Goal: Task Accomplishment & Management: Complete application form

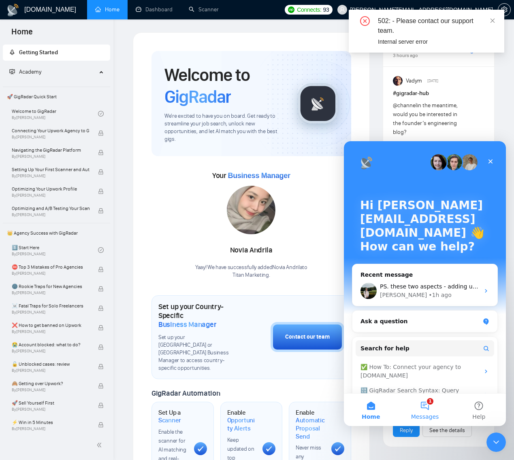
click at [428, 408] on button "1 Messages" at bounding box center [425, 410] width 54 height 32
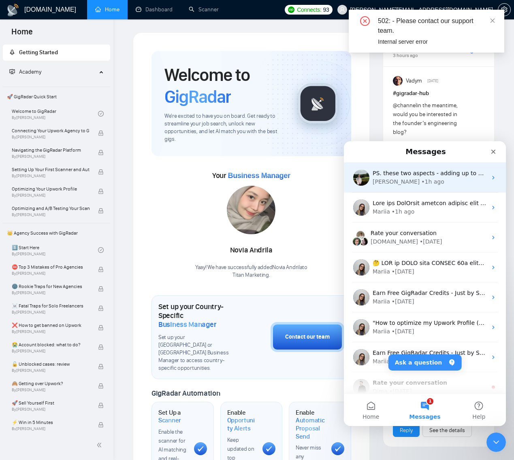
click at [417, 182] on div "Viktor • 1h ago" at bounding box center [430, 182] width 114 height 9
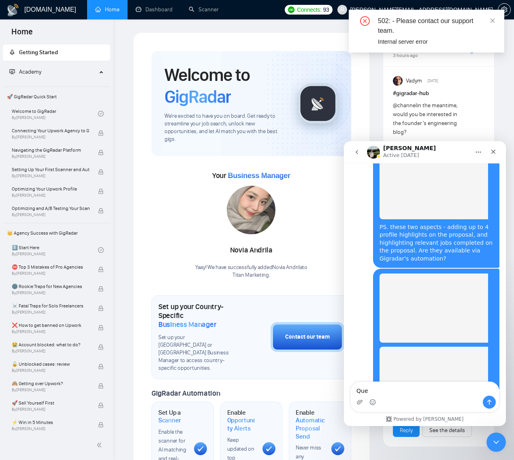
scroll to position [2990, 0]
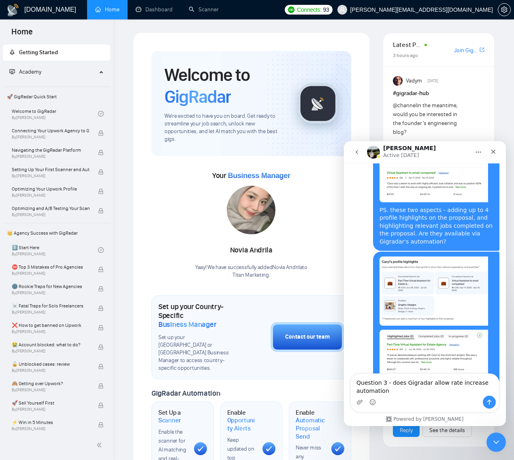
type textarea "Question 3 - does Gigradar allow rate increase automation?"
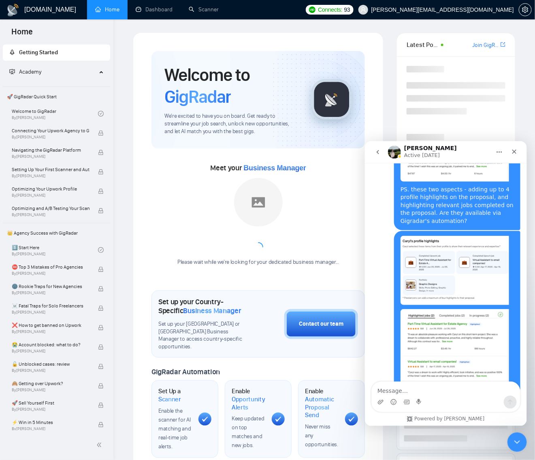
scroll to position [3022, 0]
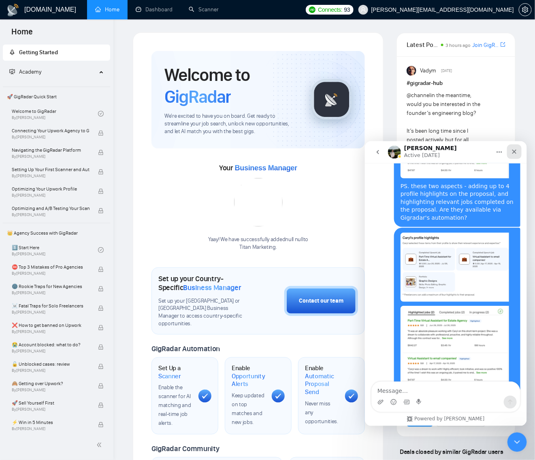
click at [514, 151] on icon "Close" at bounding box center [514, 151] width 4 height 4
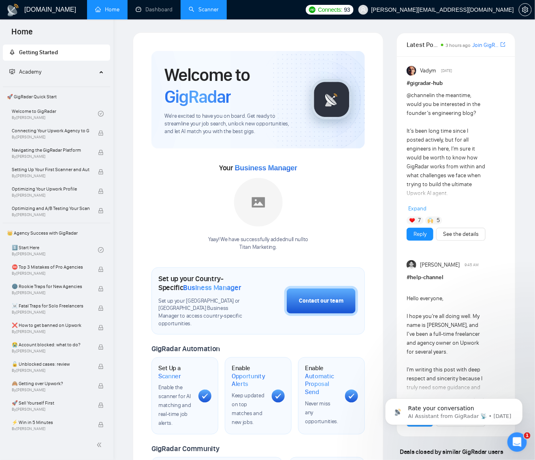
scroll to position [0, 0]
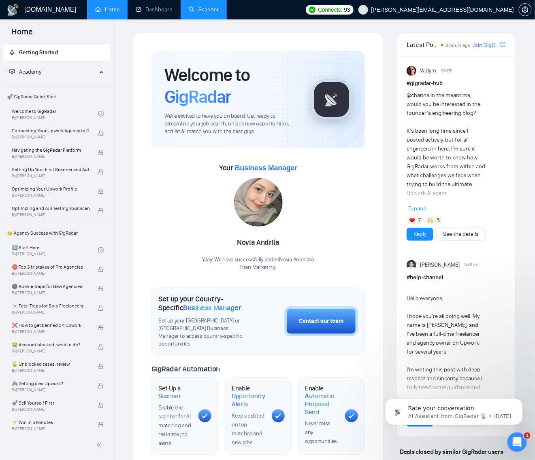
click at [196, 12] on link "Scanner" at bounding box center [204, 9] width 30 height 7
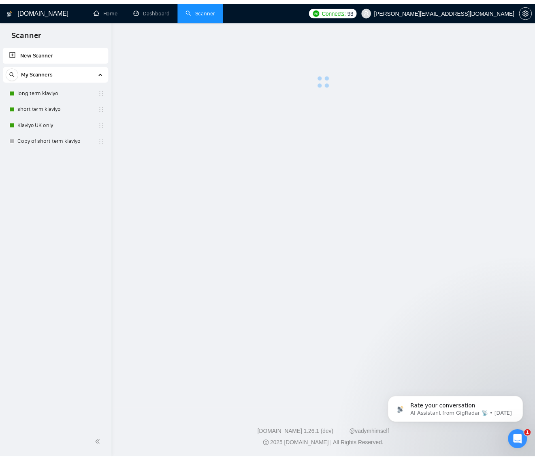
scroll to position [3022, 0]
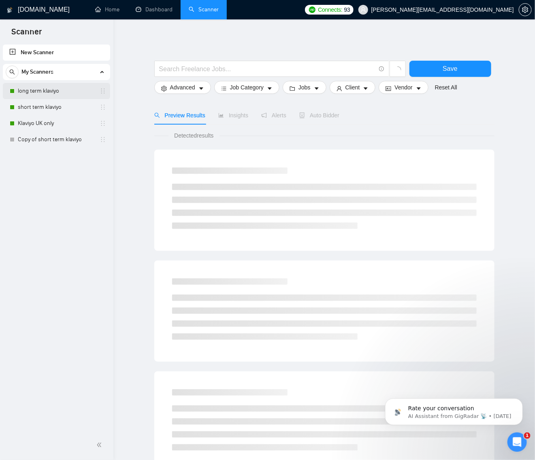
click at [51, 94] on link "long term klaviyo" at bounding box center [56, 91] width 77 height 16
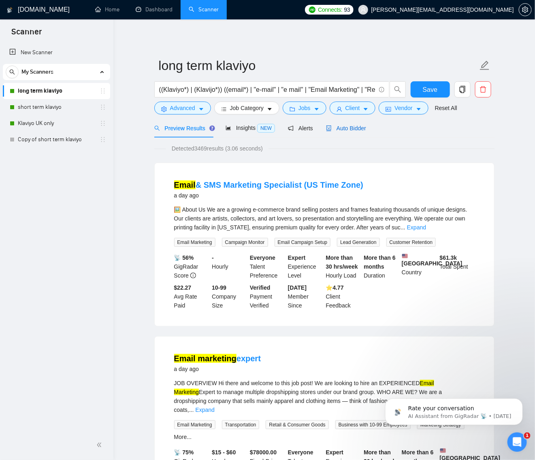
click at [349, 129] on span "Auto Bidder" at bounding box center [346, 128] width 40 height 6
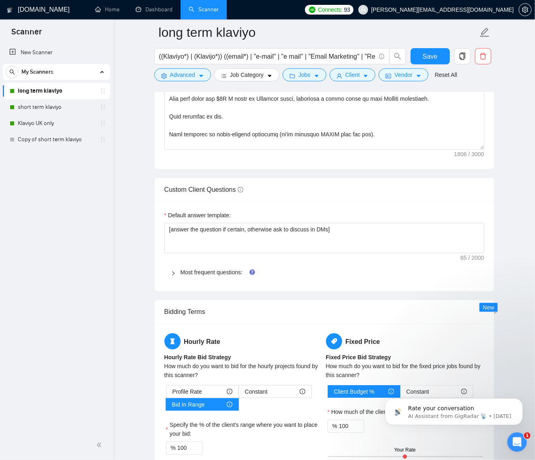
scroll to position [1229, 0]
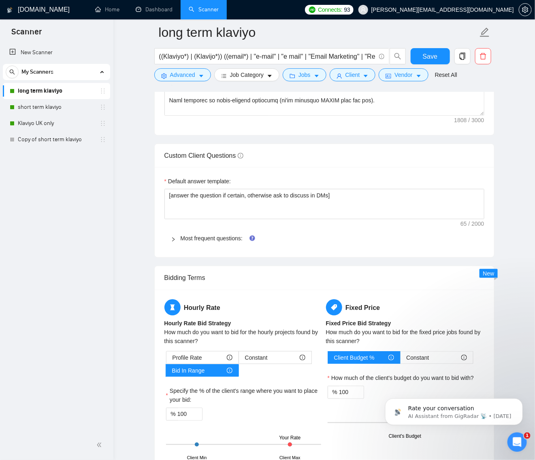
click at [175, 237] on icon "right" at bounding box center [173, 239] width 5 height 5
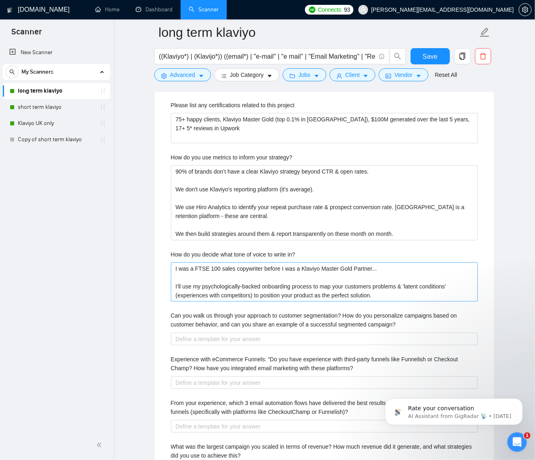
scroll to position [1786, 0]
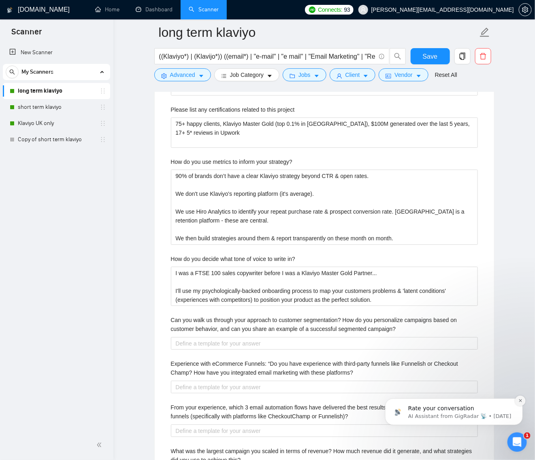
click at [520, 403] on icon "Dismiss notification" at bounding box center [520, 400] width 4 height 4
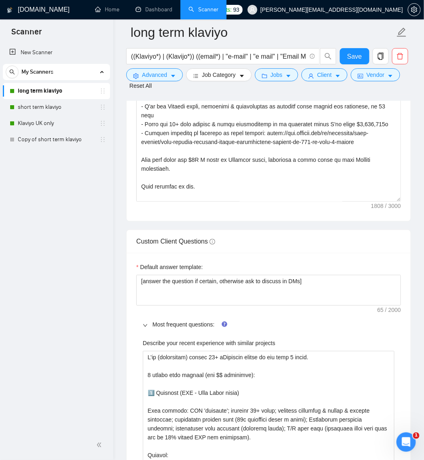
scroll to position [1254, 0]
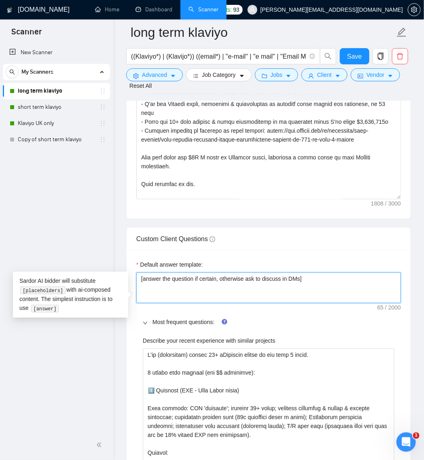
drag, startPoint x: 307, startPoint y: 290, endPoint x: 252, endPoint y: 292, distance: 54.7
click at [252, 292] on textarea "[answer the question if certain, otherwise ask to discuss in DMs]" at bounding box center [268, 288] width 265 height 31
click at [251, 292] on textarea "[answer the question if certain, otherwise ask to discuss in DMs]" at bounding box center [268, 288] width 265 height 31
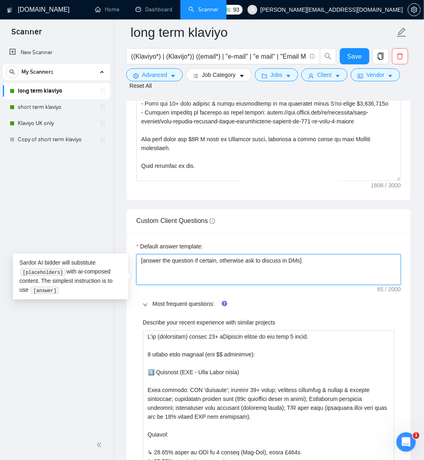
scroll to position [1274, 0]
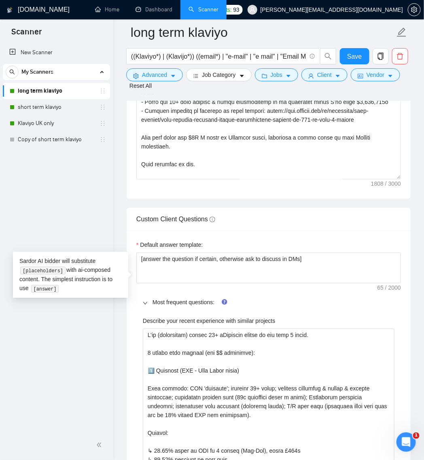
click at [92, 343] on div "New Scanner My Scanners long term klaviyo short term klaviyo Klaviyo UK only Co…" at bounding box center [56, 237] width 113 height 388
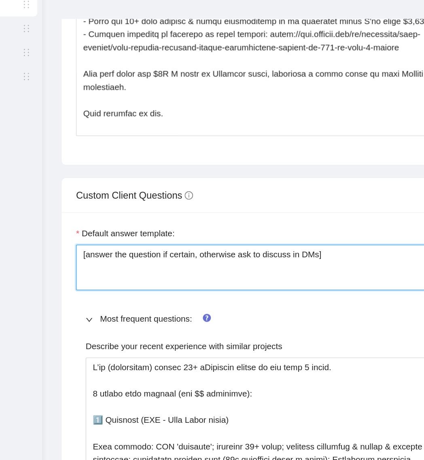
click at [203, 273] on textarea "[answer the question if certain, otherwise ask to discuss in DMs]" at bounding box center [268, 268] width 265 height 31
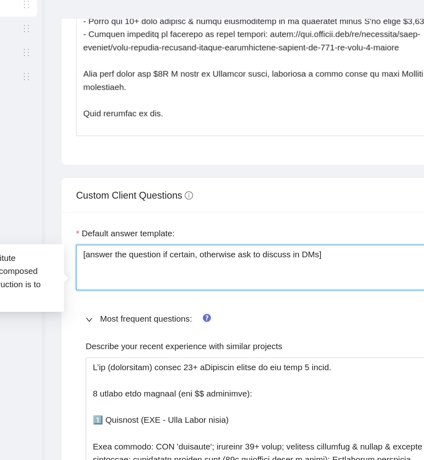
type textarea "[answer the question if 1certain, otherwise ask to discuss in DMs]"
type textarea "[answer the question if 10certain, otherwise ask to discuss in DMs]"
type textarea "[answer the question if 100certain, otherwise ask to discuss in DMs]"
type textarea "[answer the question if 100%certain, otherwise ask to discuss in DMs]"
type textarea "[answer the question if 100% certain, otherwise ask to discuss in DMs]"
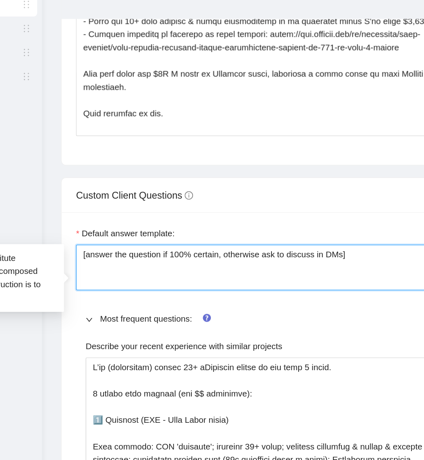
click at [238, 272] on textarea "[answer the question if 100% certain, otherwise ask to discuss in DMs]" at bounding box center [268, 268] width 265 height 31
type textarea "[answer the question if 100% certain , otherwise ask to discuss in DMs]"
type textarea "[answer the question if 100% certain us, otherwise ask to discuss in DMs]"
type textarea "[answer the question if 100% certain usi, otherwise ask to discuss in DMs]"
type textarea "[answer the question if 100% certain usin, otherwise ask to discuss in DMs]"
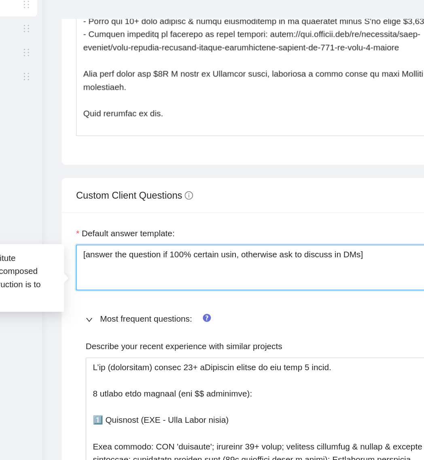
type textarea "[answer the question if 100% certain using, otherwise ask to discuss in DMs]"
type textarea "[answer the question if 100% certain using t, otherwise ask to discuss in DMs]"
type textarea "[answer the question if 100% certain using the, otherwise ask to discuss in DMs]"
type textarea "[answer the question if 100% certain using the , otherwise ask to discuss in DM…"
type textarea "[answer the question if 100% certain using the f, otherwise ask to discuss in D…"
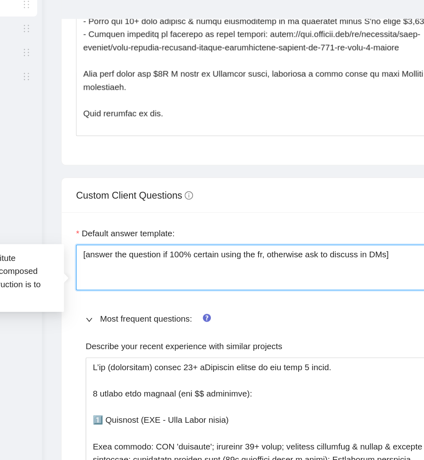
type textarea "[answer the question if 100% certain using the fra, otherwise ask to discuss in…"
type textarea "[answer the question if 100% certain using the fram, otherwise ask to discuss i…"
type textarea "[answer the question if 100% certain using the frame, otherwise ask to discuss …"
type textarea "[answer the question if 100% certain using the framew, otherwise ask to discuss…"
type textarea "[answer the question if 100% certain using the framewor, otherwise ask to discu…"
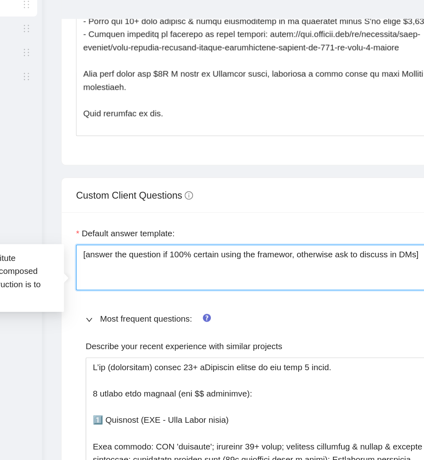
type textarea "[answer the question if 100% certain using the framework, otherwise ask to disc…"
type textarea "[answer the question if 100% certain using the framewor, otherwise ask to discu…"
type textarea "[answer the question if 100% certain using the framewo, otherwise ask to discus…"
type textarea "[answer the question if 100% certain using the framew, otherwise ask to discuss…"
type textarea "[answer the question if 100% certain using the frame, otherwise ask to discuss …"
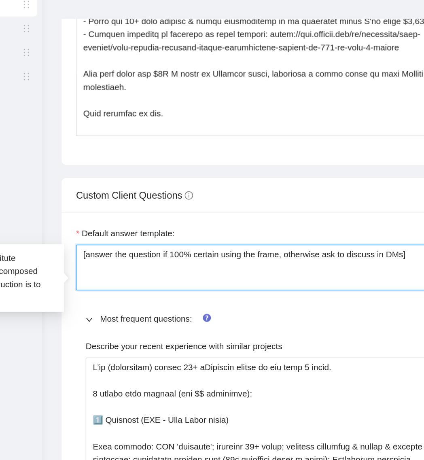
type textarea "[answer the question if 100% certain using the fram, otherwise ask to discuss i…"
type textarea "[answer the question if 100% certain using the fra, otherwise ask to discuss in…"
type textarea "[answer the question if 100% certain using the fr, otherwise ask to discuss in …"
type textarea "[answer the question if 100% certain using the f, otherwise ask to discuss in D…"
type textarea "[answer the question if 100% certain using the , otherwise ask to discuss in DM…"
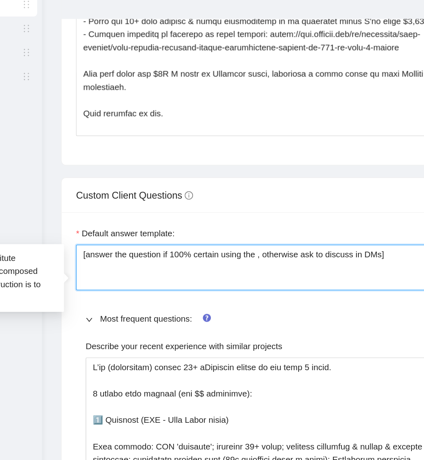
type textarea "[answer the question if 100% certain using the, otherwise ask to discuss in DMs]"
type textarea "[answer the question if 100% certain using th, otherwise ask to discuss in DMs]"
type textarea "[answer the question if 100% certain using t, otherwise ask to discuss in DMs]"
type textarea "[answer the question if 100% certain using , otherwise ask to discuss in DMs]"
type textarea "[answer the question if 100% certain using, otherwise ask to discuss in DMs]"
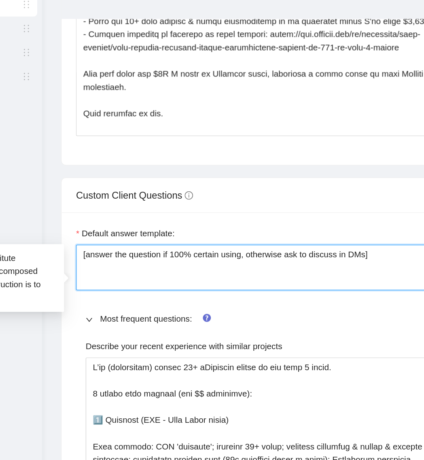
type textarea "[answer the question if 100% certain usin, otherwise ask to discuss in DMs]"
type textarea "[answer the question if 100% certain usi, otherwise ask to discuss in DMs]"
type textarea "[answer the question if 100% certain us, otherwise ask to discuss in DMs]"
type textarea "[answer the question if 100% certain u, otherwise ask to discuss in DMs]"
type textarea "[answer the question if 100% certain , otherwise ask to discuss in DMs]"
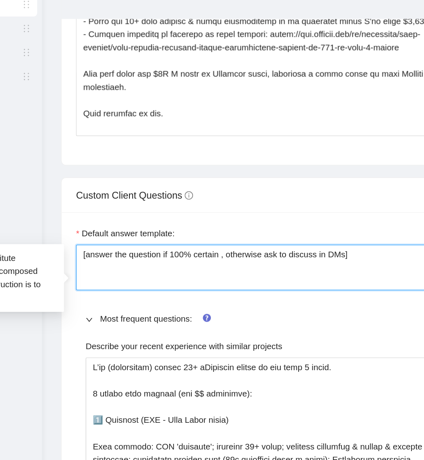
type textarea "[answer the question if 100% certain, otherwise ask to discuss in DMs]"
type textarea "[answer the question if 100%certain, otherwise ask to discuss in DMs]"
type textarea "[answer the question if 100certain, otherwise ask to discuss in DMs]"
type textarea "[answer the question if 10certain, otherwise ask to discuss in DMs]"
type textarea "[answer the question if 1certain, otherwise ask to discuss in DMs]"
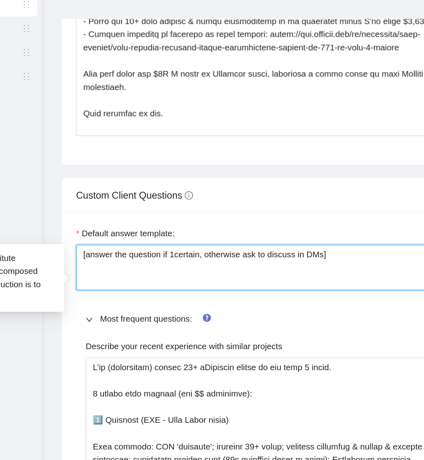
type textarea "[answer the question if certain, otherwise ask to discuss in DMs]"
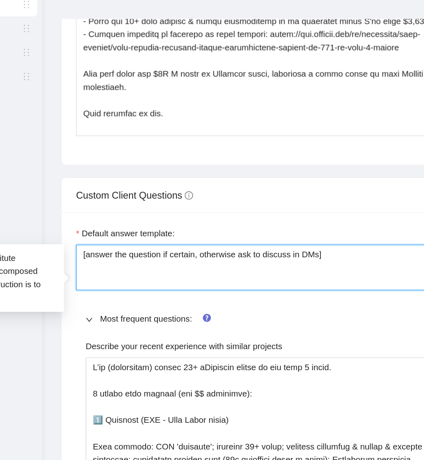
drag, startPoint x: 323, startPoint y: 271, endPoint x: 144, endPoint y: 274, distance: 179.0
click at [144, 274] on textarea "[answer the question if certain, otherwise ask to discuss in DMs]" at bounding box center [268, 268] width 265 height 31
click at [222, 272] on textarea "[answer the question if certain, otherwise ask to discuss in DMs]" at bounding box center [268, 268] width 265 height 31
type textarea "[answer the question if certain, otherwise ask to discuss in DMs]"
type textarea "[answer the question if certain, pr otherwise ask to discuss in DMs]"
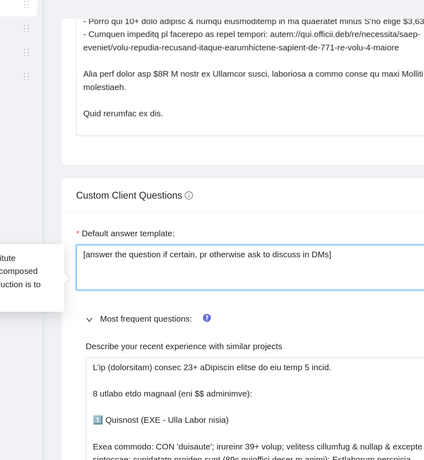
type textarea "[answer the question if certain, pro otherwise ask to discuss in DMs]"
type textarea "[answer the question if certain, prov otherwise ask to discuss in DMs]"
type textarea "[answer the question if certain, provid otherwise ask to discuss in DMs]"
type textarea "[answer the question if certain, providi otherwise ask to discuss in DMs]"
type textarea "[answer the question if certain, providin otherwise ask to discuss in DMs]"
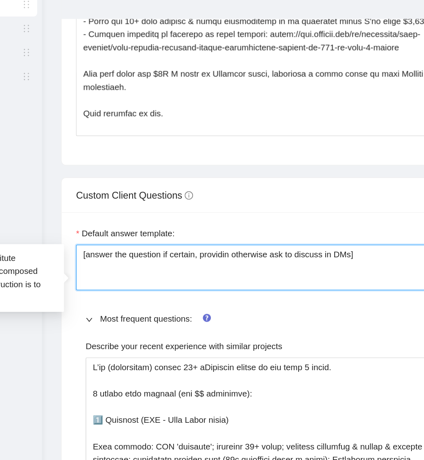
type textarea "[answer the question if certain, providing otherwise ask to discuss in DMs]"
type textarea "[answer the question if certain, providing a otherwise ask to discuss in DMs]"
type textarea "[answer the question if certain, providing a d otherwise ask to discuss in DMs]"
type textarea "[answer the question if certain, providing a dir otherwise ask to discuss in DM…"
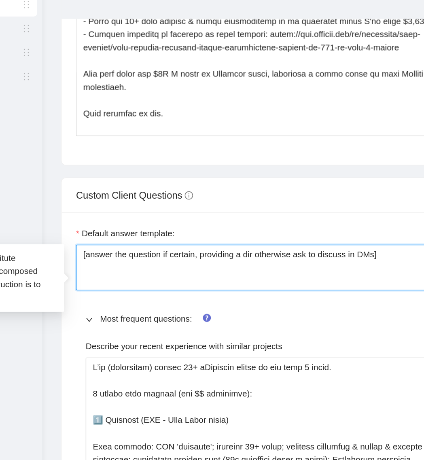
type textarea "[answer the question if certain, providing a dire otherwise ask to discuss in D…"
type textarea "[answer the question if certain, providing a direc otherwise ask to discuss in …"
type textarea "[answer the question if certain, providing a direct otherwise ask to discuss in…"
type textarea "[answer the question if certain, providing a direct y otherwise ask to discuss …"
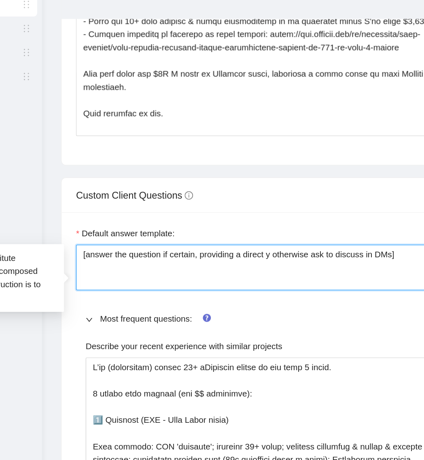
type textarea "[answer the question if certain, providing a direct ye otherwise ask to discuss…"
type textarea "[answer the question if certain, providing a direct yes otherwise ask to discus…"
type textarea "[answer the question if certain, providing a direct yes/ otherwise ask to discu…"
type textarea "[answer the question if certain, providing a direct yes/m otherwise ask to disc…"
type textarea "[answer the question if certain, providing a direct yes/mo otherwise ask to dis…"
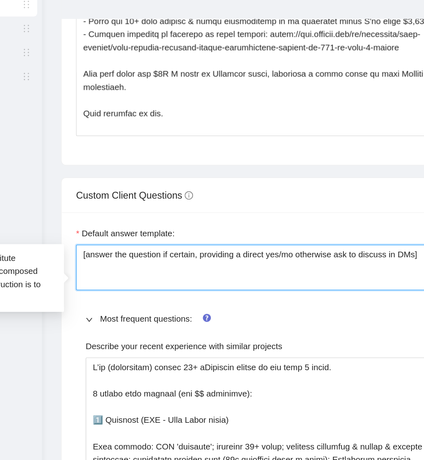
type textarea "[answer the question if certain, providing a direct yes/mo otherwise ask to dis…"
type textarea "[answer the question if certain, providing a direct yes/m otherwise ask to disc…"
type textarea "[answer the question if certain, providing a direct yes/ otherwise ask to discu…"
type textarea "[answer the question if certain, providing a direct yes/n otherwise ask to disc…"
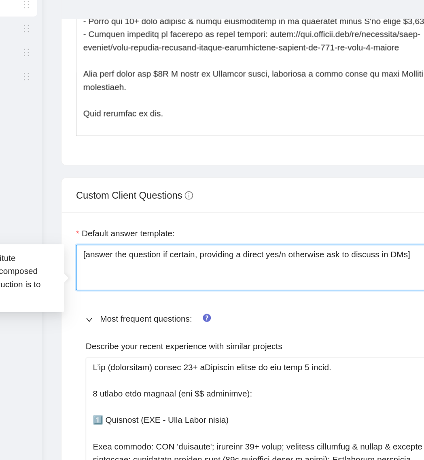
type textarea "[answer the question if certain, providing a direct yes/no otherwise ask to dis…"
type textarea "[answer the question if certain, providing a direct yes/no & otherwise ask to d…"
type textarea "[answer the question if certain, providing a direct yes/no & 1 otherwise ask to…"
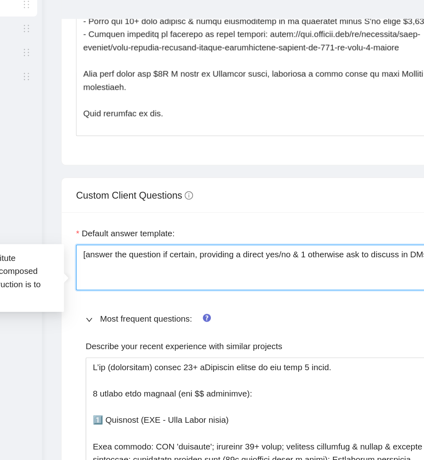
type textarea "[answer the question if certain, providing a direct yes/no & 1 otherwise ask to…"
type textarea "[answer the question if certain, providing a direct yes/no & 1- otherwise ask t…"
type textarea "[answer the question if certain, providing a direct yes/no & 1-l otherwise ask …"
type textarea "[answer the question if certain, providing a direct yes/no & 1-li otherwise ask…"
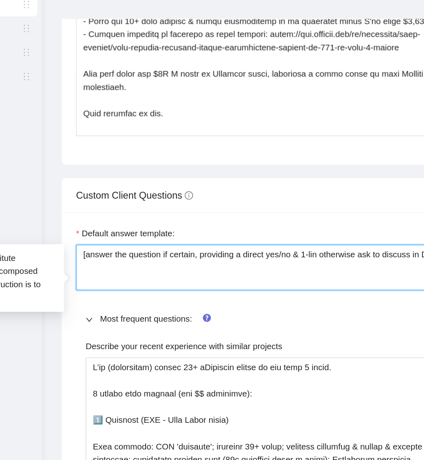
type textarea "[answer the question if certain, providing a direct yes/no & 1-line otherwise a…"
type textarea "[answer the question if certain, providing a direct yes/no & 1-line h otherwise…"
type textarea "[answer the question if certain, providing a direct yes/no & 1-line ho otherwis…"
type textarea "[answer the question if certain, providing a direct yes/no & 1-line how otherwi…"
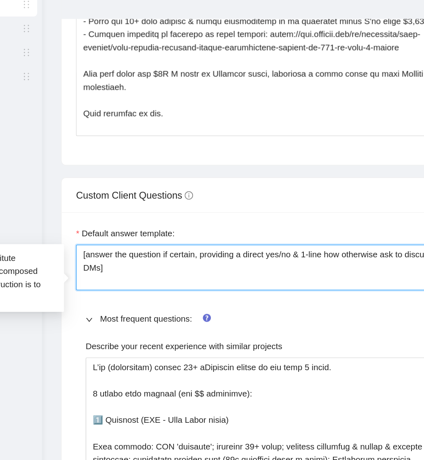
type textarea "[answer the question if certain, providing a direct yes/no & 1-line ho otherwis…"
type textarea "[answer the question if certain, providing a direct yes/no & 1-line h otherwise…"
type textarea "[answer the question if certain, providing a direct yes/no & 1-line otherwise a…"
type textarea "[answer the question if certain, providing a direct yes/no & 1-lin otherwise as…"
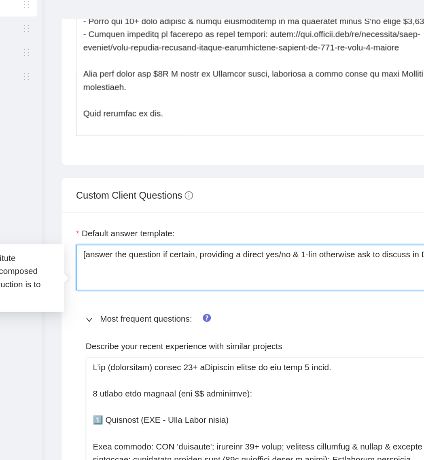
type textarea "[answer the question if certain, providing a direct yes/no & 1-li otherwise ask…"
type textarea "[answer the question if certain, providing a direct yes/no & 1-l otherwise ask …"
type textarea "[answer the question if certain, providing a direct yes/no & 1- otherwise ask t…"
type textarea "[answer the question if certain, providing a direct yes/no & 1 otherwise ask to…"
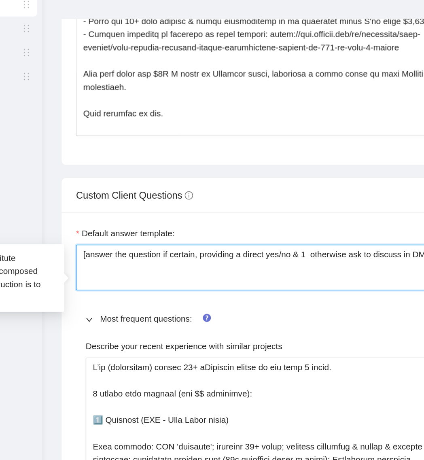
type textarea "[answer the question if certain, providing a direct yes/no & 1 otherwise ask to…"
type textarea "[answer the question if certain, providing a direct yes/no & otherwise ask to d…"
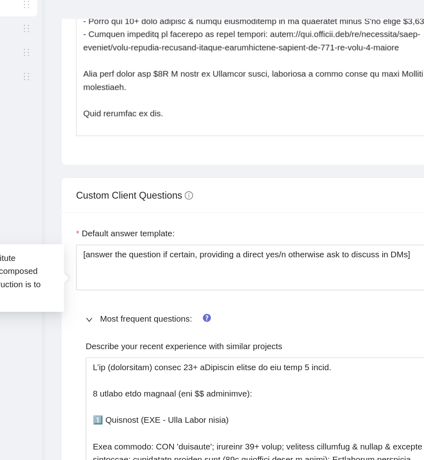
click at [94, 347] on div "New Scanner My Scanners long term klaviyo short term klaviyo Klaviyo UK only Co…" at bounding box center [56, 237] width 113 height 388
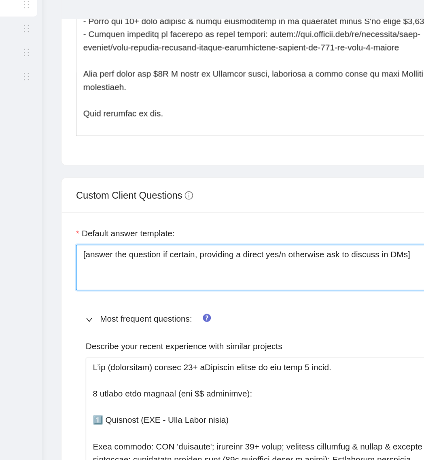
click at [283, 270] on textarea "[answer the question if certain, providing a direct yes/n otherwise ask to disc…" at bounding box center [268, 268] width 265 height 31
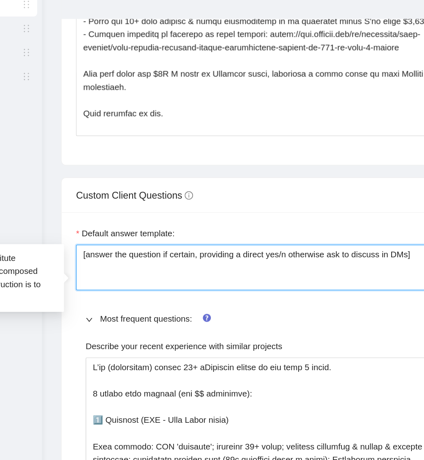
drag, startPoint x: 285, startPoint y: 272, endPoint x: 225, endPoint y: 276, distance: 60.0
click at [225, 277] on textarea "[answer the question if certain, providing a direct yes/n otherwise ask to disc…" at bounding box center [268, 268] width 265 height 31
click at [230, 274] on textarea "[answer the question if certain, providing a direct yes/n otherwise ask to disc…" at bounding box center [268, 268] width 265 height 31
drag, startPoint x: 285, startPoint y: 271, endPoint x: 224, endPoint y: 275, distance: 61.3
click at [224, 275] on textarea "[answer the question if certain, providing a direct yes/n otherwise ask to disc…" at bounding box center [268, 268] width 265 height 31
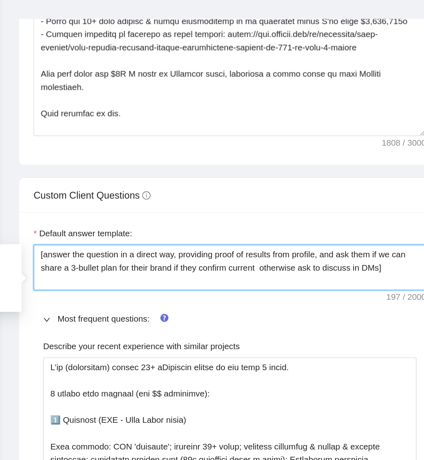
click at [234, 271] on textarea "[answer the question in a direct way, providing proof of results from profile, …" at bounding box center [268, 268] width 265 height 31
click at [246, 280] on textarea "[answer the question in a direct way, providing proof of results from profile, …" at bounding box center [268, 268] width 265 height 31
drag, startPoint x: 307, startPoint y: 281, endPoint x: 312, endPoint y: 285, distance: 6.4
click at [307, 281] on textarea "[answer the question in a direct way, providing proof of results from profile, …" at bounding box center [268, 268] width 265 height 31
click at [174, 284] on textarea "[answer the question in a direct way, providing proof of results from profile, …" at bounding box center [268, 268] width 265 height 31
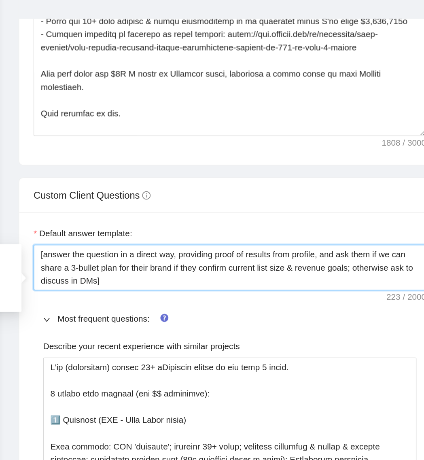
click at [174, 284] on textarea "[answer the question in a direct way, providing proof of results from profile, …" at bounding box center [268, 268] width 265 height 31
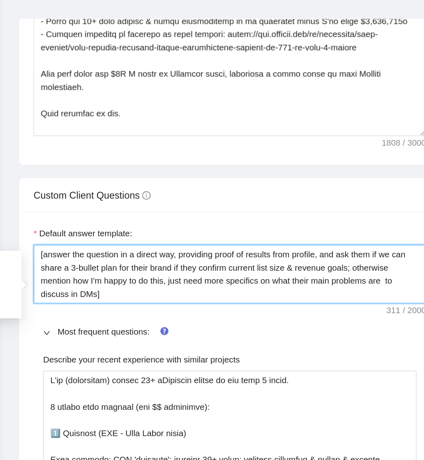
click at [155, 290] on textarea "[answer the question in a direct way, providing proof of results from profile, …" at bounding box center [268, 273] width 265 height 40
click at [248, 290] on textarea "[answer the question in a direct way, providing proof of results from profile, …" at bounding box center [268, 273] width 265 height 40
click at [177, 293] on textarea "[answer the question in a direct way, providing proof of results from profile, …" at bounding box center [268, 273] width 265 height 40
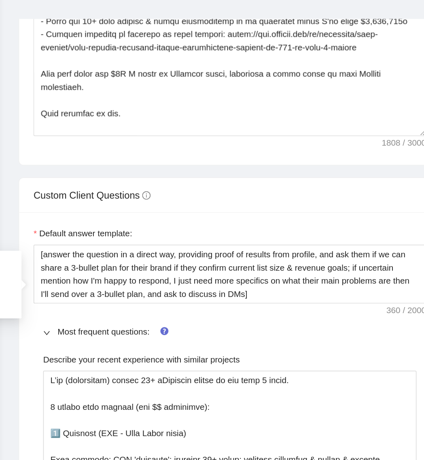
click at [330, 229] on div "Custom Client Questions" at bounding box center [268, 219] width 265 height 23
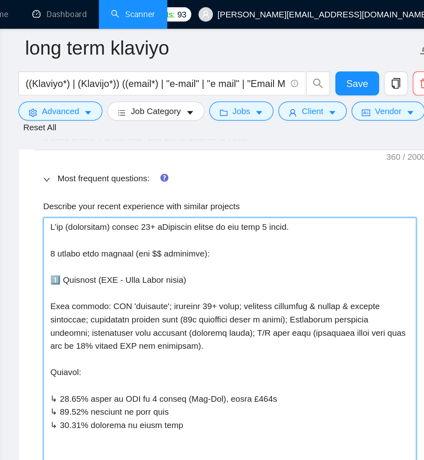
scroll to position [1459, 0]
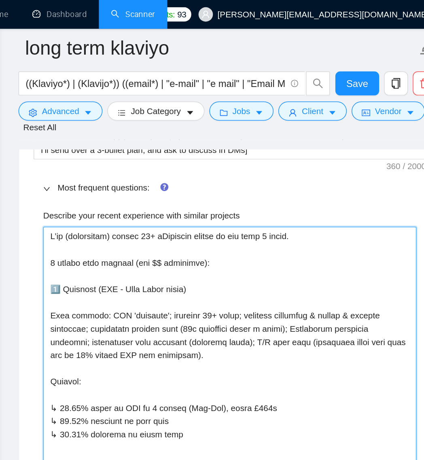
drag, startPoint x: 290, startPoint y: 339, endPoint x: 142, endPoint y: 172, distance: 222.9
paste projects "75+ eCom brands scaled profitably [DATE]. Recent wins: Circular: +$2M [DATE] (K…"
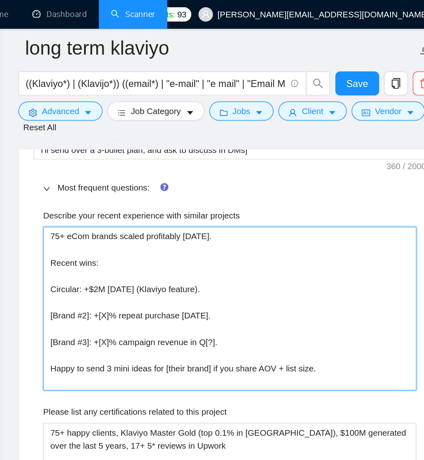
click at [300, 172] on projects "75+ eCom brands scaled profitably [DATE]. Recent wins: Circular: +$2M [DATE] (K…" at bounding box center [269, 208] width 252 height 111
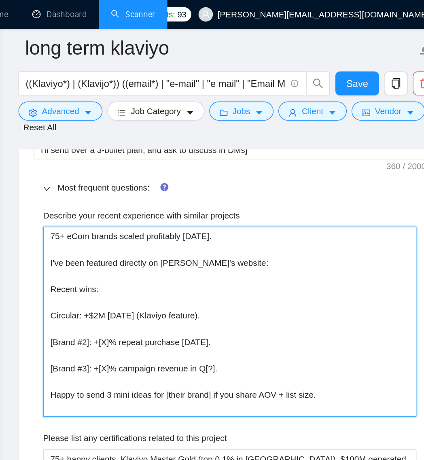
paste projects "[URL][DOMAIN_NAME]"
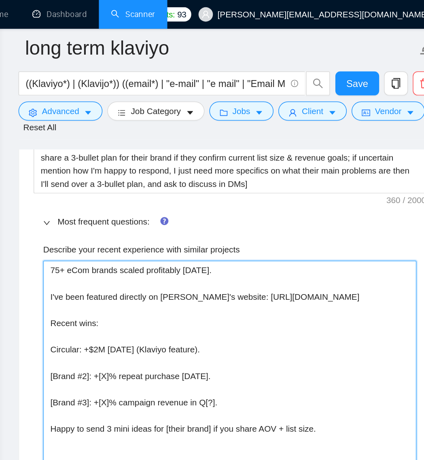
scroll to position [1436, 0]
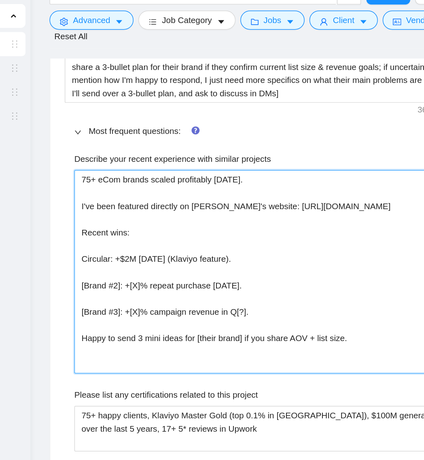
drag, startPoint x: 232, startPoint y: 270, endPoint x: 93, endPoint y: 183, distance: 164.3
click at [92, 183] on section "Scanner New Scanner My Scanners long term klaviyo short term klaviyo Klaviyo [G…" at bounding box center [212, 377] width 424 height 3626
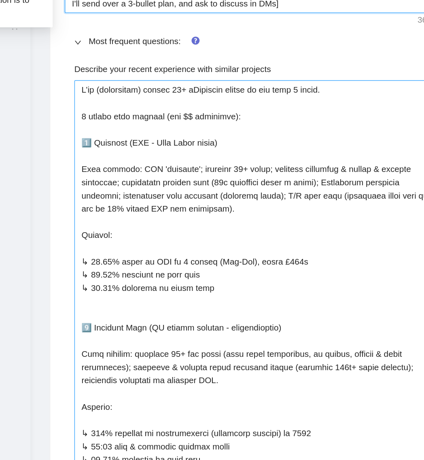
scroll to position [1435, 0]
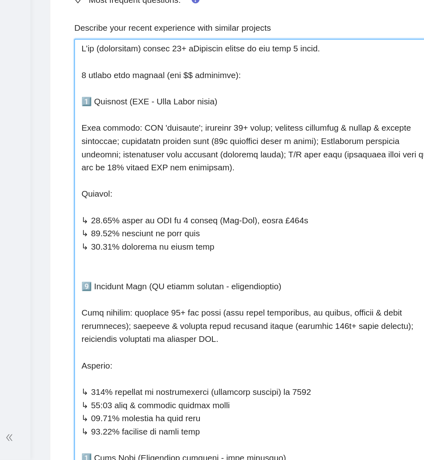
drag, startPoint x: 152, startPoint y: 312, endPoint x: 141, endPoint y: 309, distance: 11.3
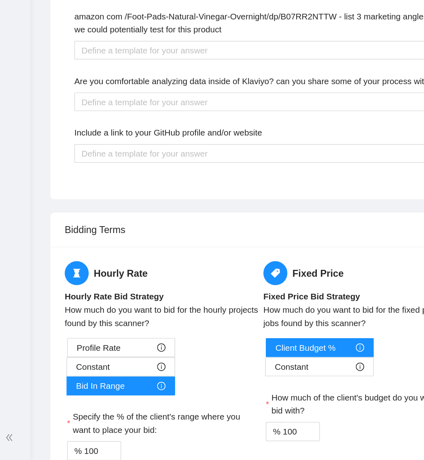
drag, startPoint x: 146, startPoint y: 194, endPoint x: 340, endPoint y: 446, distance: 317.8
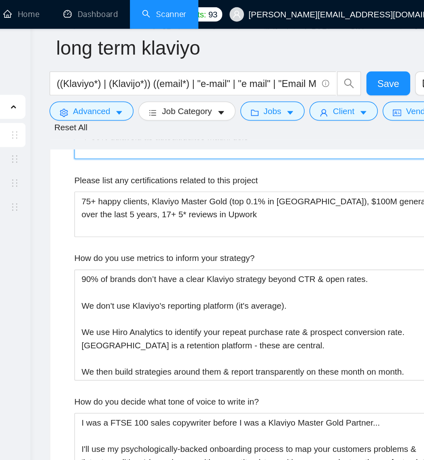
scroll to position [1683, 0]
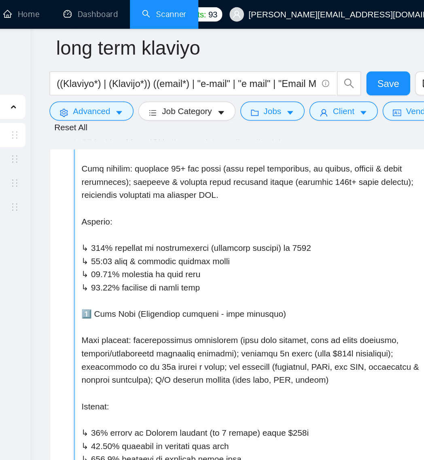
paste projects "75+ eCom brands scaled profitably [DATE]. I've been featured directly on [PERSO…"
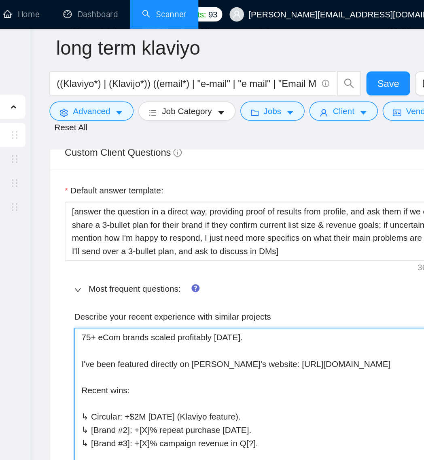
scroll to position [1389, 0]
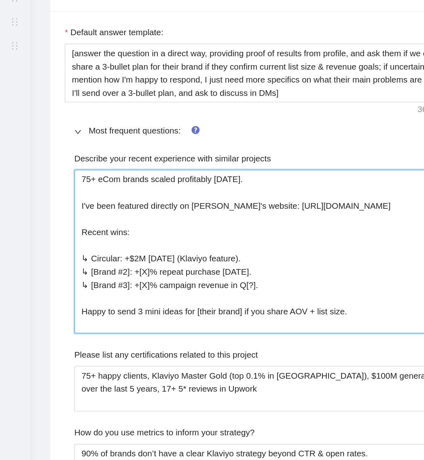
drag, startPoint x: 182, startPoint y: 312, endPoint x: 155, endPoint y: 314, distance: 26.8
click at [155, 314] on projects "75+ eCom brands scaled profitably [DATE]. I've been featured directly on [PERSO…" at bounding box center [269, 278] width 252 height 111
click at [186, 315] on projects "75+ eCom brands scaled profitably [DATE]. I've been featured directly on [PERSO…" at bounding box center [269, 278] width 252 height 111
drag, startPoint x: 181, startPoint y: 322, endPoint x: 153, endPoint y: 323, distance: 28.8
click at [153, 323] on projects "75+ eCom brands scaled profitably [DATE]. I've been featured directly on [PERSO…" at bounding box center [269, 278] width 252 height 111
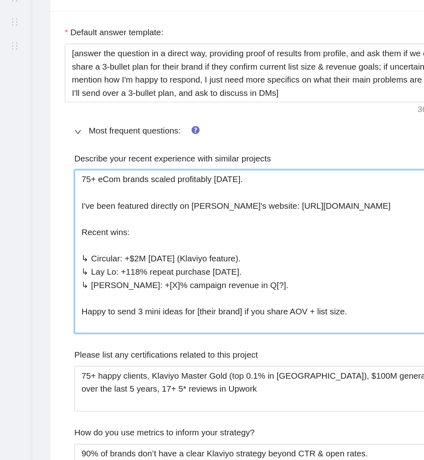
drag, startPoint x: 269, startPoint y: 322, endPoint x: 176, endPoint y: 325, distance: 93.2
click at [176, 325] on projects "75+ eCom brands scaled profitably [DATE]. I've been featured directly on [PERSO…" at bounding box center [269, 278] width 252 height 111
click at [163, 321] on projects "75+ eCom brands scaled profitably [DATE]. I've been featured directly on [PERSO…" at bounding box center [269, 278] width 252 height 111
drag, startPoint x: 236, startPoint y: 322, endPoint x: 176, endPoint y: 323, distance: 59.9
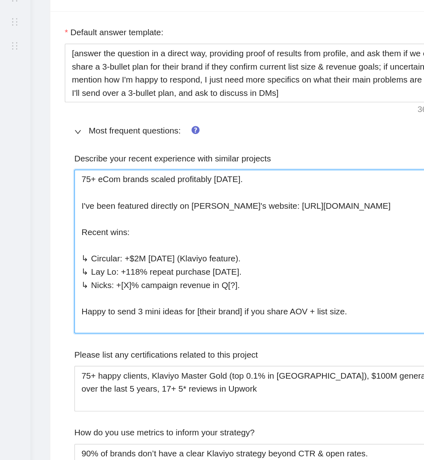
click at [176, 323] on projects "75+ eCom brands scaled profitably [DATE]. I've been featured directly on [PERSO…" at bounding box center [269, 278] width 252 height 111
drag, startPoint x: 151, startPoint y: 321, endPoint x: 140, endPoint y: 322, distance: 11.0
click at [271, 320] on projects "75+ eCom brands scaled profitably [DATE]. I've been featured directly on [PERSO…" at bounding box center [269, 278] width 252 height 111
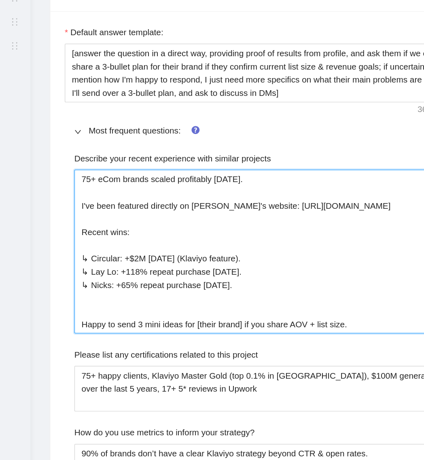
paste projects "↳"
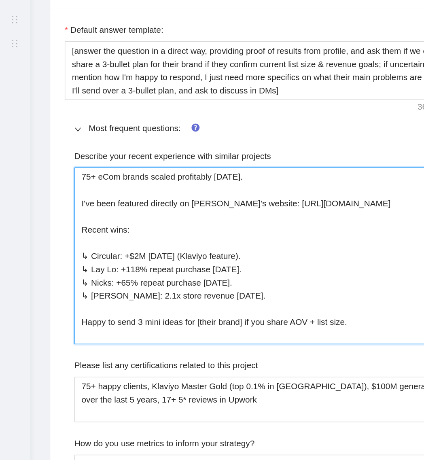
drag, startPoint x: 262, startPoint y: 347, endPoint x: 228, endPoint y: 347, distance: 34.0
click at [228, 343] on projects "75+ eCom brands scaled profitably [DATE]. I've been featured directly on [PERSO…" at bounding box center [269, 283] width 252 height 120
click at [292, 343] on projects "75+ eCom brands scaled profitably [DATE]. I've been featured directly on [PERSO…" at bounding box center [269, 283] width 252 height 120
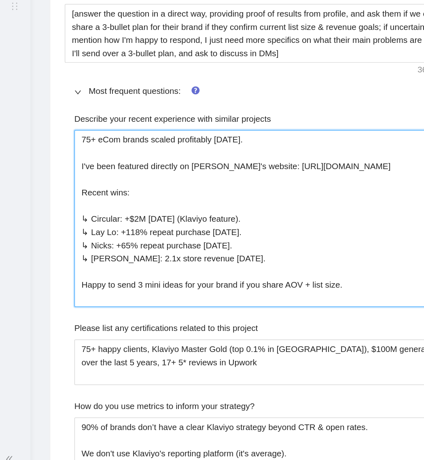
click at [298, 343] on projects "75+ eCom brands scaled profitably [DATE]. I've been featured directly on [PERSO…" at bounding box center [269, 283] width 252 height 120
click at [271, 319] on projects "75+ eCom brands scaled profitably [DATE]. I've been featured directly on [PERSO…" at bounding box center [269, 283] width 252 height 120
click at [299, 343] on projects "75+ eCom brands scaled profitably [DATE]. I've been featured directly on [PERSO…" at bounding box center [269, 283] width 252 height 120
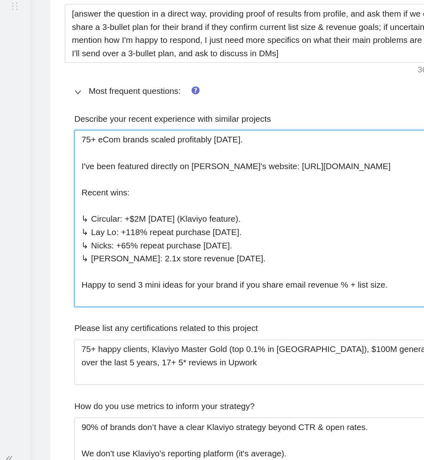
drag, startPoint x: 326, startPoint y: 349, endPoint x: 290, endPoint y: 354, distance: 36.8
click at [290, 343] on projects "75+ eCom brands scaled profitably [DATE]. I've been featured directly on [PERSO…" at bounding box center [269, 283] width 252 height 120
click at [328, 343] on projects "75+ eCom brands scaled profitably [DATE]. I've been featured directly on [PERSO…" at bounding box center [269, 283] width 252 height 120
drag, startPoint x: 327, startPoint y: 348, endPoint x: 290, endPoint y: 350, distance: 36.9
click at [290, 343] on projects "75+ eCom brands scaled profitably [DATE]. I've been featured directly on [PERSO…" at bounding box center [269, 283] width 252 height 120
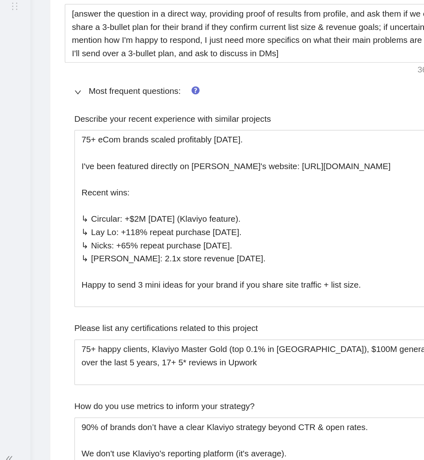
click at [307, 364] on div "Please list any certifications related to this project" at bounding box center [269, 358] width 252 height 12
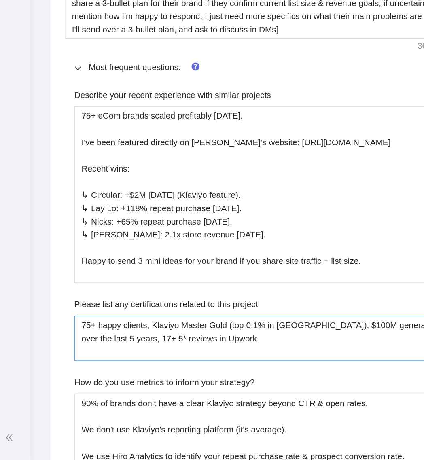
scroll to position [1390, 0]
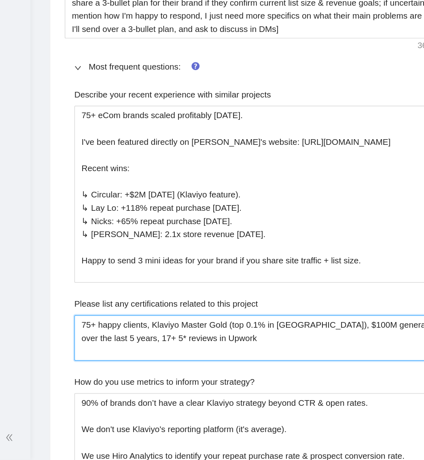
drag, startPoint x: 250, startPoint y: 388, endPoint x: 136, endPoint y: 375, distance: 114.9
drag, startPoint x: 258, startPoint y: 390, endPoint x: 135, endPoint y: 376, distance: 123.9
paste project "Klaviyo Master Gold Partner (top 0.1% EU). [Other relevant certs]. 10+ video te…"
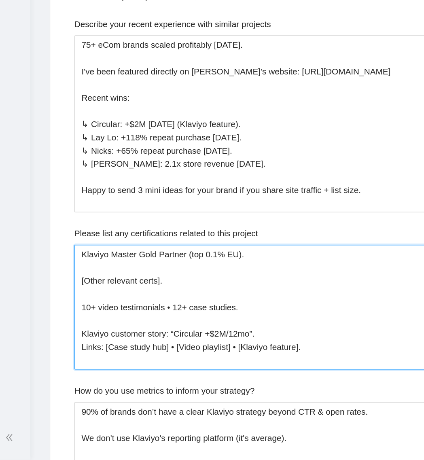
scroll to position [1455, 0]
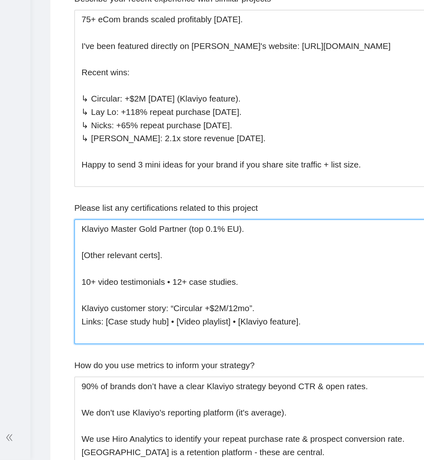
click at [149, 335] on project "Klaviyo Master Gold Partner (top 0.1% EU). [Other relevant certs]. 10+ video te…" at bounding box center [269, 340] width 252 height 84
click at [227, 336] on project "Klaviyo Master Gold Partner (top 0.1% EU). Other relevant certs]. 10+ video tes…" at bounding box center [269, 340] width 252 height 84
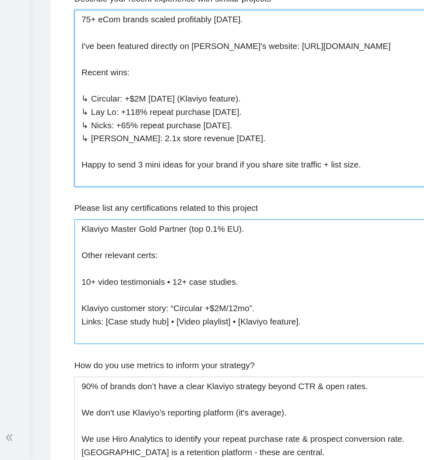
drag, startPoint x: 151, startPoint y: 236, endPoint x: 149, endPoint y: 319, distance: 82.2
click at [144, 238] on projects "75+ eCom brands scaled profitably [DATE]. I've been featured directly on [PERSO…" at bounding box center [269, 217] width 252 height 120
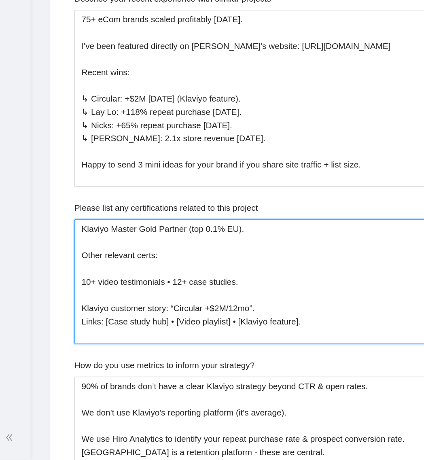
click at [147, 350] on project "Klaviyo Master Gold Partner (top 0.1% EU). Other relevant certs: 10+ video test…" at bounding box center [269, 340] width 252 height 84
paste project "↳"
click at [221, 352] on project "Klaviyo Master Gold Partner (top 0.1% EU). Other relevant certs: ↳ 10+ video te…" at bounding box center [269, 340] width 252 height 84
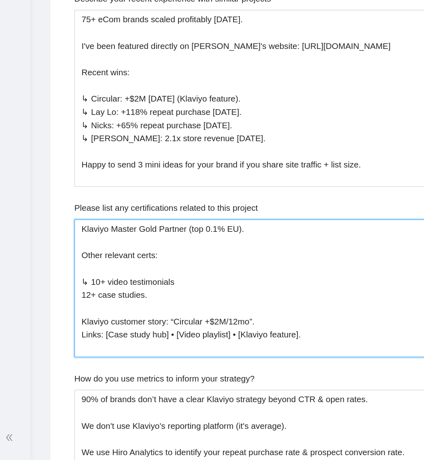
paste project "↳"
click at [161, 360] on project "Klaviyo Master Gold Partner (top 0.1% EU). Other relevant certs: ↳ 10+ video te…" at bounding box center [269, 344] width 252 height 93
click at [215, 360] on project "Klaviyo Master Gold Partner (top 0.1% EU). Other relevant certs: ↳ 10+ video te…" at bounding box center [269, 344] width 252 height 93
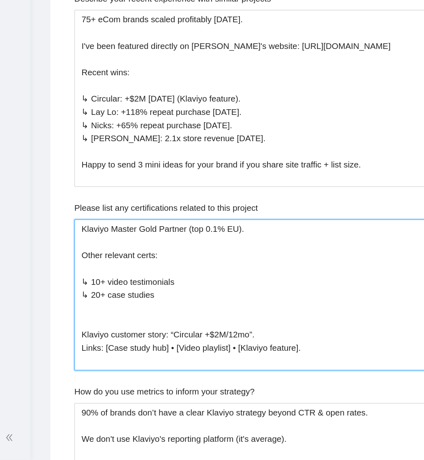
paste project "↳"
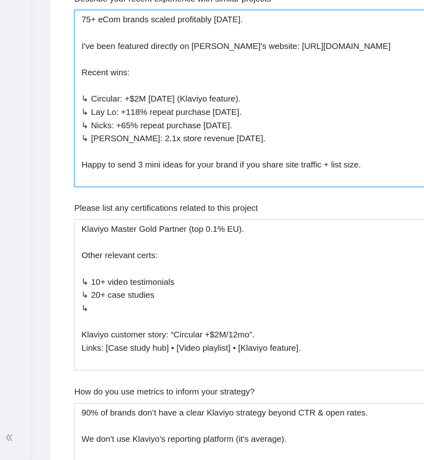
drag, startPoint x: 192, startPoint y: 203, endPoint x: 137, endPoint y: 193, distance: 55.6
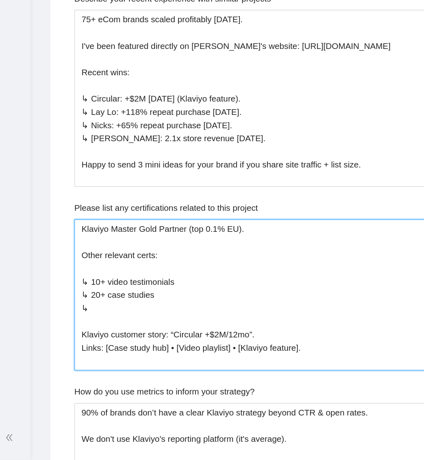
click at [187, 367] on project "Klaviyo Master Gold Partner (top 0.1% EU). Other relevant certs: ↳ 10+ video te…" at bounding box center [269, 349] width 252 height 102
paste project "I've been featured directly on Klaviyo's website: [URL][DOMAIN_NAME]"
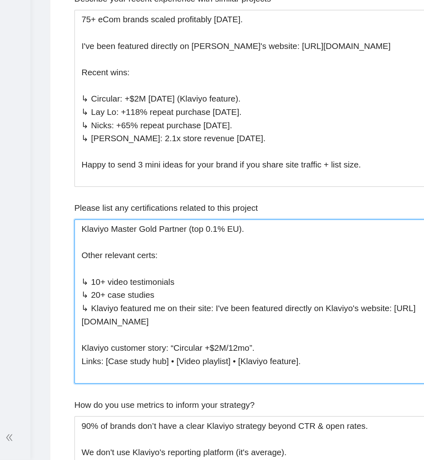
drag, startPoint x: 374, startPoint y: 369, endPoint x: 239, endPoint y: 368, distance: 134.9
click at [239, 369] on project "Klaviyo Master Gold Partner (top 0.1% EU). Other relevant certs: ↳ 10+ video te…" at bounding box center [269, 353] width 252 height 111
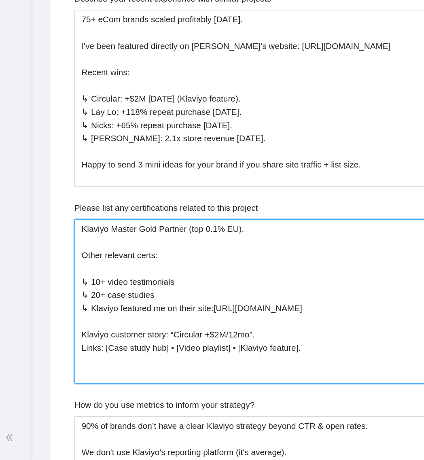
drag, startPoint x: 336, startPoint y: 404, endPoint x: 147, endPoint y: 398, distance: 188.8
click at [147, 398] on project "Klaviyo Master Gold Partner (top 0.1% EU). Other relevant certs: ↳ 10+ video te…" at bounding box center [269, 353] width 252 height 111
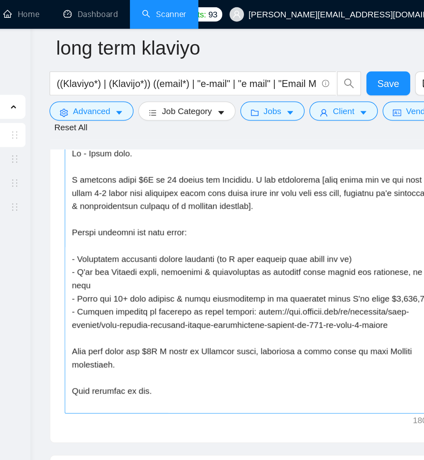
scroll to position [1174, 0]
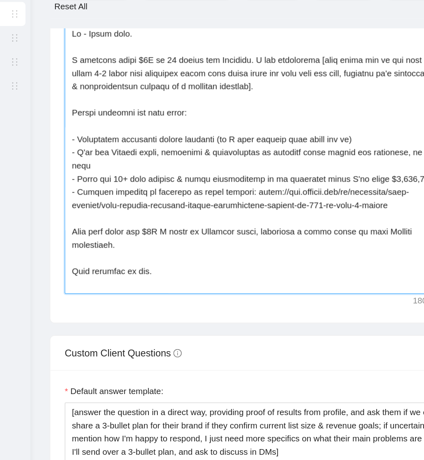
click at [225, 253] on textarea "Cover letter template:" at bounding box center [268, 189] width 265 height 182
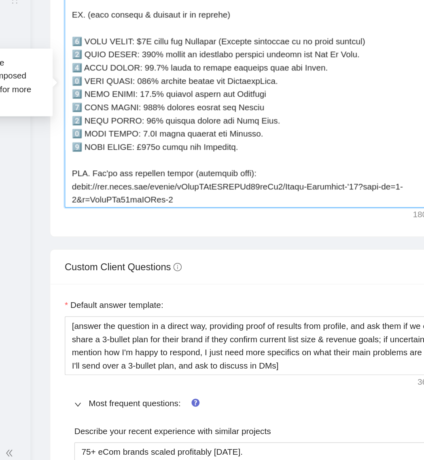
scroll to position [222, 0]
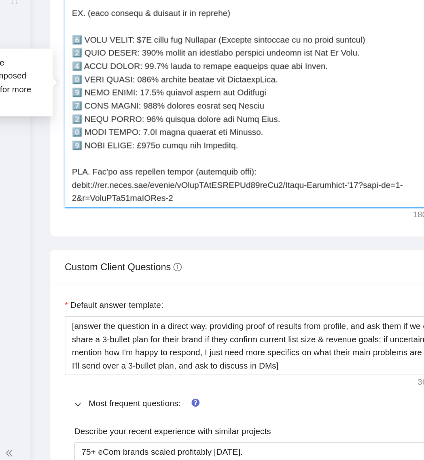
drag, startPoint x: 232, startPoint y: 280, endPoint x: 138, endPoint y: 272, distance: 94.7
click at [138, 272] on textarea "Cover letter template:" at bounding box center [268, 189] width 265 height 182
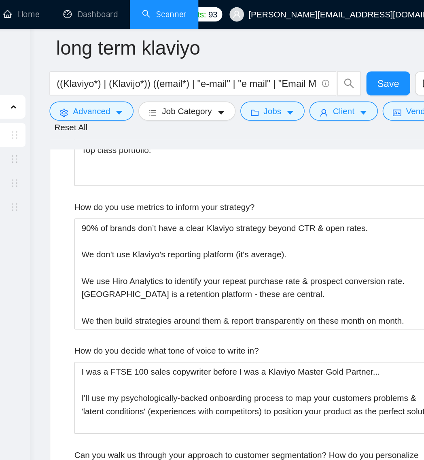
scroll to position [1724, 0]
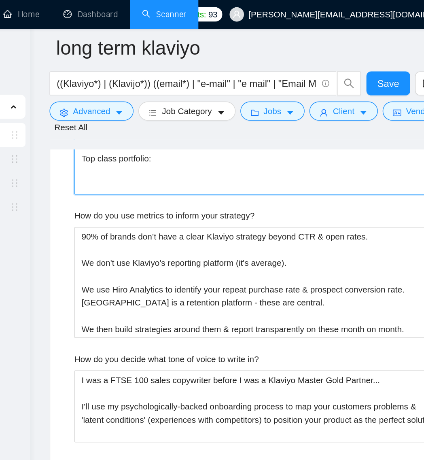
click at [208, 128] on project "Klaviyo Master Gold Partner (top 0.1% EU). Other relevant certs: ↳ 10+ video te…" at bounding box center [269, 80] width 252 height 102
paste project "[URL][DOMAIN_NAME]"
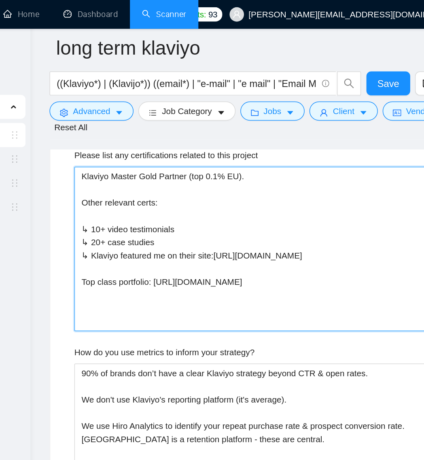
scroll to position [1640, 0]
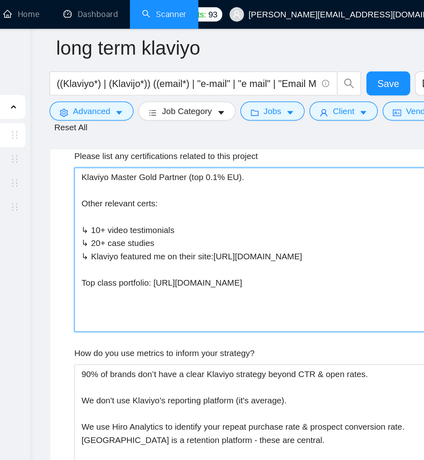
drag, startPoint x: 179, startPoint y: 175, endPoint x: 146, endPoint y: 175, distance: 33.6
click at [146, 175] on project "Klaviyo Master Gold Partner (top 0.1% EU). Other relevant certs: ↳ 10+ video te…" at bounding box center [269, 168] width 252 height 111
click at [177, 159] on project "Klaviyo Master Gold Partner (top 0.1% EU). Other relevant certs: ↳ 10+ video te…" at bounding box center [269, 168] width 252 height 111
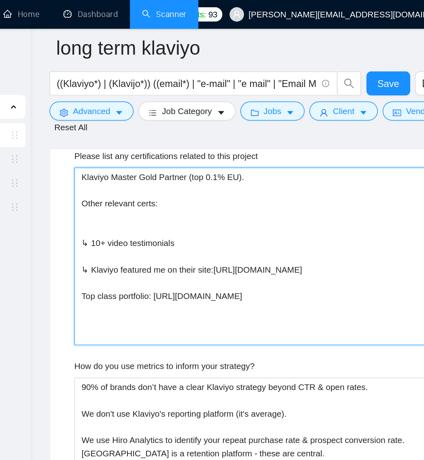
paste project "↳ 20+ case studies"
click at [181, 189] on project "Klaviyo Master Gold Partner (top 0.1% EU). Other relevant certs: ↳ 20+ case stu…" at bounding box center [269, 173] width 252 height 120
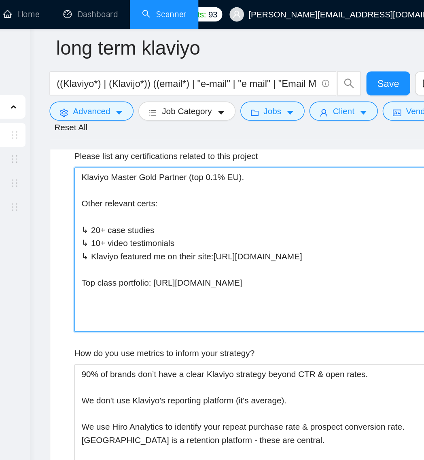
click at [205, 166] on project "Klaviyo Master Gold Partner (top 0.1% EU). Other relevant certs: ↳ 20+ case stu…" at bounding box center [269, 168] width 252 height 111
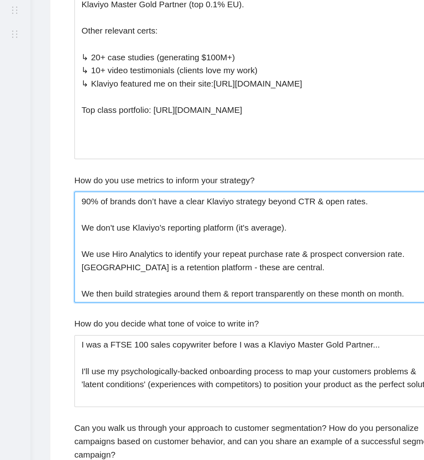
drag, startPoint x: 376, startPoint y: 324, endPoint x: 125, endPoint y: 256, distance: 259.8
click at [125, 256] on div "[DOMAIN_NAME] Home Dashboard Scanner Connects: 93 [PERSON_NAME][EMAIL_ADDRESS][…" at bounding box center [268, 204] width 311 height 3688
paste strategy\? "We don’t optimize to opens/CTR in isolation. We anchor to Repeat Purchase Rate …"
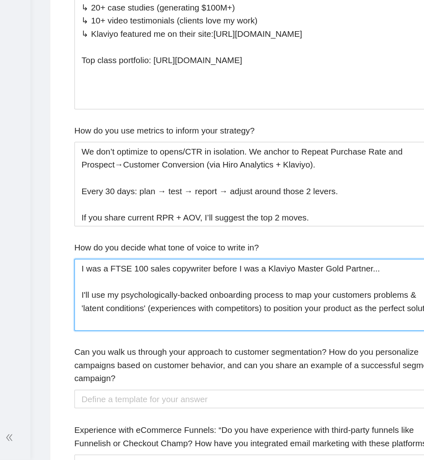
click at [229, 351] on in\? "I was a FTSE 100 sales copywriter before I was a Klaviyo Master Gold Partner...…" at bounding box center [269, 349] width 252 height 49
drag, startPoint x: 182, startPoint y: 376, endPoint x: 120, endPoint y: 335, distance: 73.9
click at [120, 335] on div "[DOMAIN_NAME] Home Dashboard Scanner Connects: 93 [PERSON_NAME][EMAIL_ADDRESS][…" at bounding box center [268, 195] width 311 height 3670
paste in\? "interview customers + buyers and mine reviews to map pains, desired outcomes, a…"
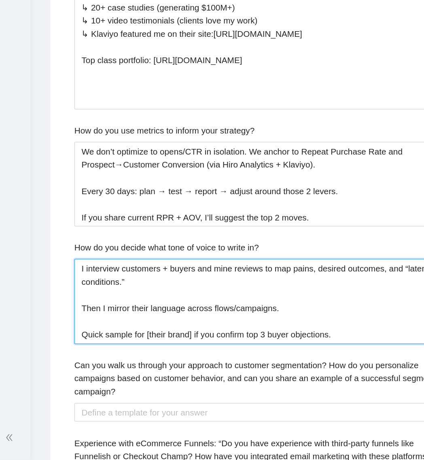
click at [168, 343] on in\? "I interview customers + buyers and mine reviews to map pains, desired outcomes,…" at bounding box center [269, 354] width 252 height 58
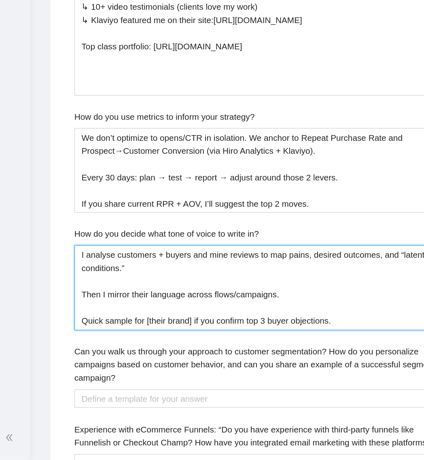
scroll to position [1654, 0]
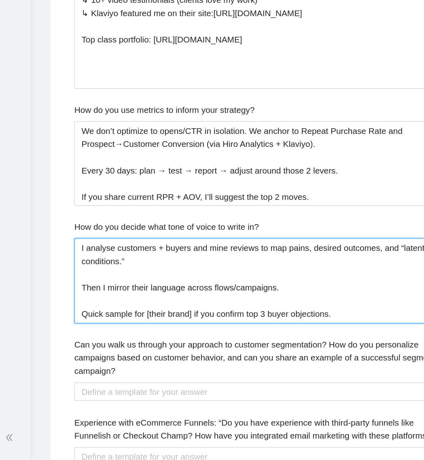
click at [242, 331] on in\? "I analyse customers + buyers and mine reviews to map pains, desired outcomes, a…" at bounding box center [269, 340] width 252 height 58
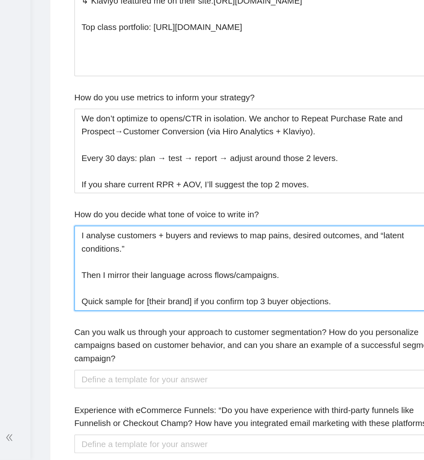
scroll to position [1663, 0]
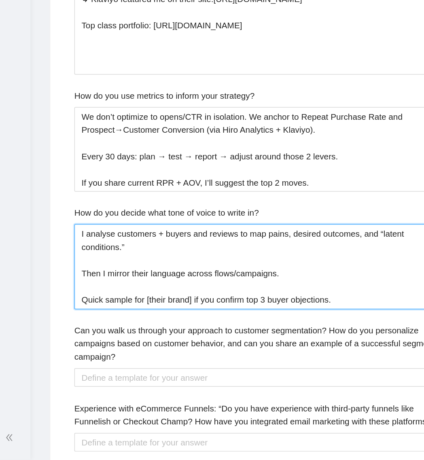
drag, startPoint x: 227, startPoint y: 363, endPoint x: 146, endPoint y: 363, distance: 80.6
click at [146, 359] on in\? "I analyse customers + buyers and reviews to map pains, desired outcomes, and “l…" at bounding box center [269, 330] width 252 height 58
drag, startPoint x: 195, startPoint y: 364, endPoint x: 143, endPoint y: 364, distance: 51.8
click at [143, 359] on in\? "I analyse customers + buyers and reviews to map pains, desired outcomes, and “l…" at bounding box center [269, 330] width 252 height 58
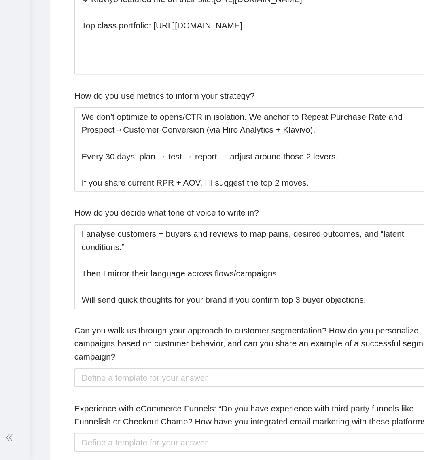
click at [295, 395] on label "Can you walk us through your approach to customer segmentation? How do you pers…" at bounding box center [269, 381] width 252 height 27
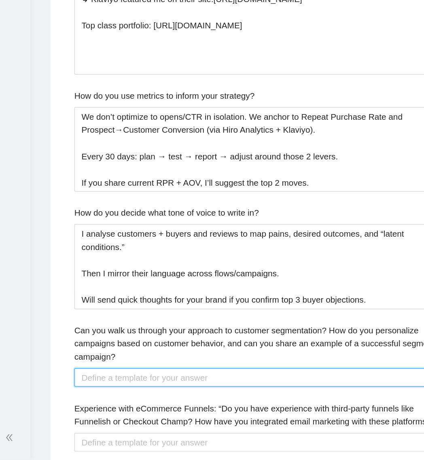
click at [295, 401] on campaign\? "Can you walk us through your approach to customer segmentation? How do you pers…" at bounding box center [269, 404] width 252 height 13
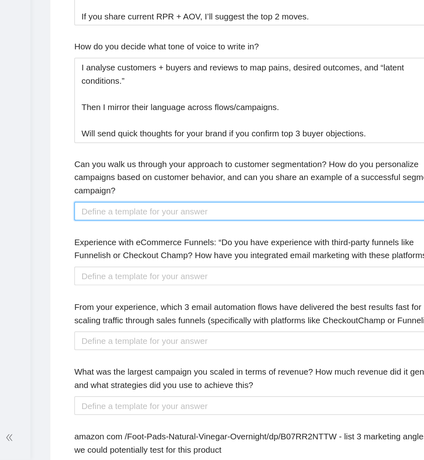
scroll to position [1776, 0]
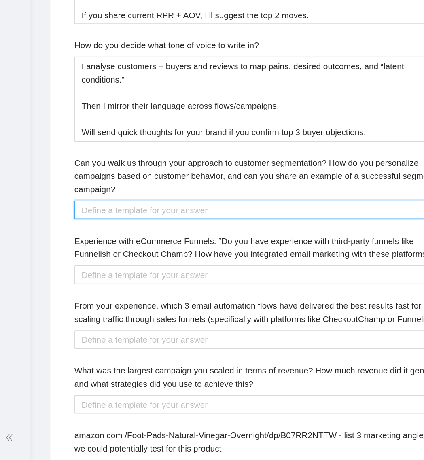
paste campaign\? "3-layer model: Lifecycle (new/active/churn-risk) × Value (AOV/LTV tiers) × Inte…"
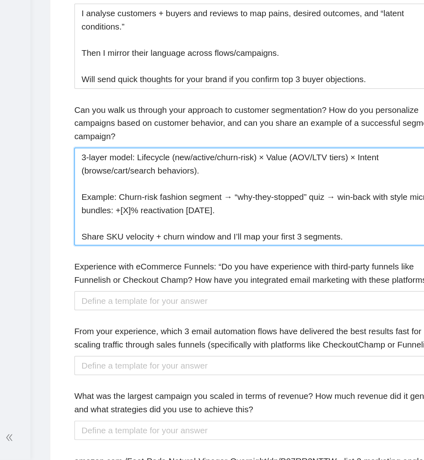
scroll to position [1826, 0]
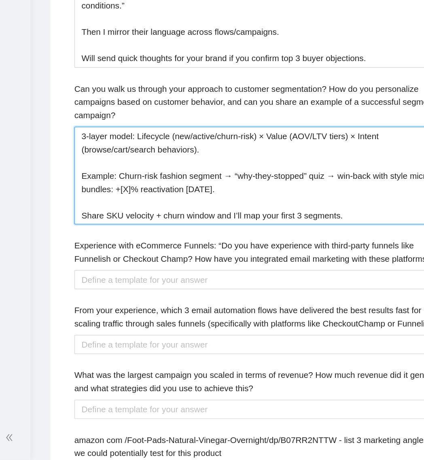
click at [200, 290] on campaign\? "3-layer model: Lifecycle (new/active/churn-risk) × Value (AOV/LTV tiers) × Inte…" at bounding box center [269, 269] width 252 height 66
click at [346, 302] on campaign\? "3-layer model: Lifecycle (new/active/churn-risk) × Value (AOV/LTV tiers) × Inte…" at bounding box center [269, 269] width 252 height 66
click at [189, 302] on campaign\? "3-layer model: Lifecycle (new/active/churn-risk) × Value (AOV/LTV tiers) × Inte…" at bounding box center [269, 269] width 252 height 66
drag, startPoint x: 242, startPoint y: 308, endPoint x: 179, endPoint y: 309, distance: 63.2
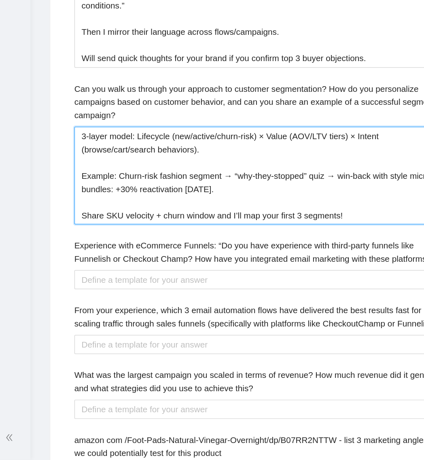
click at [179, 302] on campaign\? "3-layer model: Lifecycle (new/active/churn-risk) × Value (AOV/LTV tiers) × Inte…" at bounding box center [269, 269] width 252 height 66
click at [301, 302] on campaign\? "3-layer model: Lifecycle (new/active/churn-risk) × Value (AOV/LTV tiers) × Inte…" at bounding box center [269, 269] width 252 height 66
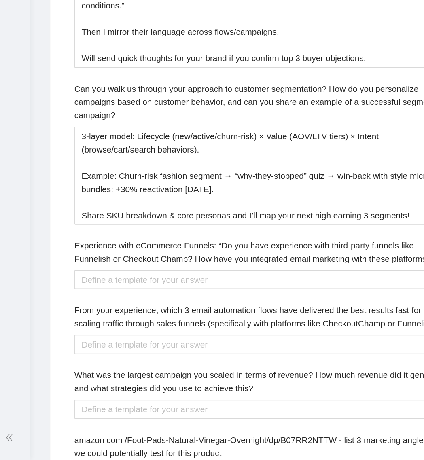
click at [130, 337] on div "Default answer template: [answer the question in a direct way, providing proof …" at bounding box center [269, 124] width 284 height 892
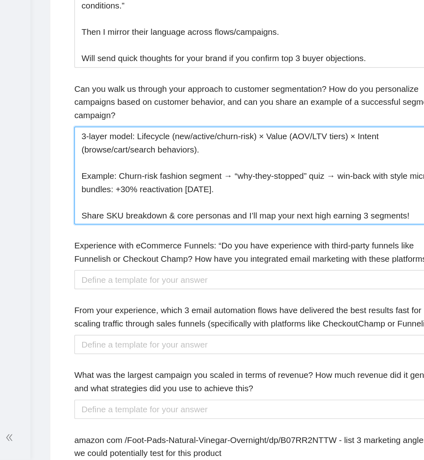
click at [168, 280] on campaign\? "3-layer model: Lifecycle (new/active/churn-risk) × Value (AOV/LTV tiers) × Inte…" at bounding box center [269, 269] width 252 height 66
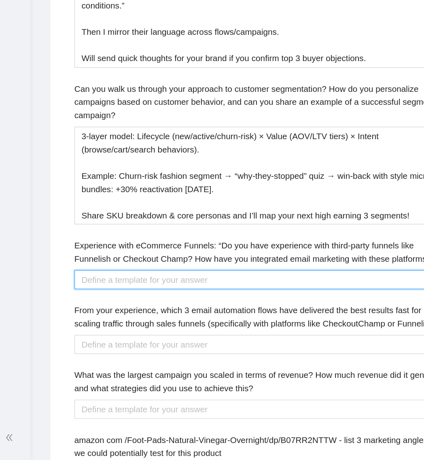
click at [210, 345] on platforms\? "Experience with eCommerce Funnels: “Do you have experience with third-party fun…" at bounding box center [269, 338] width 252 height 13
paste platforms\? "Yes—integrate events to Klaviyo (checkout started, upsell accepted/declined, bu…"
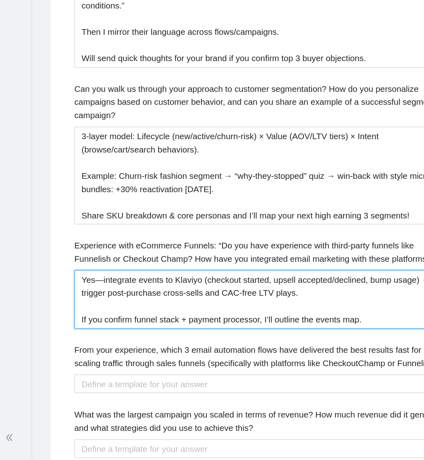
click at [160, 351] on platforms\? "Yes—integrate events to Klaviyo (checkout started, upsell accepted/declined, bu…" at bounding box center [269, 352] width 252 height 40
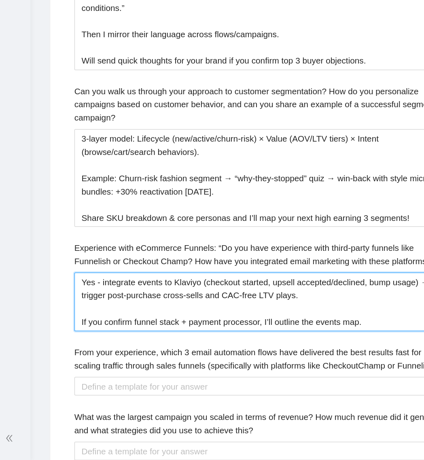
scroll to position [1825, 0]
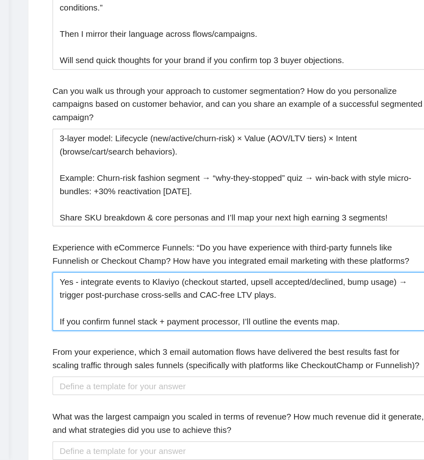
drag, startPoint x: 281, startPoint y: 360, endPoint x: 255, endPoint y: 360, distance: 25.9
click at [255, 360] on platforms\? "Yes - integrate events to Klaviyo (checkout started, upsell accepted/declined, …" at bounding box center [269, 354] width 252 height 40
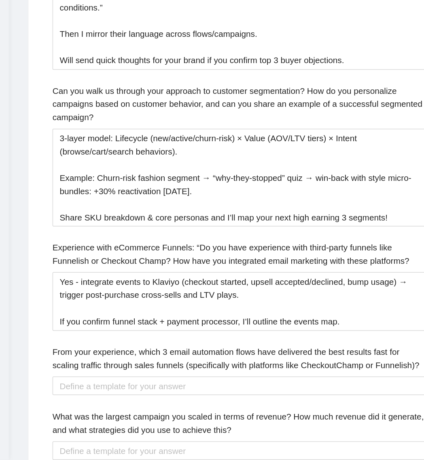
click at [112, 347] on div "New Scanner My Scanners long term klaviyo short term klaviyo Klaviyo UK only Co…" at bounding box center [56, 237] width 113 height 388
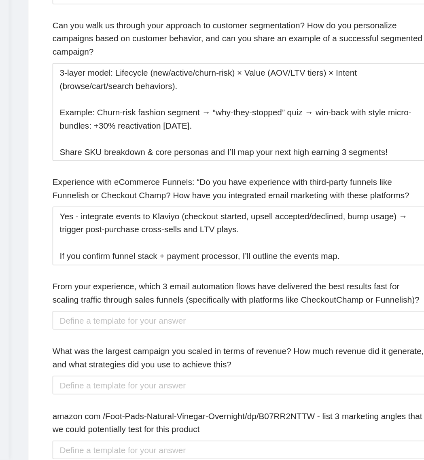
scroll to position [1874, 0]
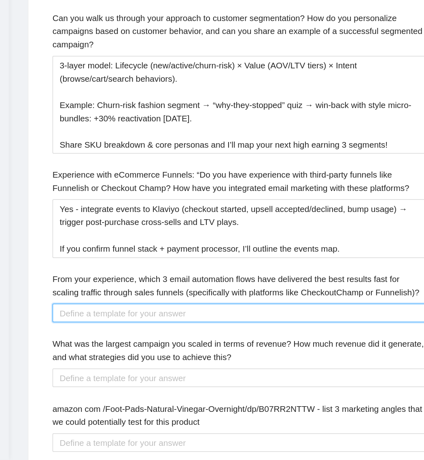
click at [200, 368] on Funnelish\)\? "From your experience, which 3 email automation flows have delivered the best re…" at bounding box center [269, 361] width 252 height 13
paste Funnelish\)\? "Post-Purchase Expansion: product-logic cross-sell series (AOV↑, time-to-2nd ord…"
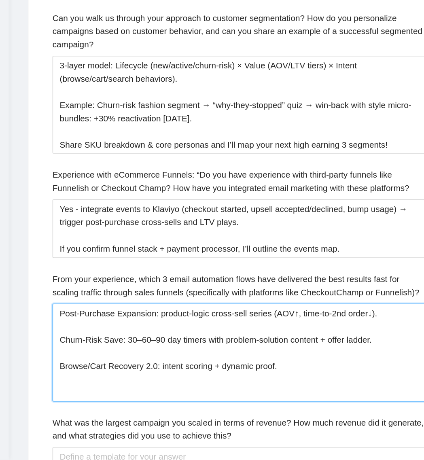
paste Funnelish\)\? "I can tailor these to [their niche] if you share SKU mix + margins."
drag, startPoint x: 227, startPoint y: 435, endPoint x: 199, endPoint y: 437, distance: 28.4
click at [199, 422] on Funnelish\)\? "Post-Purchase Expansion: product-logic cross-sell series (AOV↑, time-to-2nd ord…" at bounding box center [269, 388] width 252 height 66
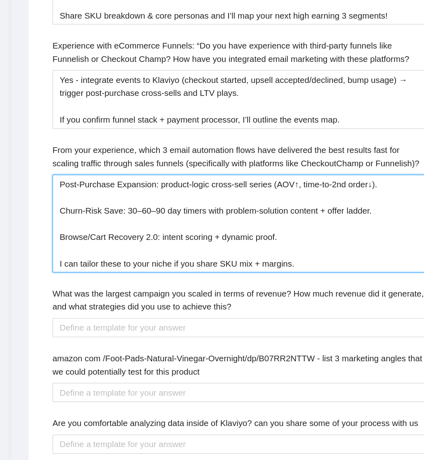
scroll to position [1979, 0]
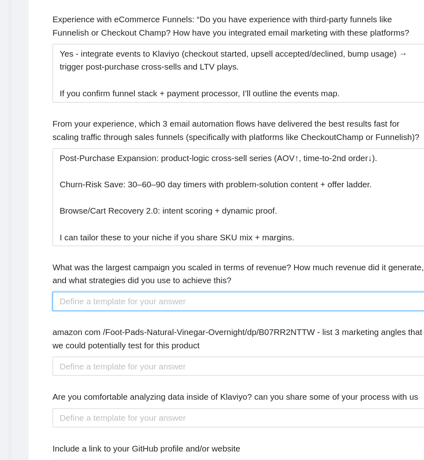
click at [217, 360] on this\? "What was the largest campaign you scaled in terms of revenue? How much revenue …" at bounding box center [269, 353] width 252 height 13
paste this\? "[Brand]: $[X] over [Y] days; theme: [seasonal/problem-solution]; playbook: list…"
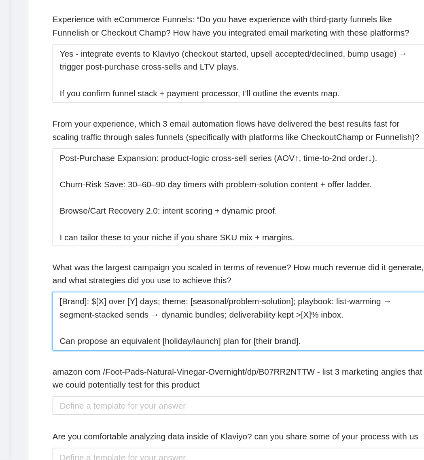
drag, startPoint x: 167, startPoint y: 374, endPoint x: 139, endPoint y: 373, distance: 28.0
click at [139, 373] on div "Describe your recent experience with similar projects 75+ eCom brands scaled pr…" at bounding box center [268, 65] width 265 height 899
click at [183, 375] on this\? "Riff Raff: $[X] over [Y] days; theme: [seasonal/problem-solution]; playbook: li…" at bounding box center [269, 367] width 252 height 40
click at [209, 374] on this\? "Riff Raff: $770k over [Y] days; theme: [seasonal/problem-solution]; playbook: l…" at bounding box center [269, 367] width 252 height 40
drag, startPoint x: 317, startPoint y: 374, endPoint x: 243, endPoint y: 373, distance: 73.3
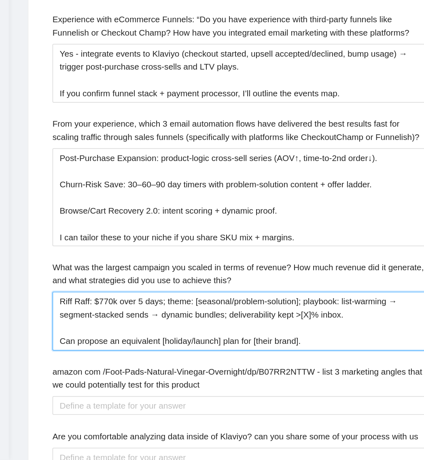
click at [243, 373] on this\? "Riff Raff: $770k over 5 days; theme: [seasonal/problem-solution]; playbook: lis…" at bounding box center [269, 367] width 252 height 40
click at [301, 383] on this\? "Riff Raff: $770k over 5 days; theme: product launch; playbook: list-warming → s…" at bounding box center [269, 367] width 252 height 40
drag, startPoint x: 326, startPoint y: 382, endPoint x: 276, endPoint y: 384, distance: 50.3
click at [277, 384] on this\? "Riff Raff: $770k over 5 days; theme: product launch; playbook: list-warming → s…" at bounding box center [269, 367] width 252 height 40
drag, startPoint x: 262, startPoint y: 402, endPoint x: 135, endPoint y: 403, distance: 127.2
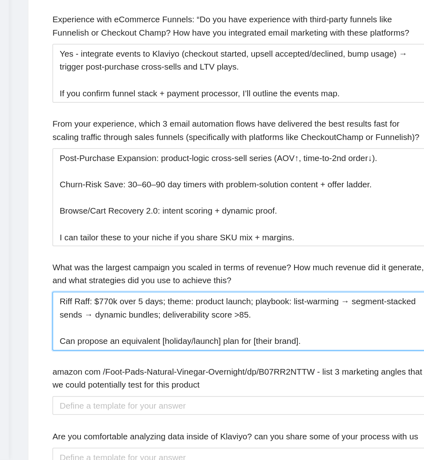
click at [135, 403] on div "Default answer template: [answer the question in a direct way, providing proof …" at bounding box center [269, 25] width 284 height 999
drag, startPoint x: 383, startPoint y: 402, endPoint x: 341, endPoint y: 404, distance: 42.6
click at [341, 387] on this\? "Riff Raff: $770k over 5 days; theme: product launch; playbook: list-warming → s…" at bounding box center [269, 367] width 252 height 40
click at [310, 387] on this\? "Riff Raff: $770k over 5 days; theme: product launch; playbook: list-warming → s…" at bounding box center [269, 367] width 252 height 40
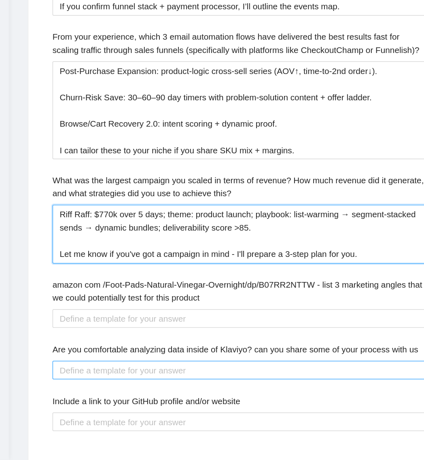
scroll to position [2101, 0]
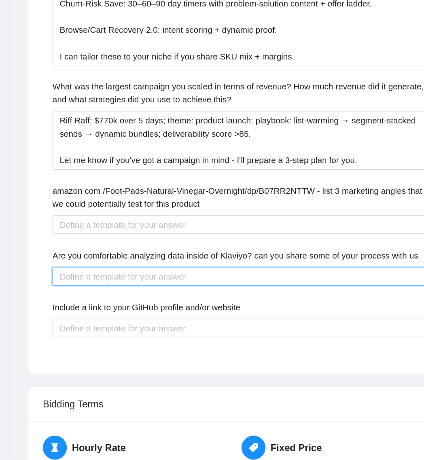
click at [205, 343] on us "Are you comfortable analyzing data inside of Klaviyo? can you share some of you…" at bounding box center [269, 336] width 252 height 13
paste us "Weekly: deliverability & list health (sunset cohorts, trap risk) → revenue mix …"
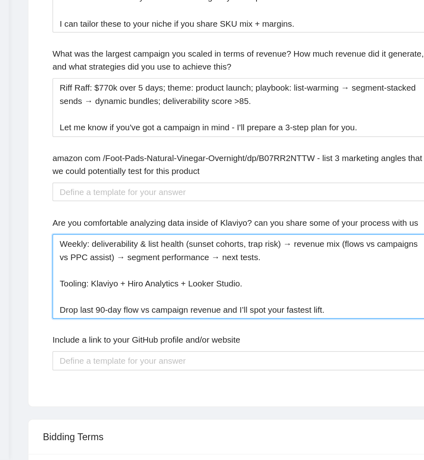
scroll to position [2182, 0]
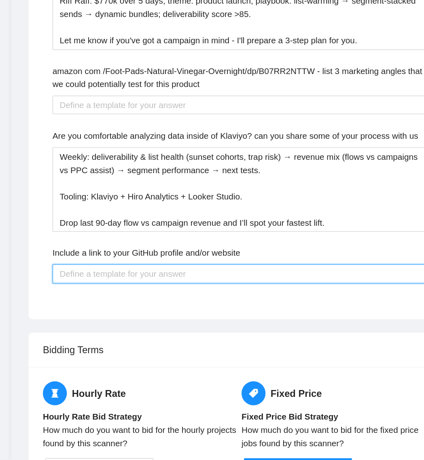
click at [196, 341] on website "Include a link to your GitHub profile and/or website" at bounding box center [269, 334] width 252 height 13
paste website "Portfolio: [URL] • Klaviyo feature: [URL] • Videos: [URL]. Want 3 quick wins fo…"
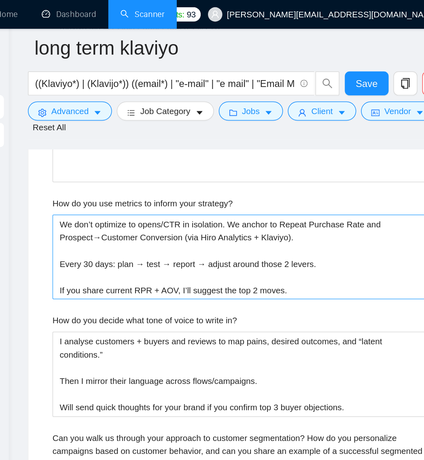
scroll to position [1679, 0]
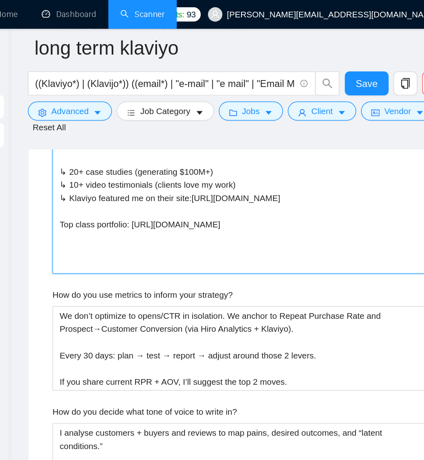
drag, startPoint x: 281, startPoint y: 182, endPoint x: 200, endPoint y: 173, distance: 81.5
click at [200, 173] on project "Klaviyo Master Gold Partner (top 0.1% EU). Other relevant certs: ↳ 20+ case stu…" at bounding box center [269, 129] width 252 height 111
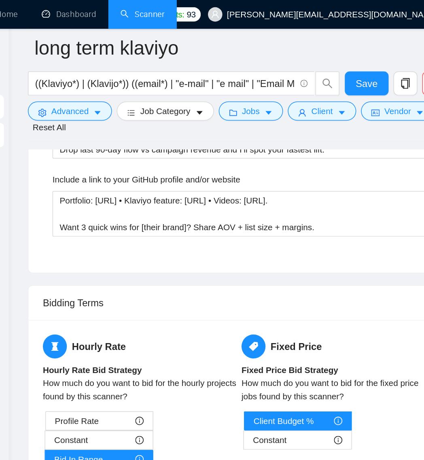
scroll to position [2373, 0]
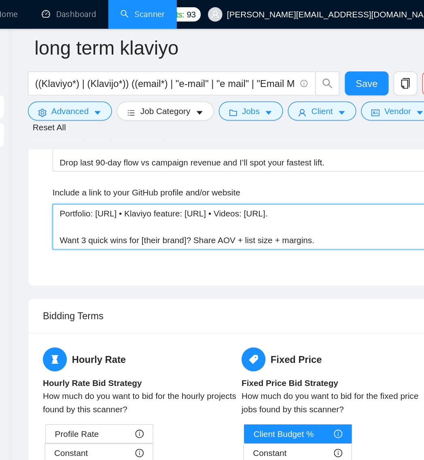
drag, startPoint x: 189, startPoint y: 174, endPoint x: 173, endPoint y: 175, distance: 15.8
click at [173, 168] on website "Portfolio: [URL] • Klaviyo feature: [URL] • Videos: [URL]. Want 3 quick wins fo…" at bounding box center [269, 153] width 252 height 31
paste website "[URL][DOMAIN_NAME]"
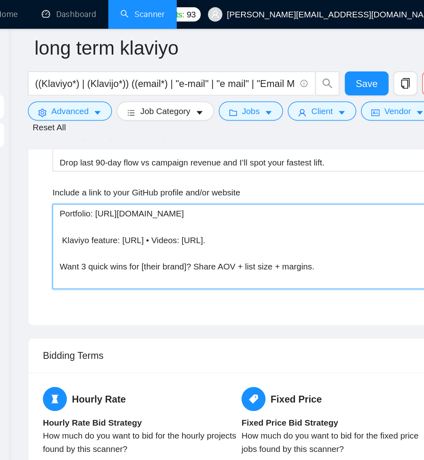
drag, startPoint x: 235, startPoint y: 200, endPoint x: 192, endPoint y: 201, distance: 42.9
click at [192, 195] on website "Portfolio: [URL][DOMAIN_NAME] Klaviyo feature: [URL] • Videos: [URL]. Want 3 qu…" at bounding box center [269, 167] width 252 height 58
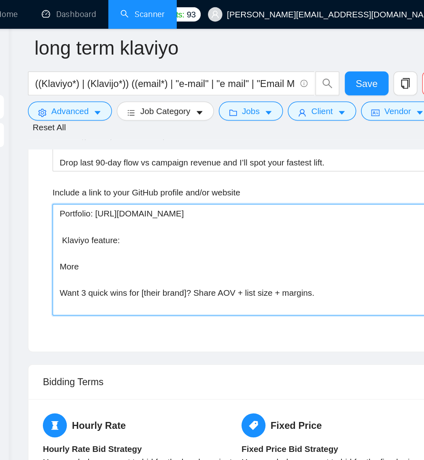
click at [149, 202] on website "Portfolio: [URL][DOMAIN_NAME] Klaviyo feature: More Want 3 quick wins for [thei…" at bounding box center [269, 175] width 252 height 75
drag, startPoint x: 163, startPoint y: 217, endPoint x: 146, endPoint y: 213, distance: 17.5
drag, startPoint x: 277, startPoint y: 236, endPoint x: 261, endPoint y: 239, distance: 15.9
click at [261, 213] on website "Portfolio: [URL][DOMAIN_NAME] Klaviyo feature: Check Upwork profile for video t…" at bounding box center [269, 175] width 252 height 75
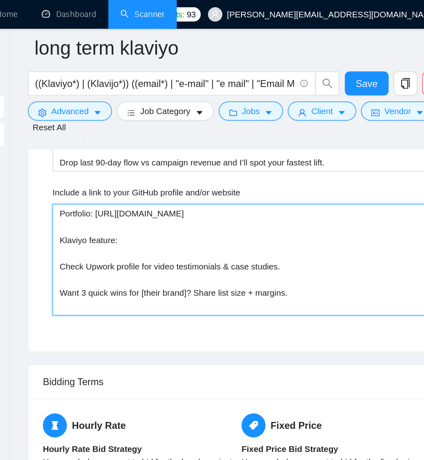
click at [326, 213] on website "Portfolio: [URL][DOMAIN_NAME] Klaviyo feature: Check Upwork profile for video t…" at bounding box center [269, 175] width 252 height 75
drag, startPoint x: 326, startPoint y: 237, endPoint x: 287, endPoint y: 239, distance: 39.7
click at [287, 213] on website "Portfolio: [URL][DOMAIN_NAME] Klaviyo feature: Check Upwork profile for video t…" at bounding box center [269, 175] width 252 height 75
drag, startPoint x: 239, startPoint y: 238, endPoint x: 206, endPoint y: 238, distance: 33.2
click at [206, 213] on website "Portfolio: [URL][DOMAIN_NAME] Klaviyo feature: Check Upwork profile for video t…" at bounding box center [269, 175] width 252 height 75
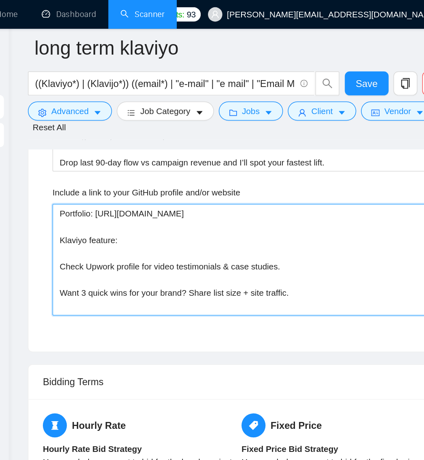
click at [321, 213] on website "Portfolio: [URL][DOMAIN_NAME] Klaviyo feature: Check Upwork profile for video t…" at bounding box center [269, 175] width 252 height 75
click at [235, 202] on website "Portfolio: [URL][DOMAIN_NAME] Klaviyo feature: Check Upwork profile for video t…" at bounding box center [269, 175] width 252 height 75
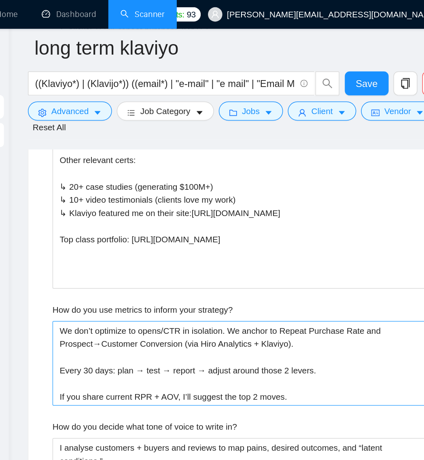
scroll to position [1666, 0]
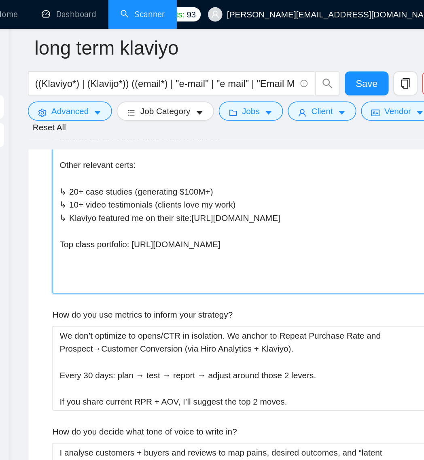
click at [241, 158] on project "Klaviyo Master Gold Partner (top 0.1% EU). Other relevant certs: ↳ 20+ case stu…" at bounding box center [269, 142] width 252 height 111
drag, startPoint x: 250, startPoint y: 165, endPoint x: 241, endPoint y: 158, distance: 12.1
click at [241, 158] on project "Klaviyo Master Gold Partner (top 0.1% EU). Other relevant certs: ↳ 20+ case stu…" at bounding box center [269, 142] width 252 height 111
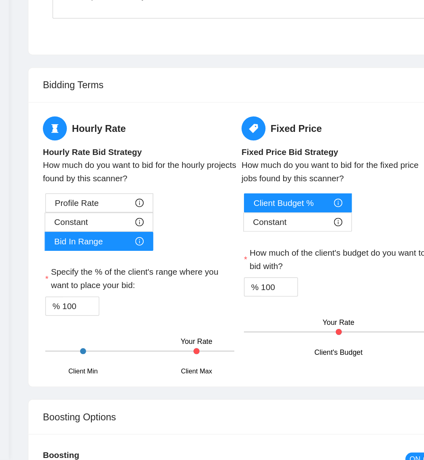
scroll to position [2422, 0]
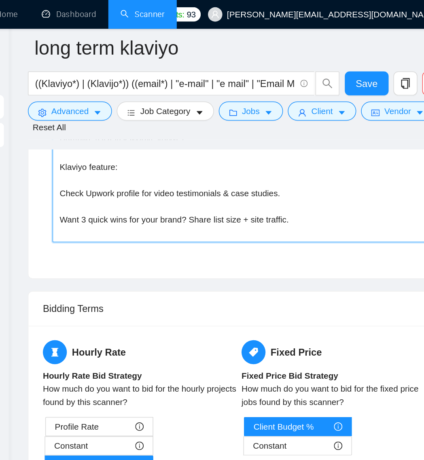
drag, startPoint x: 188, startPoint y: 155, endPoint x: 147, endPoint y: 155, distance: 40.9
click at [147, 155] on website "Portfolio: [URL][DOMAIN_NAME] Klaviyo feature: Check Upwork profile for video t…" at bounding box center [269, 125] width 252 height 75
paste website "[URL][DOMAIN_NAME]"
click at [192, 152] on website "Portfolio: [URL][DOMAIN_NAME] My Klaviyo interview: [URL][DOMAIN_NAME] Check Up…" at bounding box center [269, 125] width 252 height 75
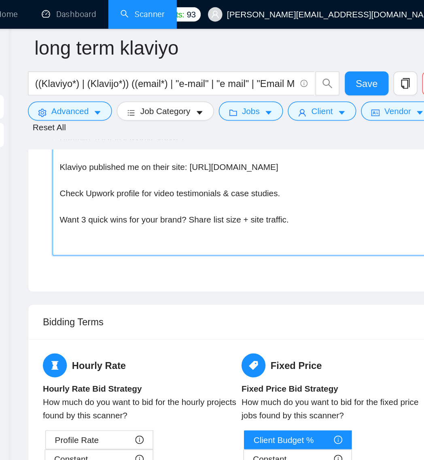
drag, startPoint x: 170, startPoint y: 158, endPoint x: 145, endPoint y: 147, distance: 27.8
click at [143, 148] on website "Portfolio: [URL][DOMAIN_NAME] Klaviyo published me on their site: [URL][DOMAIN_…" at bounding box center [269, 130] width 252 height 84
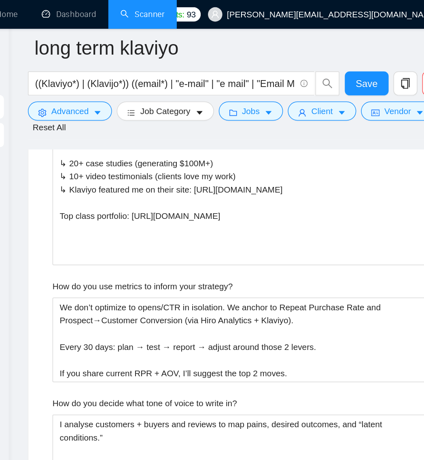
scroll to position [1684, 0]
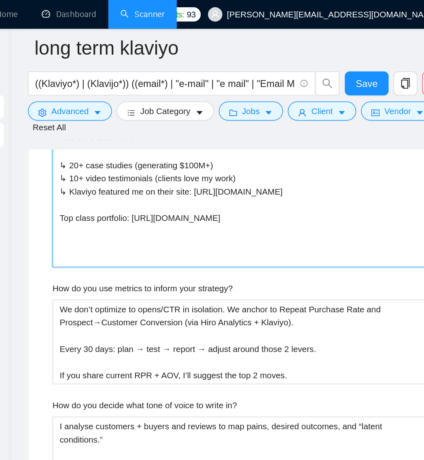
click at [187, 142] on project "Klaviyo Master Gold Partner (top 0.1% EU). Other relevant certs: ↳ 20+ case stu…" at bounding box center [269, 124] width 252 height 111
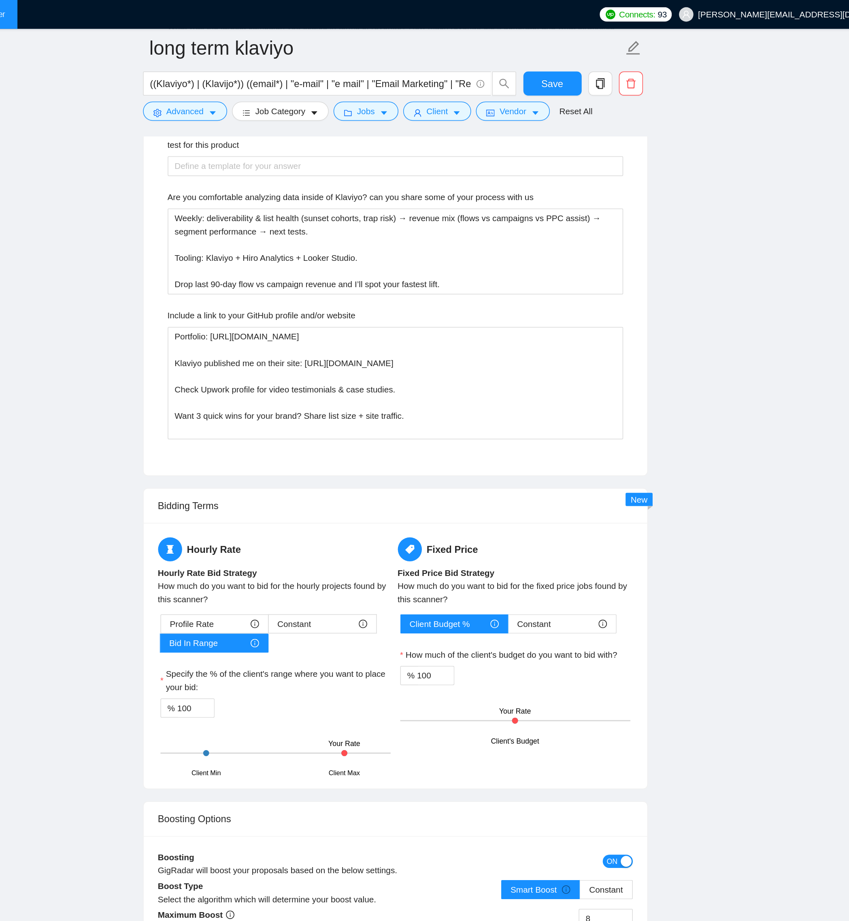
scroll to position [2026, 0]
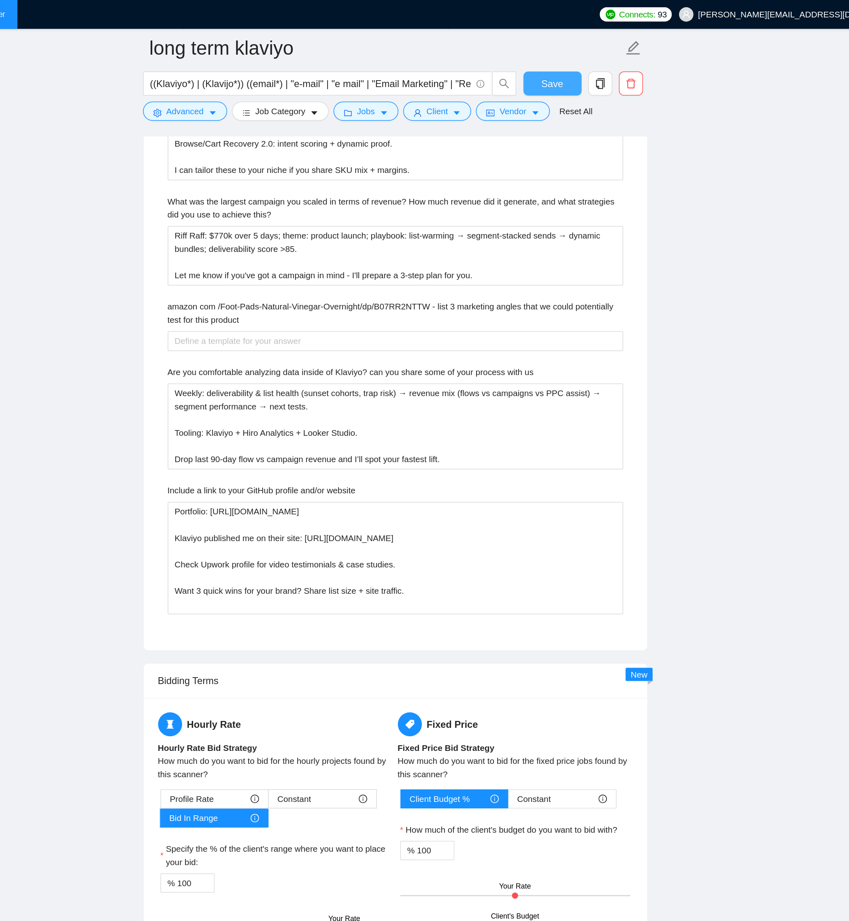
click at [522, 60] on span "Save" at bounding box center [587, 56] width 15 height 10
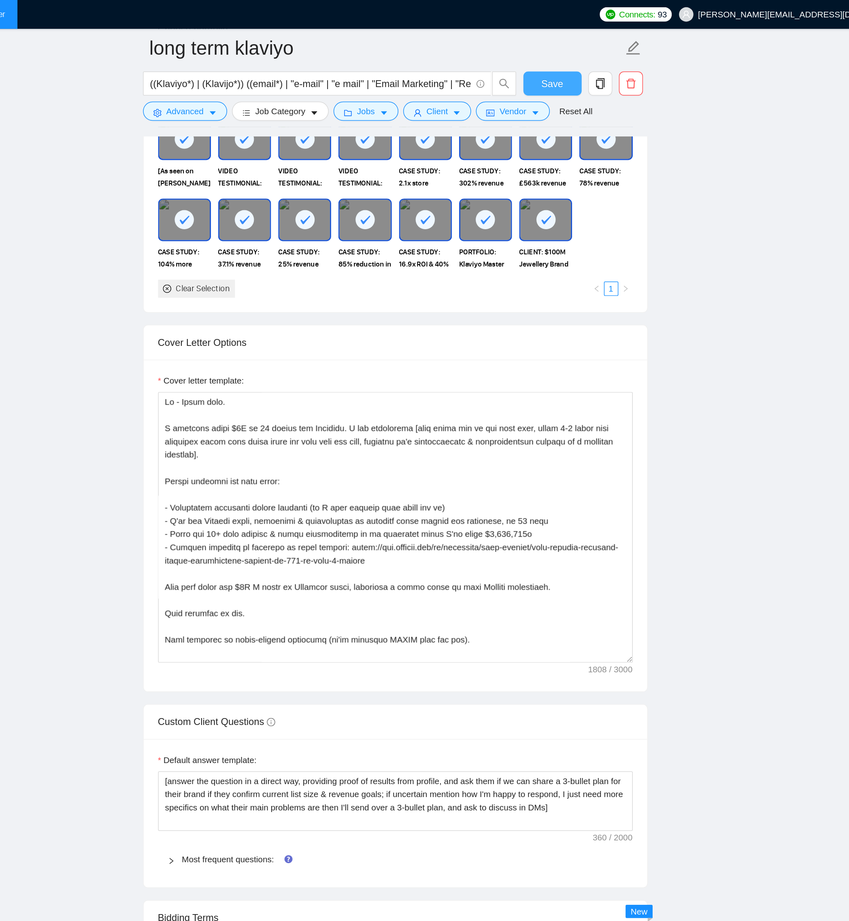
scroll to position [896, 0]
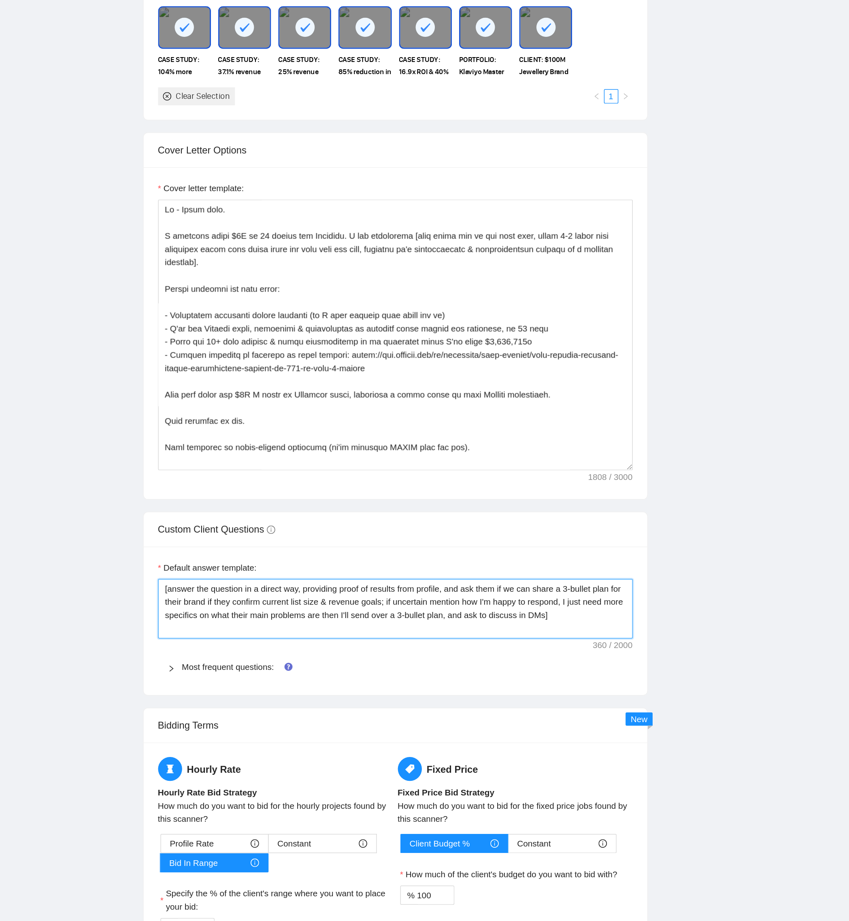
click at [408, 460] on textarea "[answer the question in a direct way, providing proof of results from profile, …" at bounding box center [482, 543] width 320 height 40
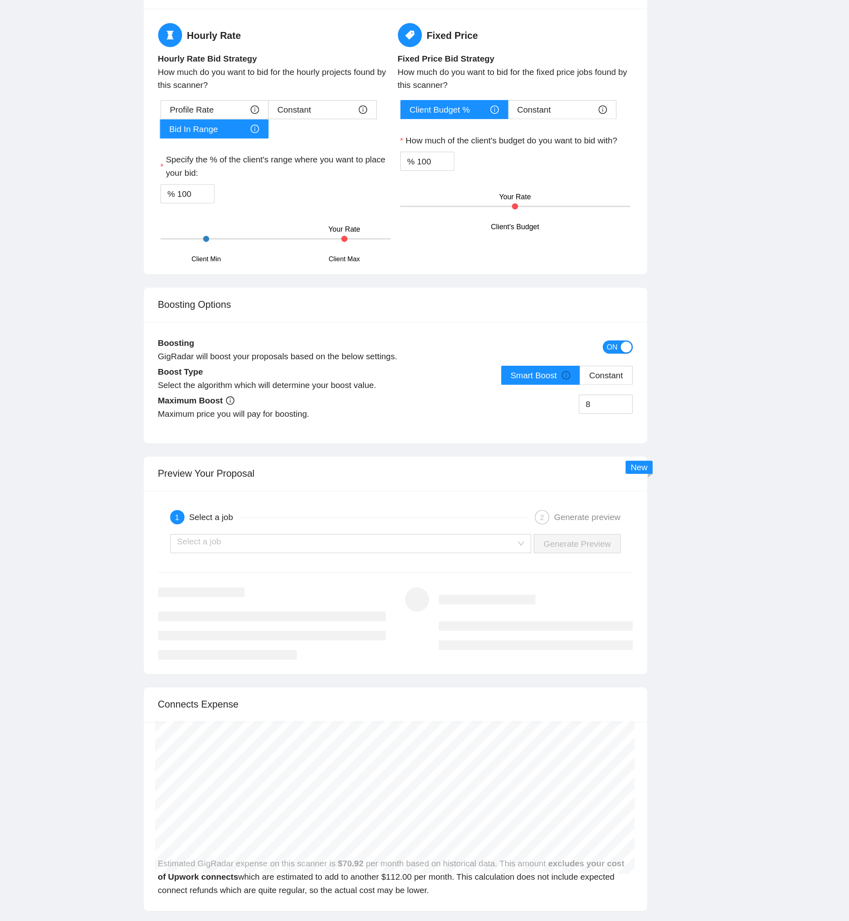
scroll to position [1221, 0]
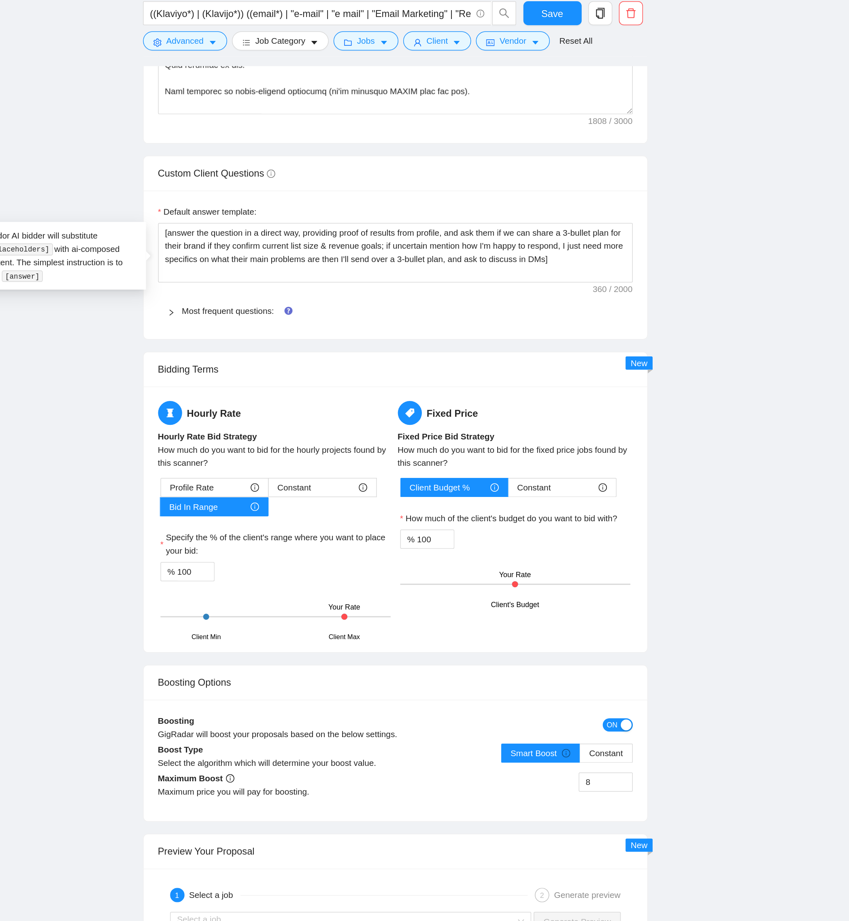
click at [332, 258] on div "Most frequent questions:" at bounding box center [482, 256] width 320 height 19
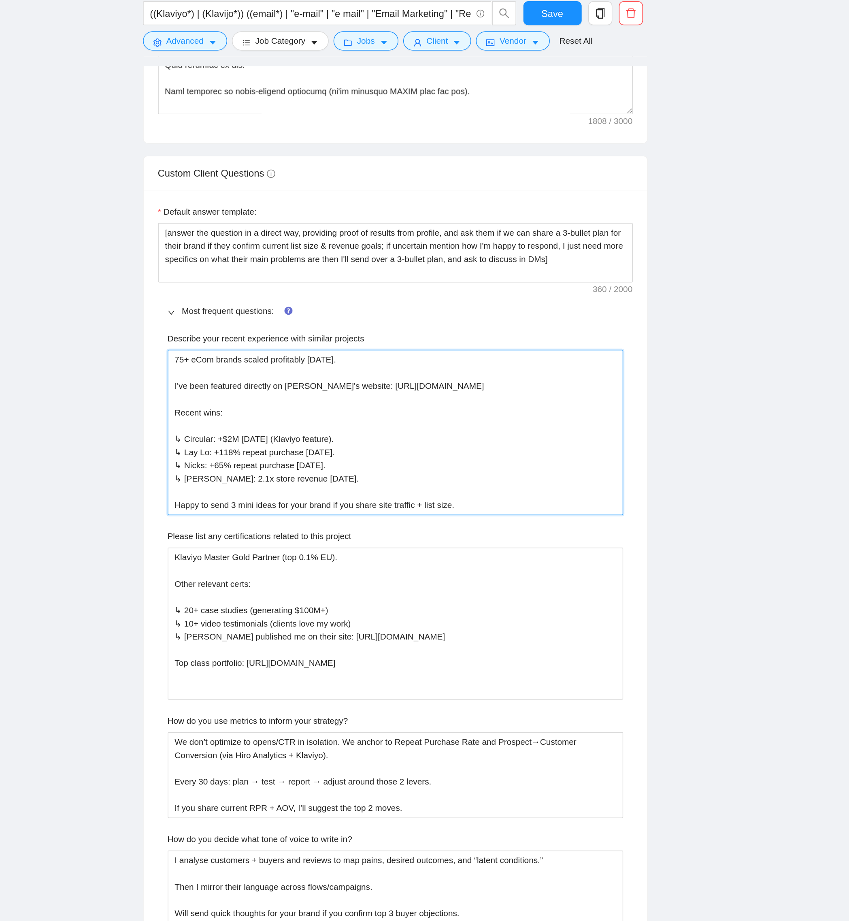
drag, startPoint x: 562, startPoint y: 392, endPoint x: 215, endPoint y: 265, distance: 369.5
click at [215, 265] on main "long term klaviyo ((Klaviyo*) | (Klavijo*)) ((email*) | "e-mail" | "e mail" | "…" at bounding box center [481, 605] width 710 height 3588
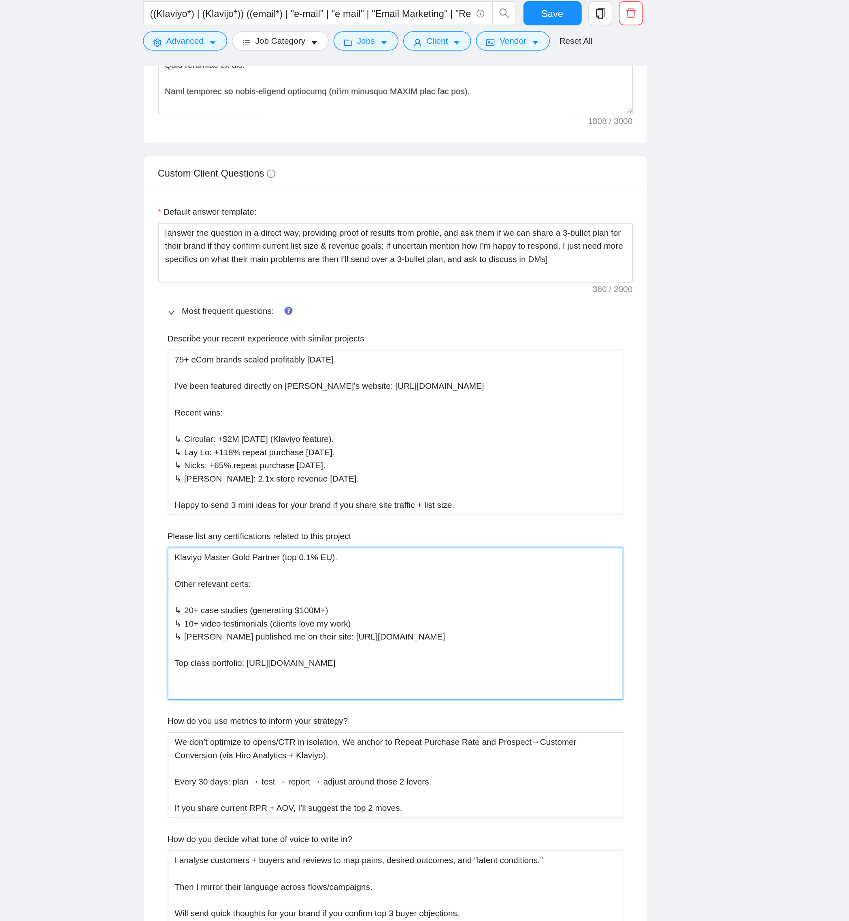
drag, startPoint x: 426, startPoint y: 510, endPoint x: 269, endPoint y: 369, distance: 211.1
click at [261, 374] on main "long term klaviyo ((Klaviyo*) | (Klavijo*)) ((email*) | "e-mail" | "e mail" | "…" at bounding box center [481, 605] width 710 height 3588
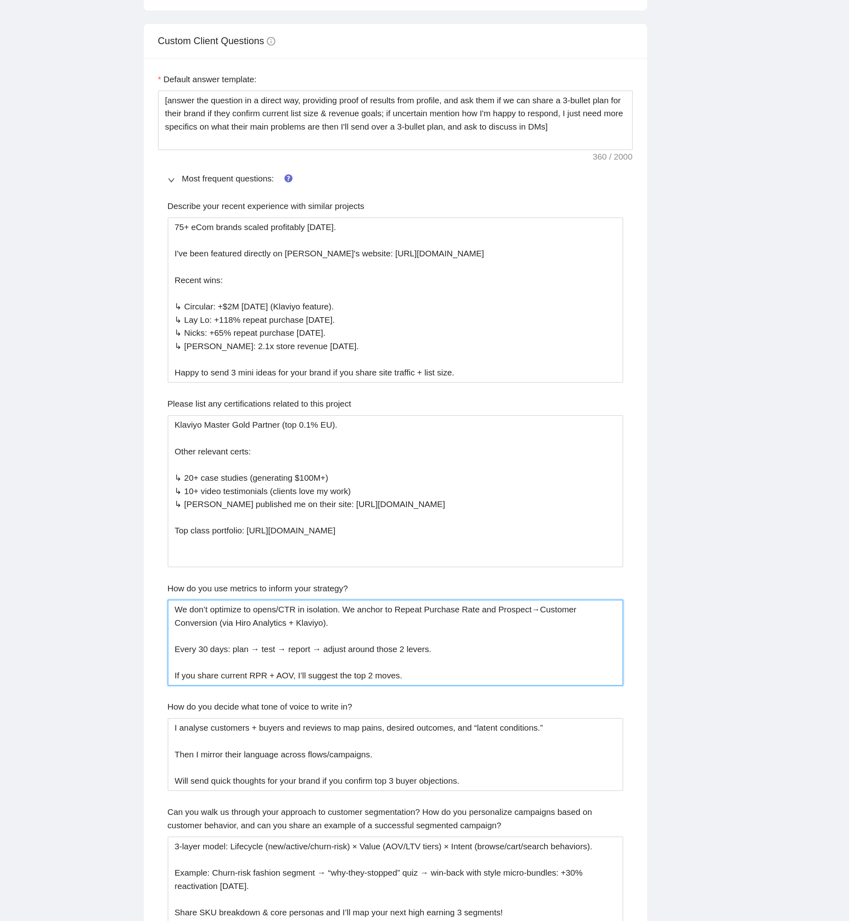
drag, startPoint x: 512, startPoint y: 603, endPoint x: 253, endPoint y: 499, distance: 278.9
click at [254, 460] on main "long term klaviyo ((Klaviyo*) | (Klavijo*)) ((email*) | "e-mail" | "e mail" | "…" at bounding box center [481, 605] width 710 height 3588
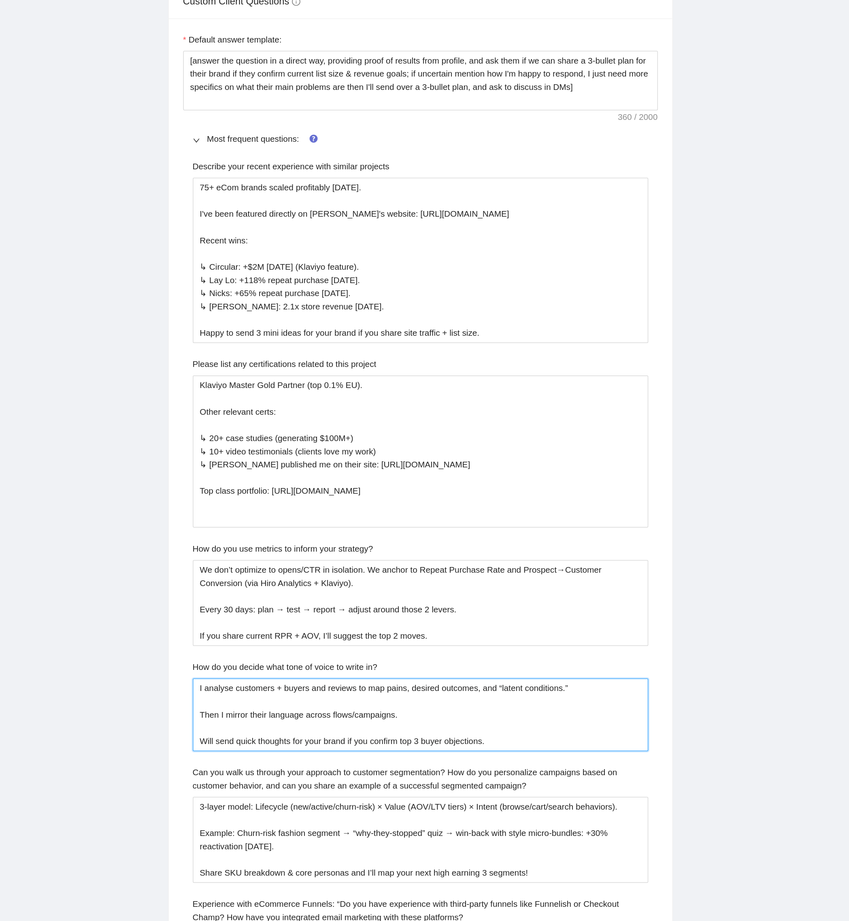
drag, startPoint x: 541, startPoint y: 667, endPoint x: 202, endPoint y: 595, distance: 346.4
click at [192, 460] on main "long term klaviyo ((Klaviyo*) | (Klavijo*)) ((email*) | "e-mail" | "e mail" | "…" at bounding box center [481, 605] width 710 height 3588
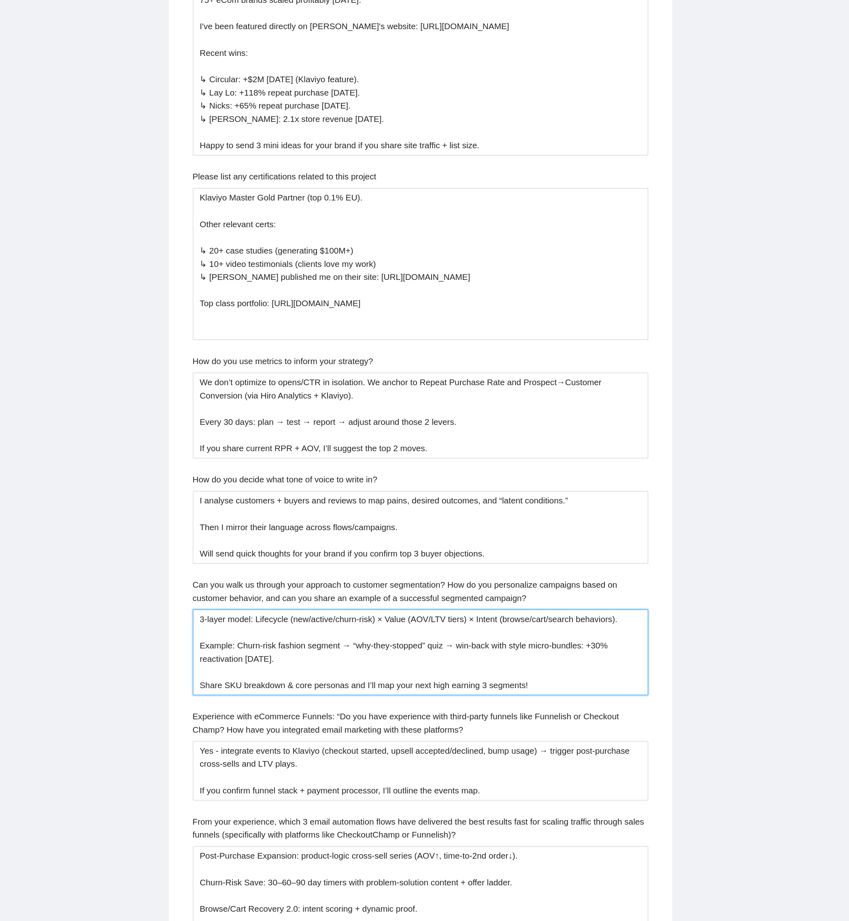
drag, startPoint x: 572, startPoint y: 757, endPoint x: 317, endPoint y: 691, distance: 263.1
click at [318, 460] on div "Default answer template: [answer the question in a direct way, providing proof …" at bounding box center [481, 709] width 339 height 1067
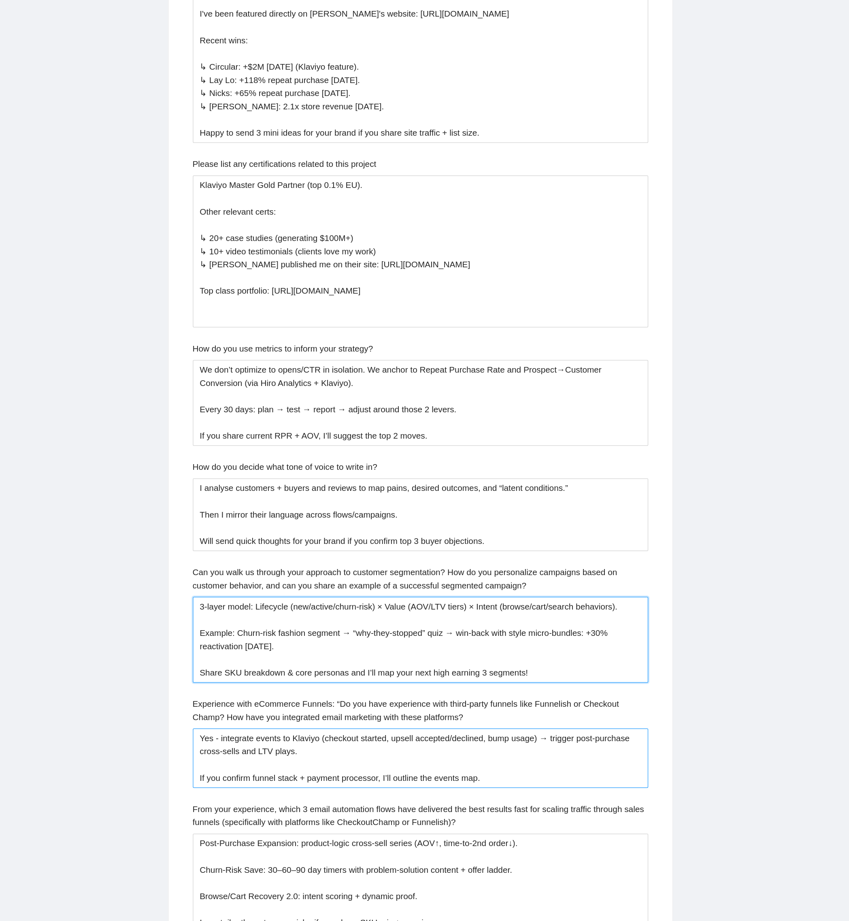
scroll to position [1222, 0]
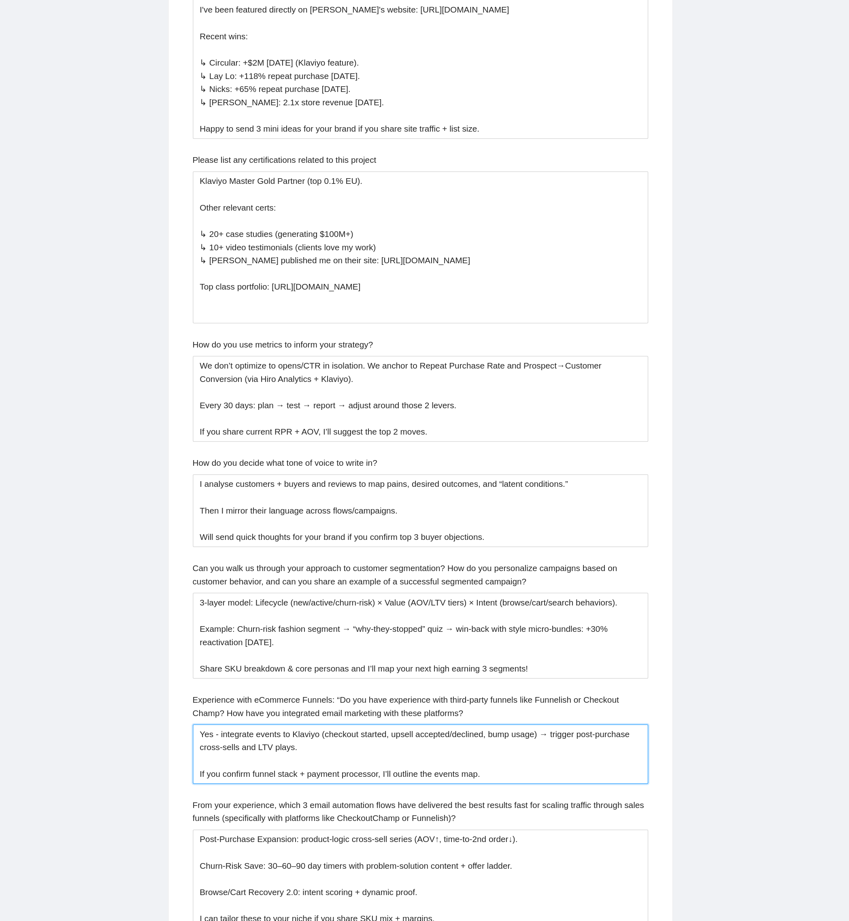
drag, startPoint x: 562, startPoint y: 829, endPoint x: 226, endPoint y: 752, distance: 344.9
click at [227, 460] on main "long term klaviyo ((Klaviyo*) | (Klavijo*)) ((email*) | "e-mail" | "e mail" | "…" at bounding box center [481, 605] width 710 height 3588
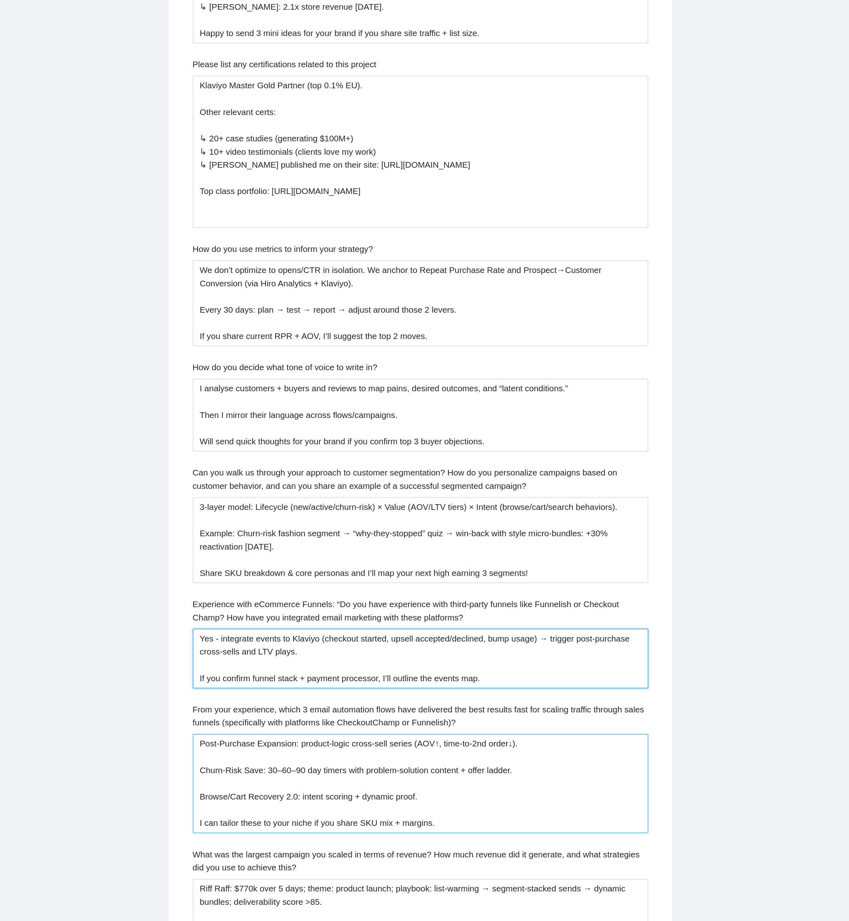
scroll to position [1363, 0]
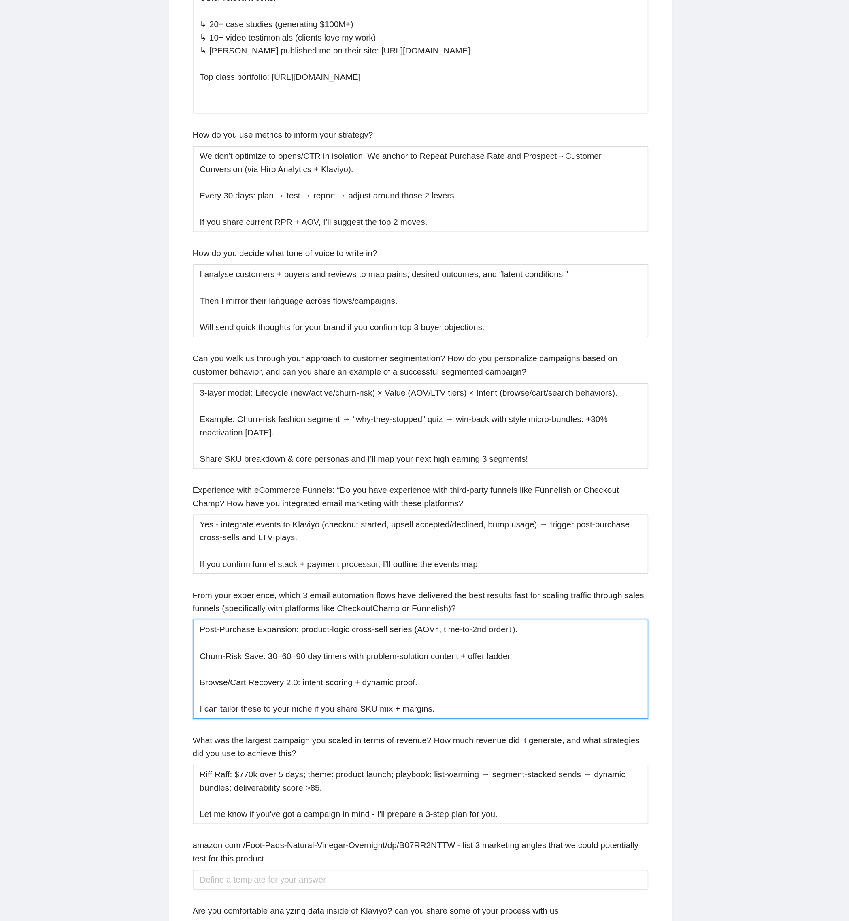
drag, startPoint x: 513, startPoint y: 784, endPoint x: 294, endPoint y: 695, distance: 236.9
click at [295, 460] on main "long term klaviyo ((Klaviyo*) | (Klavijo*)) ((email*) | "e-mail" | "e mail" | "…" at bounding box center [481, 463] width 710 height 3588
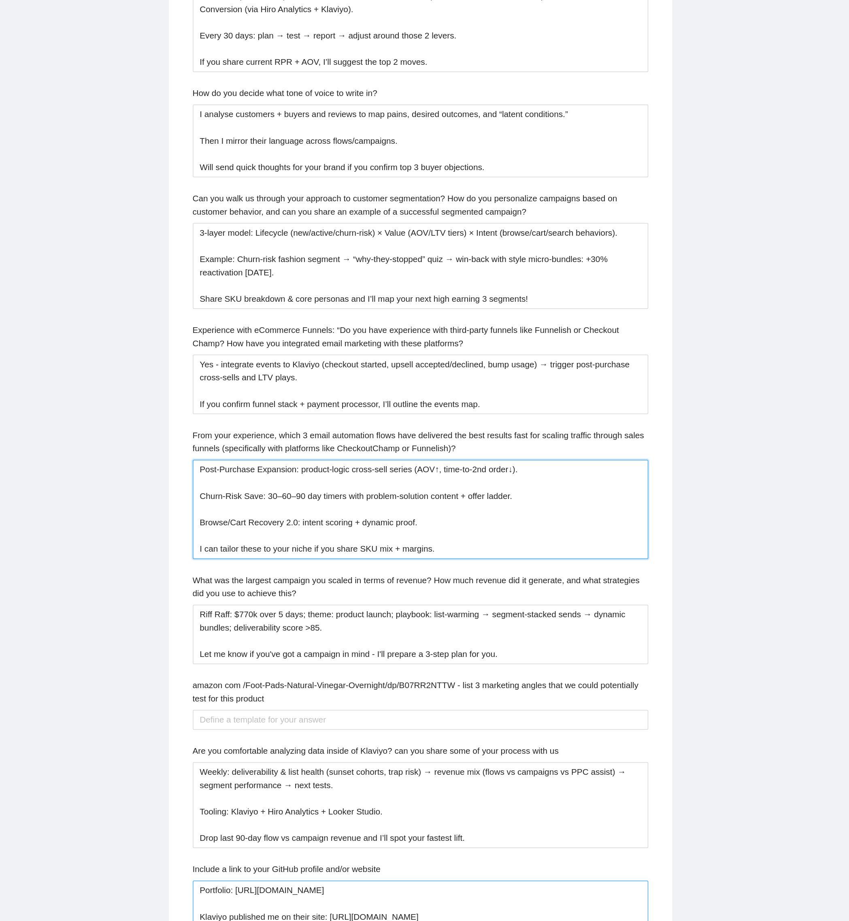
scroll to position [1676, 0]
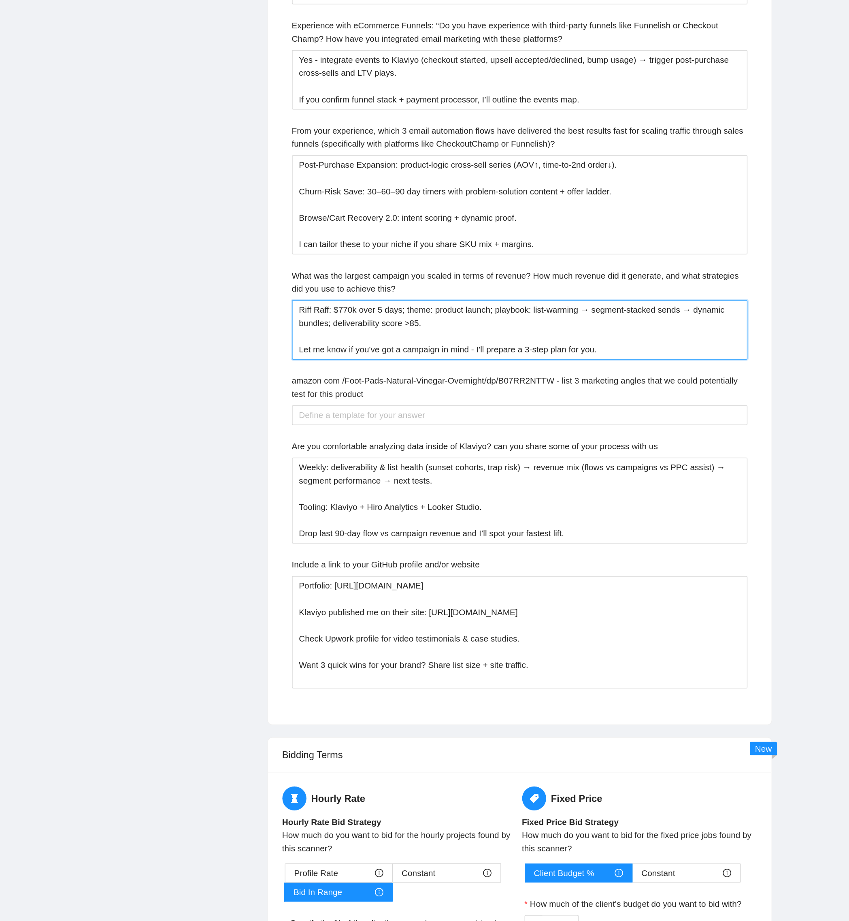
drag, startPoint x: 566, startPoint y: 545, endPoint x: 139, endPoint y: 483, distance: 430.8
click at [124, 460] on div "[DOMAIN_NAME] Home Dashboard Scanner Connects: 93 [PERSON_NAME][EMAIL_ADDRESS][…" at bounding box center [481, 165] width 736 height 3683
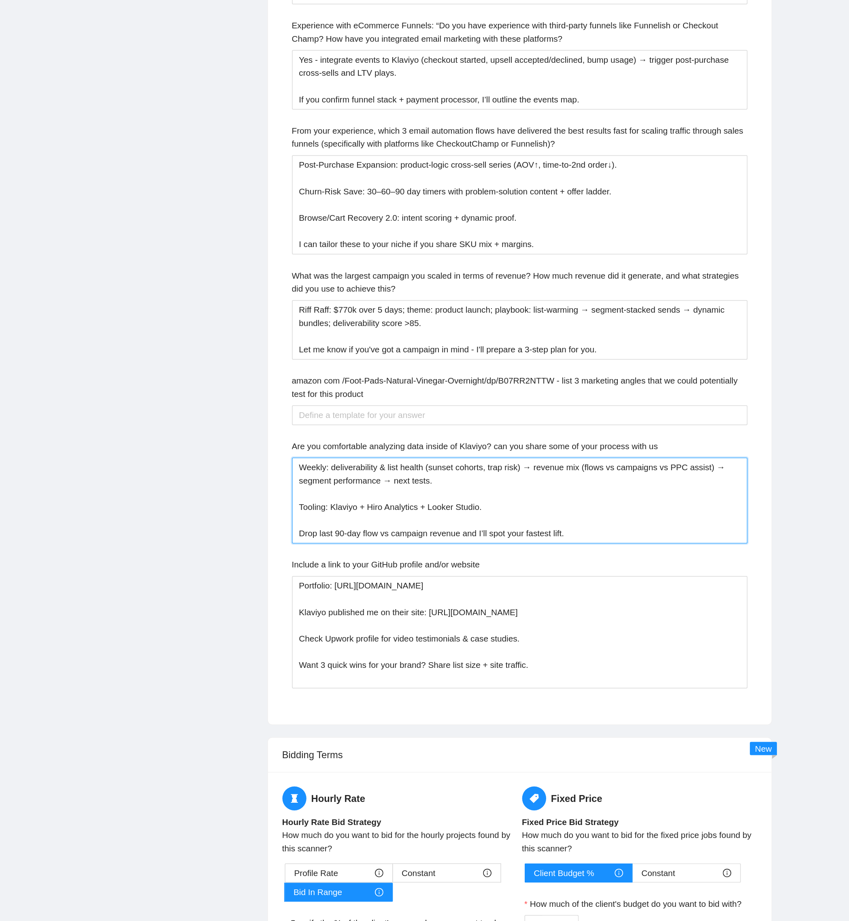
drag, startPoint x: 535, startPoint y: 668, endPoint x: 262, endPoint y: 584, distance: 285.6
click at [262, 460] on main "long term klaviyo ((Klaviyo*) | (Klavijo*)) ((email*) | "e-mail" | "e mail" | "…" at bounding box center [481, 150] width 710 height 3588
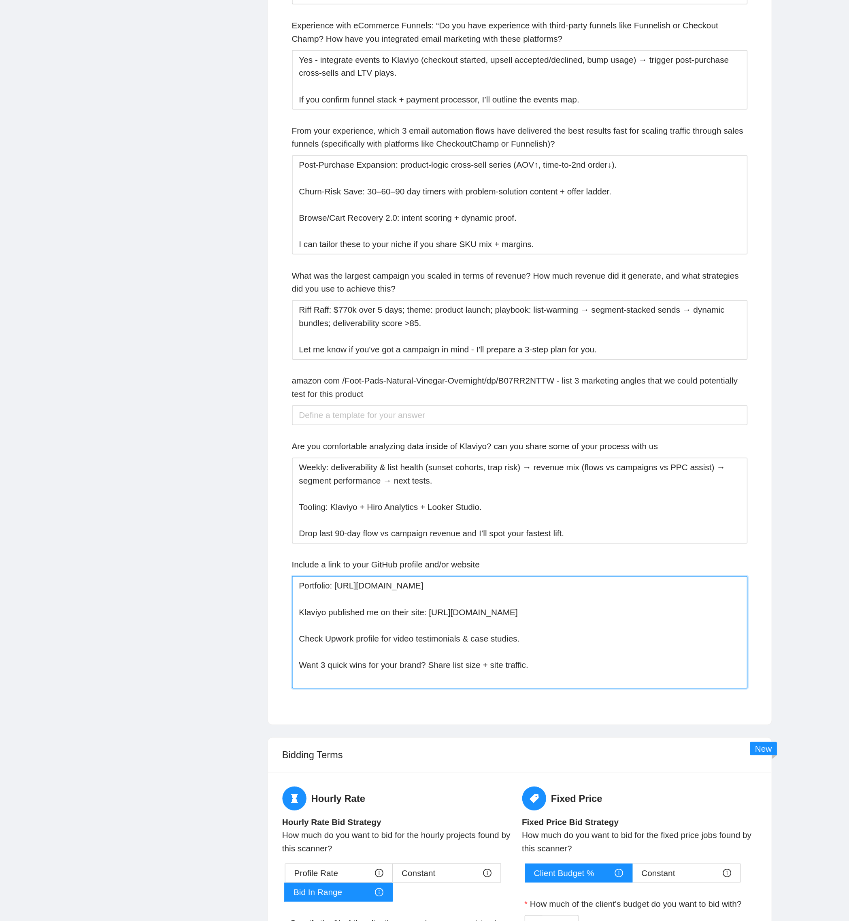
drag, startPoint x: 540, startPoint y: 761, endPoint x: 230, endPoint y: 681, distance: 320.5
click at [224, 460] on main "long term klaviyo ((Klaviyo*) | (Klavijo*)) ((email*) | "e-mail" | "e mail" | "…" at bounding box center [481, 150] width 710 height 3588
click at [230, 460] on main "long term klaviyo ((Klaviyo*) | (Klavijo*)) ((email*) | "e-mail" | "e mail" | "…" at bounding box center [481, 150] width 710 height 3588
drag, startPoint x: 332, startPoint y: 702, endPoint x: 601, endPoint y: 777, distance: 279.1
click at [522, 460] on div "Describe your recent experience with similar projects 75+ eCom brands scaled pr…" at bounding box center [482, 294] width 320 height 967
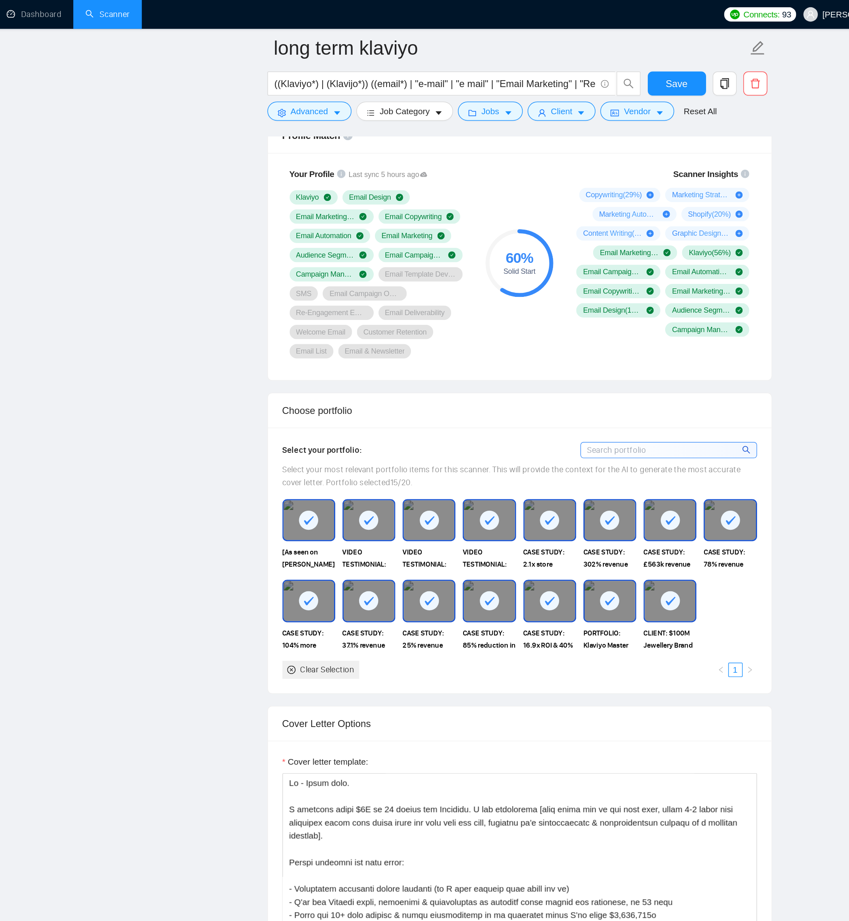
scroll to position [334, 0]
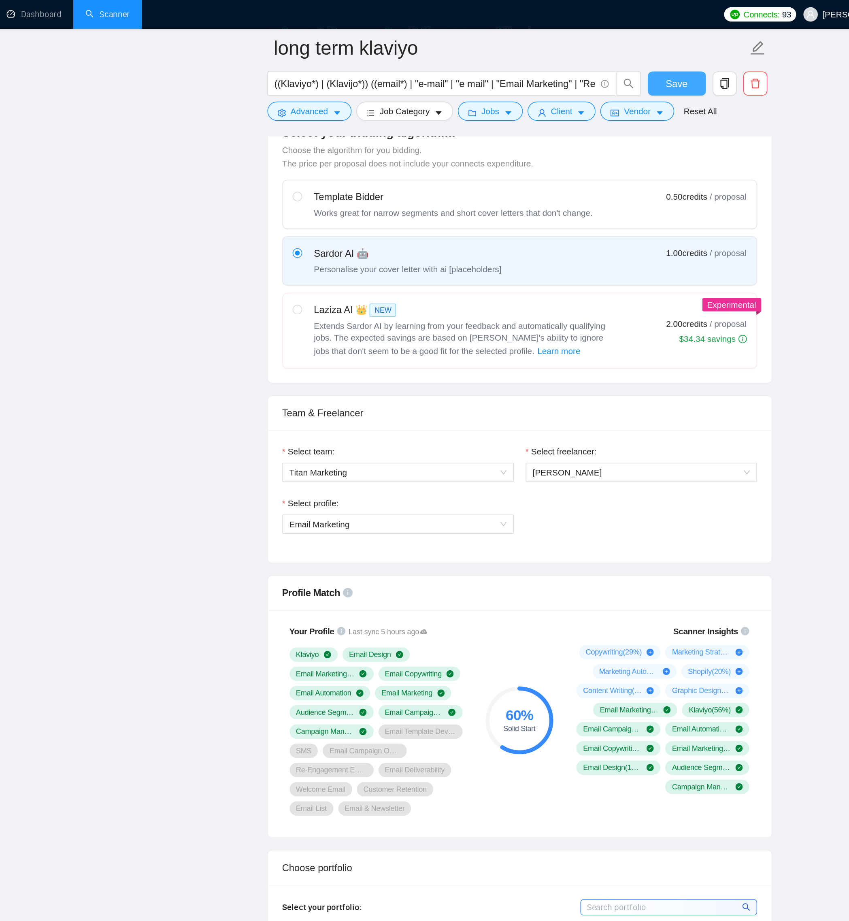
click at [522, 55] on span "Save" at bounding box center [587, 56] width 15 height 10
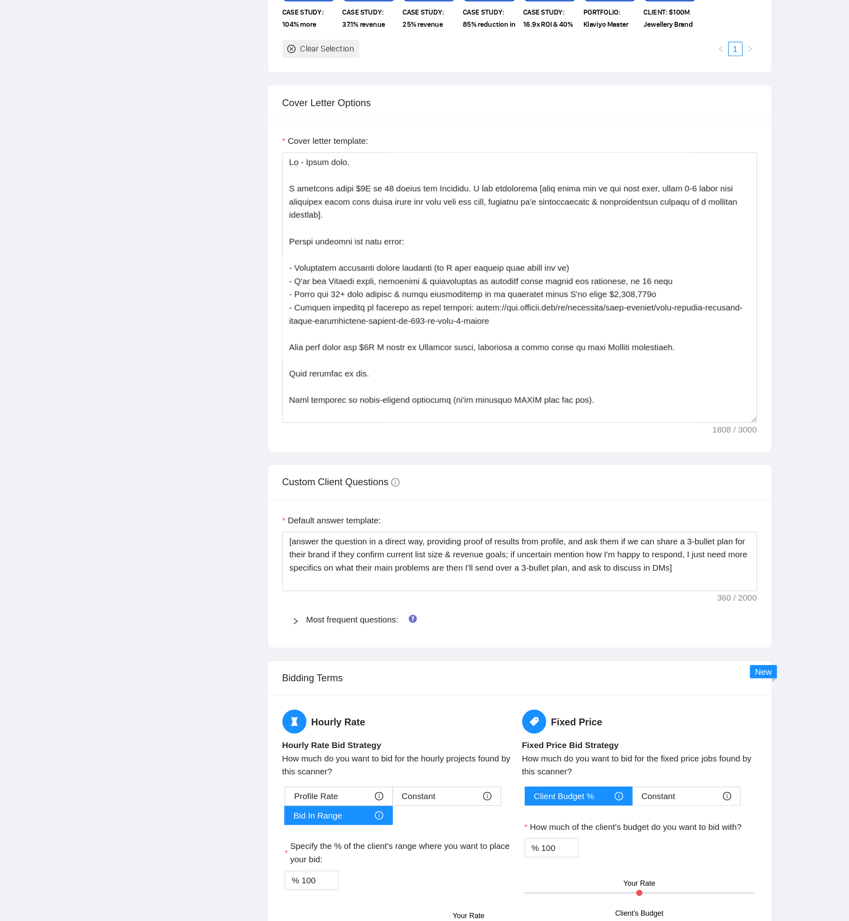
scroll to position [819, 0]
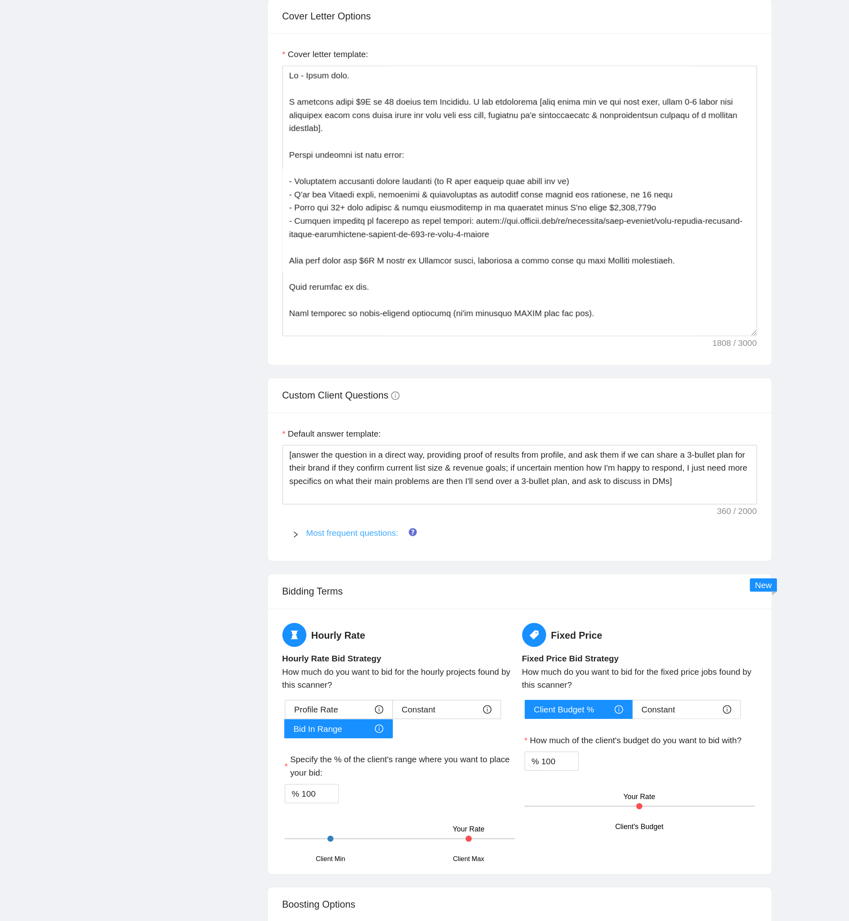
click at [341, 662] on link "Most frequent questions:" at bounding box center [369, 659] width 62 height 6
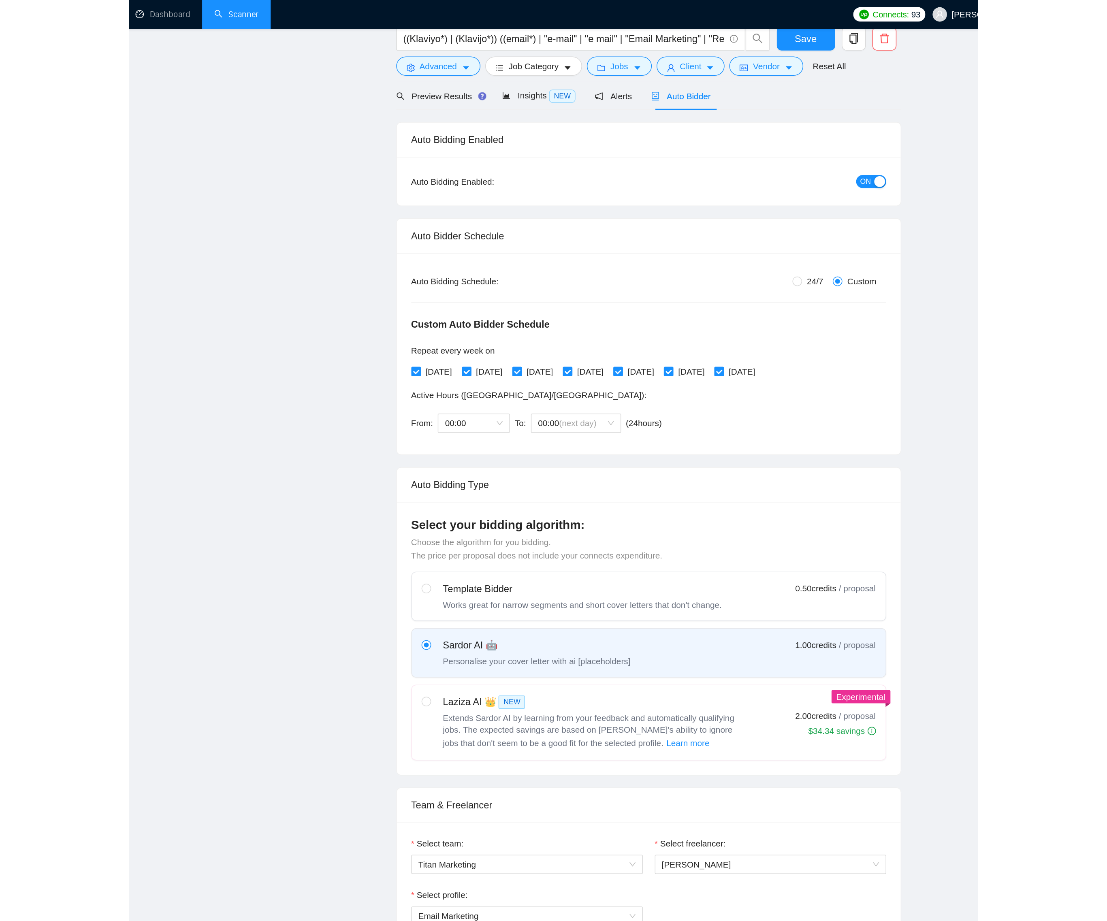
scroll to position [5, 0]
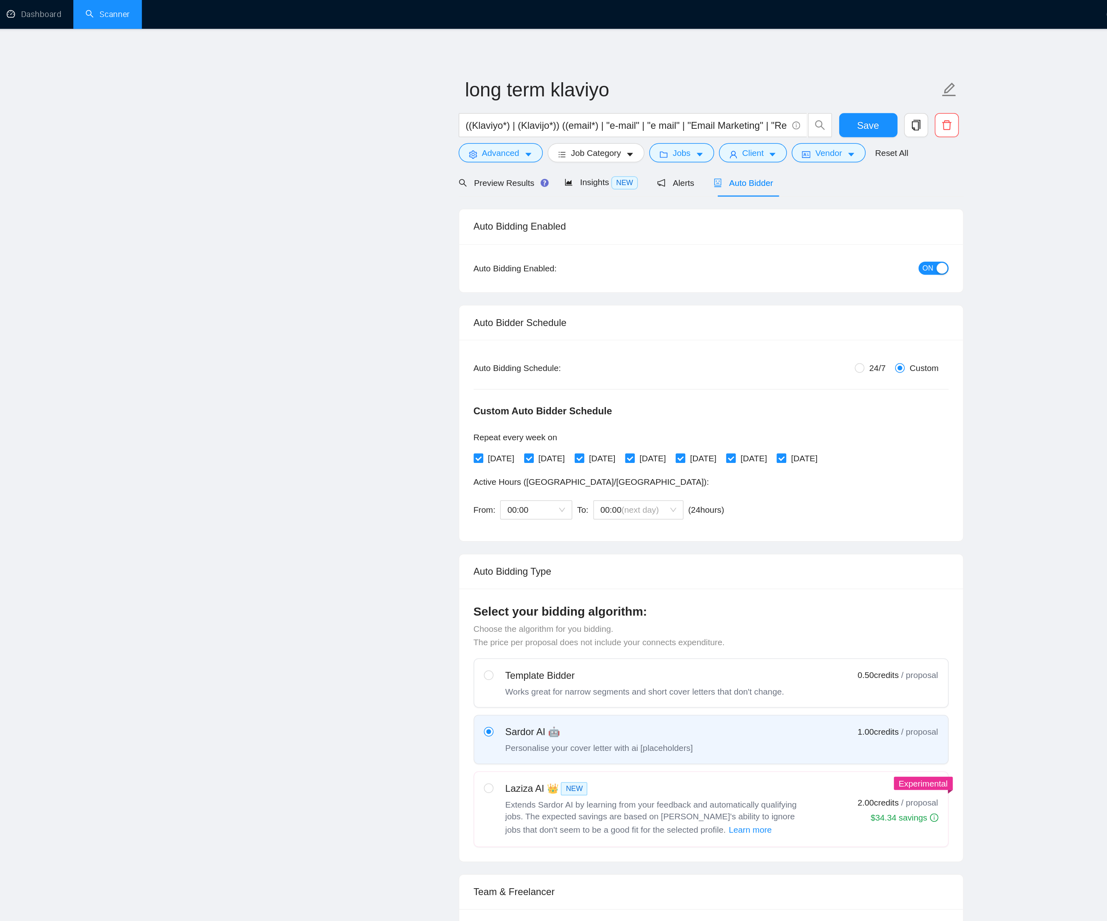
click at [209, 9] on link "Scanner" at bounding box center [204, 9] width 30 height 7
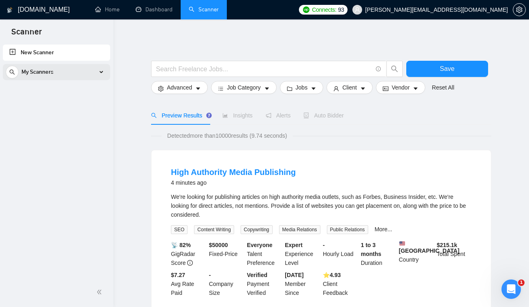
click at [49, 71] on span "My Scanners" at bounding box center [37, 72] width 32 height 16
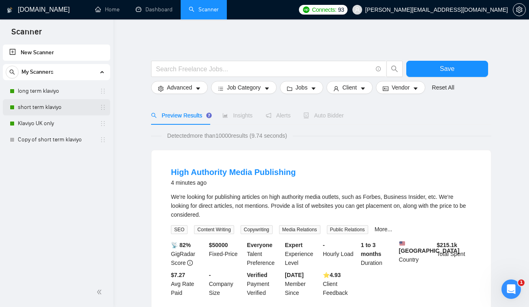
click at [41, 106] on link "short term klaviyo" at bounding box center [56, 107] width 77 height 16
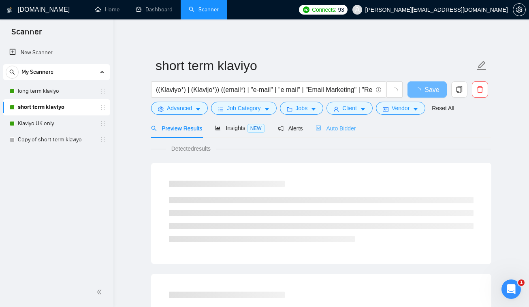
click at [350, 134] on div "Auto Bidder" at bounding box center [335, 128] width 40 height 19
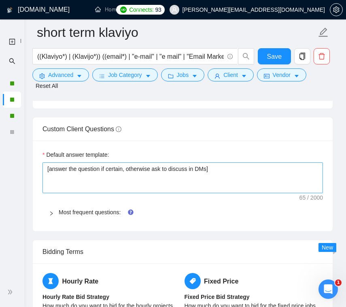
scroll to position [1289, 0]
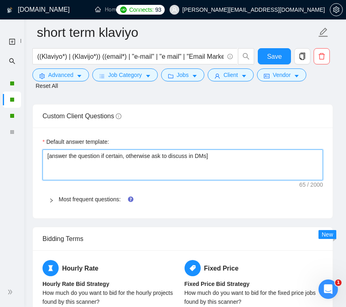
click at [81, 180] on textarea "[answer the question if certain, otherwise ask to discuss in DMs]" at bounding box center [183, 164] width 281 height 31
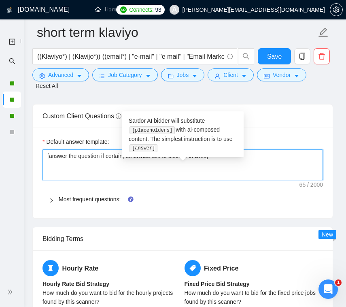
paste textarea "n a direct way, providing proof of results from profile, and ask them if we can…"
type textarea "[answer the question in a direct way, providing proof of results from profile, …"
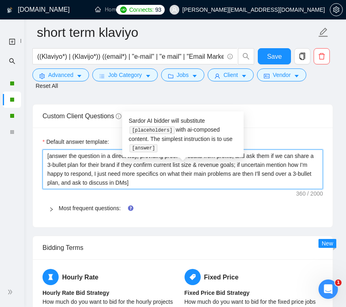
scroll to position [1361, 0]
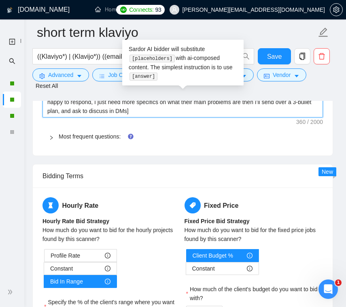
type textarea "[answer the question in a direct way, providing proof of results from profile, …"
click at [56, 141] on div at bounding box center [54, 136] width 10 height 9
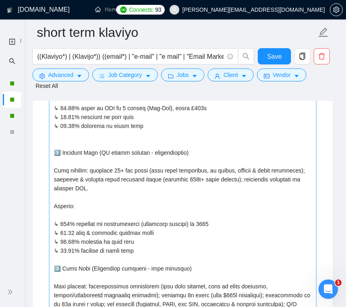
scroll to position [1366, 0]
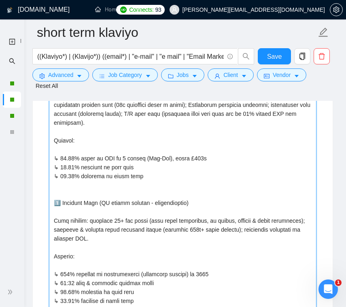
drag, startPoint x: 53, startPoint y: 192, endPoint x: 190, endPoint y: 329, distance: 193.3
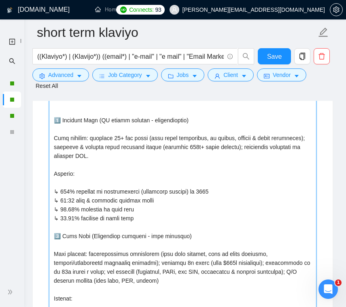
type projects "↳ 78% growth in Klaviyo revenue (in 5 months) worth $910k ↳ 41.54% increase in …"
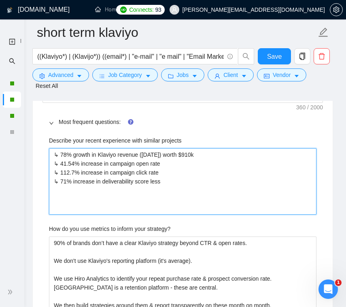
scroll to position [1346, 0]
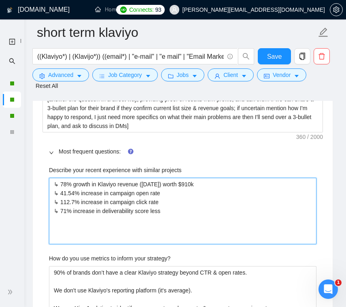
drag, startPoint x: 173, startPoint y: 261, endPoint x: -31, endPoint y: 184, distance: 217.7
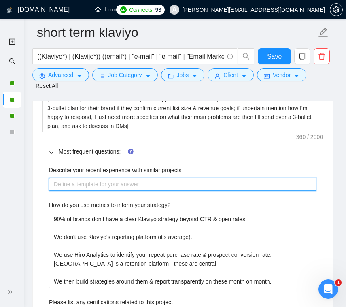
paste projects "75+ eCom brands scaled profitably [DATE]. I've been featured directly on [PERSO…"
type projects "75+ eCom brands scaled profitably [DATE]. I've been featured directly on [PERSO…"
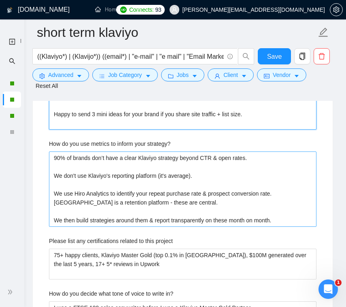
scroll to position [1519, 0]
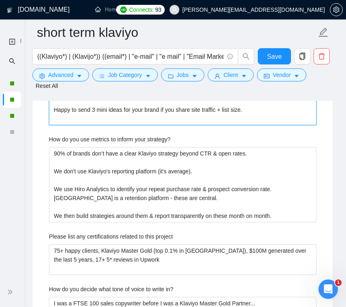
type projects "75+ eCom brands scaled profitably [DATE]. I've been featured directly on [PERSO…"
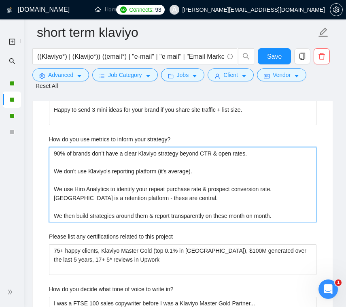
drag, startPoint x: 53, startPoint y: 181, endPoint x: 341, endPoint y: 270, distance: 301.3
click at [341, 270] on div "GigRadar.io Home Dashboard Scanner Connects: 93 billy@titanmarketingagency.com …" at bounding box center [182, 134] width 327 height 3306
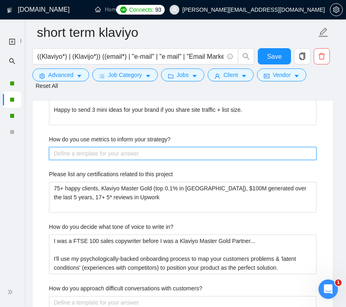
paste strategy\? "Klaviyo Master Gold Partner (top 0.1% EU). Other relevant certs: ↳ 20+ case stu…"
type strategy\? "Klaviyo Master Gold Partner (top 0.1% EU). Other relevant certs: ↳ 20+ case stu…"
type strategy\? "90% of brands don’t have a clear Klaviyo strategy beyond CTR & open rates. We d…"
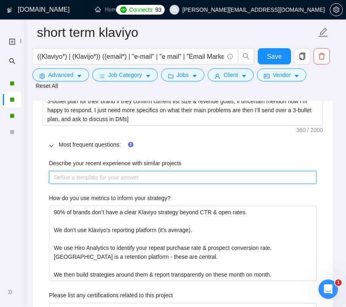
scroll to position [1353, 0]
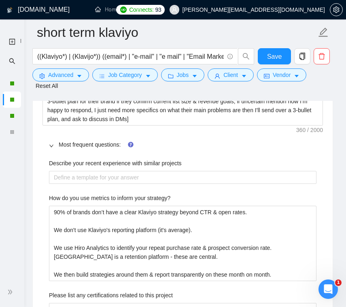
click at [50, 148] on icon "right" at bounding box center [51, 145] width 5 height 5
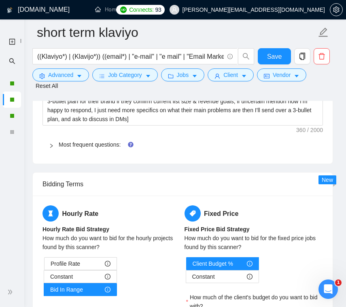
click at [50, 148] on icon "right" at bounding box center [51, 145] width 5 height 5
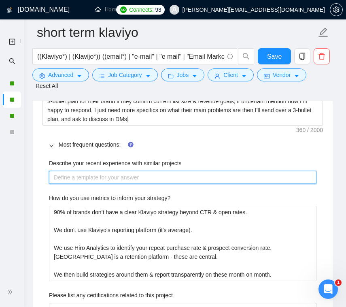
click at [92, 184] on projects "Describe your recent experience with similar projects" at bounding box center [183, 177] width 268 height 13
paste projects "75+ eCom brands scaled profitably [DATE]. I've been featured directly on [PERSO…"
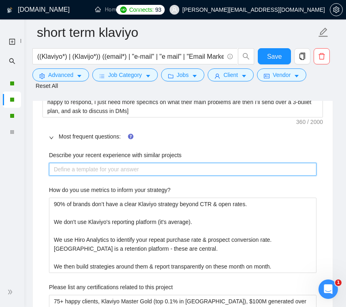
type projects "75+ eCom brands scaled profitably [DATE]. I've been featured directly on [PERSO…"
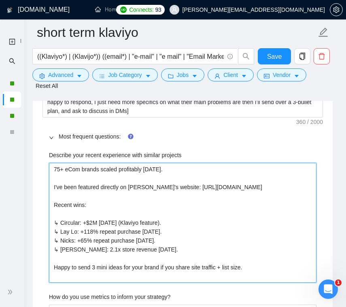
type projects "75+ eCom brands scaled profitably [DATE]. I've been featured directly on [PERSO…"
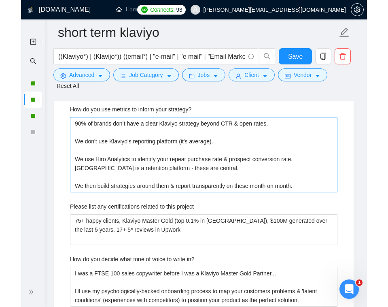
scroll to position [1555, 0]
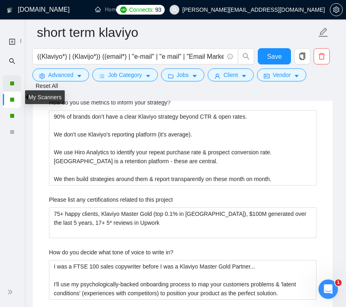
click at [12, 85] on div at bounding box center [12, 83] width 5 height 5
click at [10, 83] on div at bounding box center [12, 83] width 5 height 5
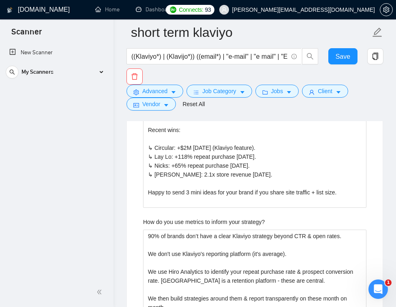
scroll to position [241, 0]
click at [76, 71] on div "My Scanners" at bounding box center [57, 72] width 102 height 16
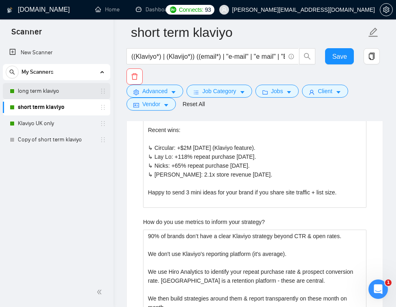
click at [46, 89] on link "long term klaviyo" at bounding box center [56, 91] width 77 height 16
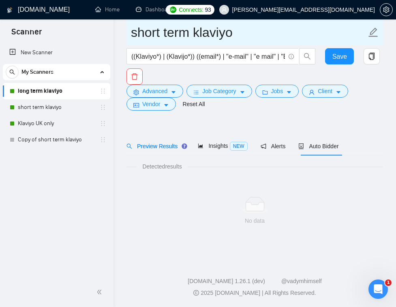
scroll to position [18, 0]
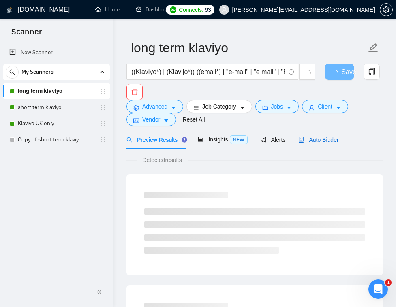
click at [334, 137] on span "Auto Bidder" at bounding box center [318, 139] width 40 height 6
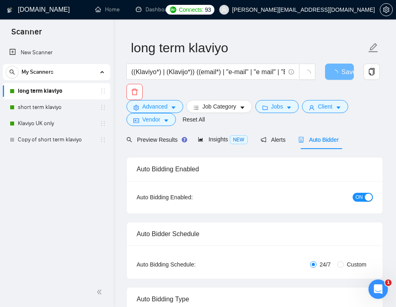
radio input "false"
radio input "true"
checkbox input "true"
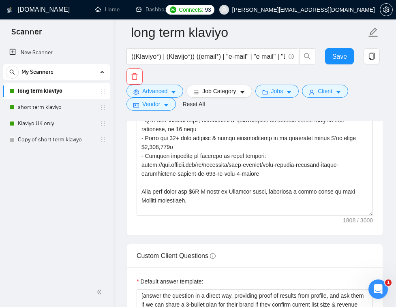
scroll to position [1361, 0]
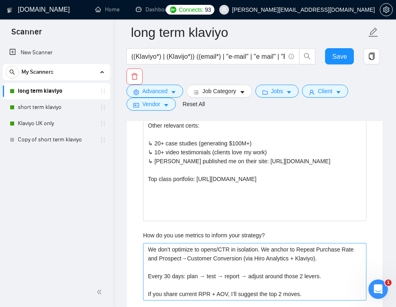
scroll to position [1788, 0]
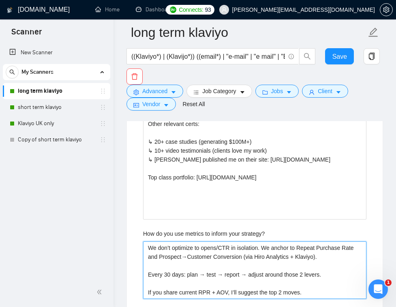
click at [194, 241] on strategy\? "We don’t optimize to opens/CTR in isolation. We anchor to Repeat Purchase Rate …" at bounding box center [254, 270] width 223 height 58
click at [193, 241] on strategy\? "We don’t optimize to opens/CTR in isolation. We anchor to Repeat Purchase Rate …" at bounding box center [254, 270] width 223 height 58
type strategy\? "We don’t optimie to opens/CTR in isolation. We anchor to Repeat Purchase Rate a…"
type strategy\? "We don’t optimise to opens/CTR in isolation. We anchor to Repeat Purchase Rate …"
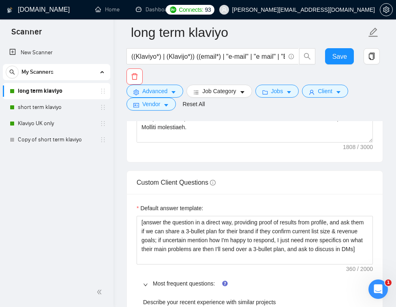
scroll to position [1334, 0]
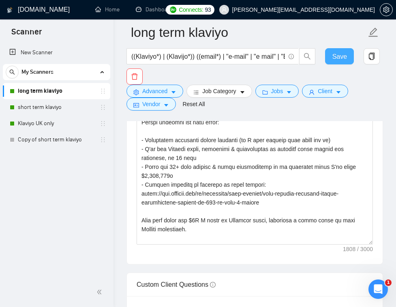
click at [336, 57] on span "Save" at bounding box center [339, 56] width 15 height 10
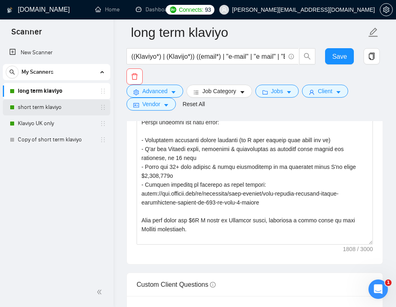
click at [48, 108] on link "short term klaviyo" at bounding box center [56, 107] width 77 height 16
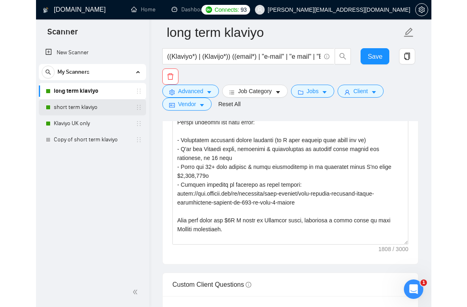
scroll to position [18, 0]
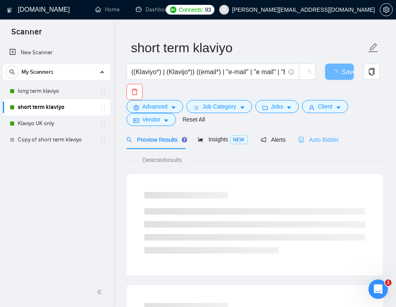
click at [322, 145] on div "Auto Bidder" at bounding box center [318, 139] width 40 height 19
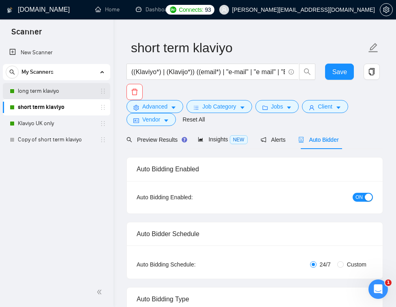
click at [60, 88] on link "long term klaviyo" at bounding box center [56, 91] width 77 height 16
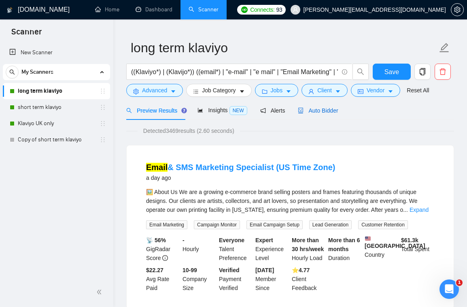
drag, startPoint x: 311, startPoint y: 111, endPoint x: 319, endPoint y: 102, distance: 12.9
click at [311, 111] on span "Auto Bidder" at bounding box center [318, 110] width 40 height 6
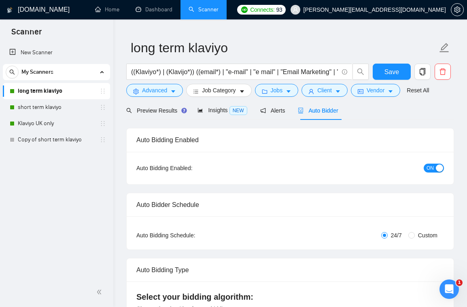
radio input "false"
radio input "true"
checkbox input "true"
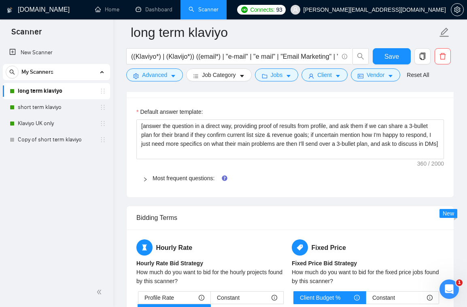
scroll to position [1378, 0]
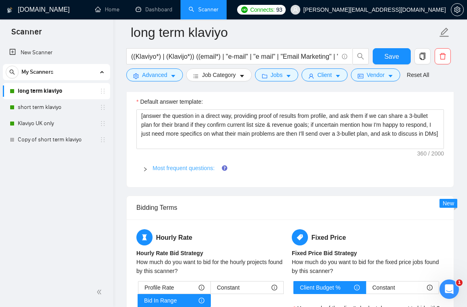
click at [154, 169] on link "Most frequent questions:" at bounding box center [184, 168] width 62 height 6
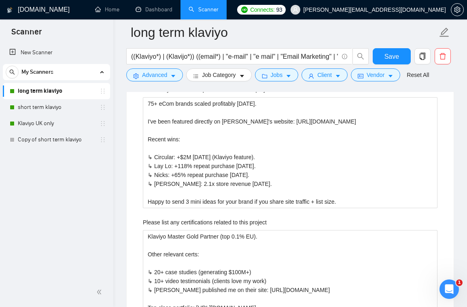
scroll to position [1533, 0]
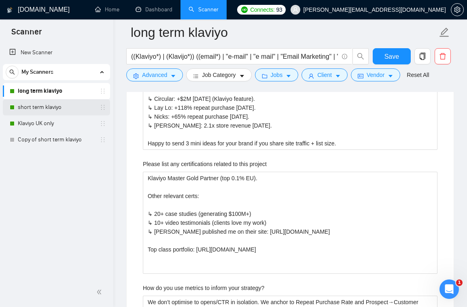
click at [46, 107] on link "short term klaviyo" at bounding box center [56, 107] width 77 height 16
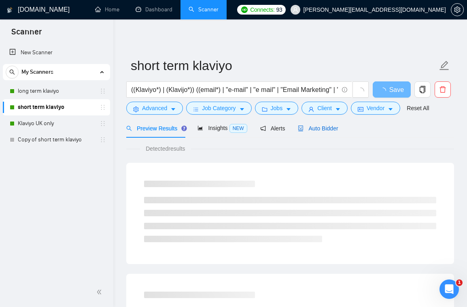
click at [318, 126] on span "Auto Bidder" at bounding box center [318, 128] width 40 height 6
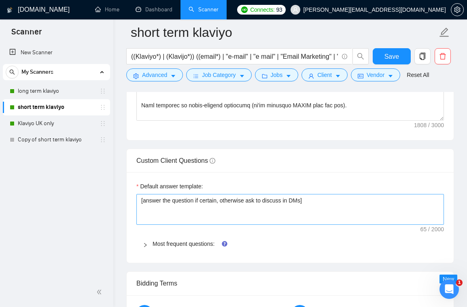
scroll to position [1184, 0]
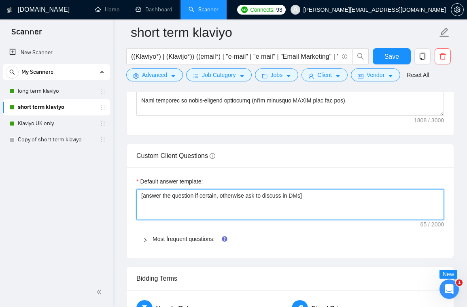
click at [222, 207] on textarea "[answer the question if certain, otherwise ask to discuss in DMs]" at bounding box center [290, 204] width 308 height 31
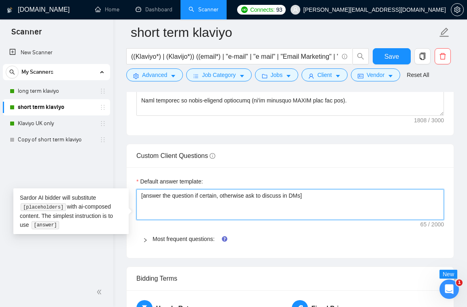
click at [222, 207] on textarea "[answer the question if certain, otherwise ask to discuss in DMs]" at bounding box center [290, 204] width 308 height 31
paste textarea "n a direct way, providing proof of results from profile, and ask them if we can…"
type textarea "[answer the question in a direct way, providing proof of results from profile, …"
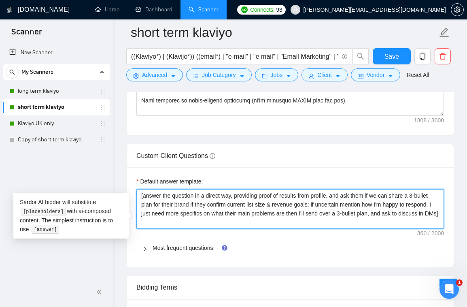
type textarea "[answer the question in a direct way, providing proof of results from profile, …"
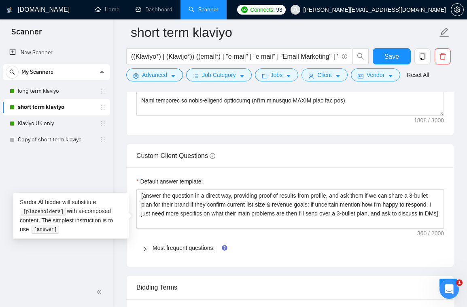
click at [148, 252] on div at bounding box center [148, 247] width 10 height 9
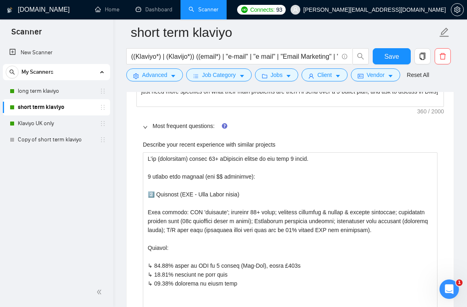
scroll to position [1324, 0]
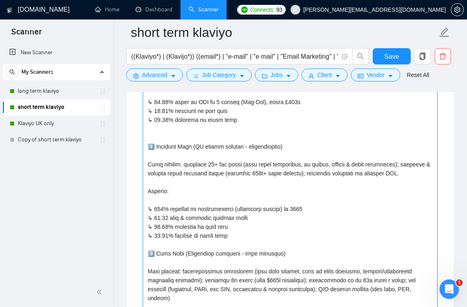
drag, startPoint x: 145, startPoint y: 150, endPoint x: 335, endPoint y: 333, distance: 263.5
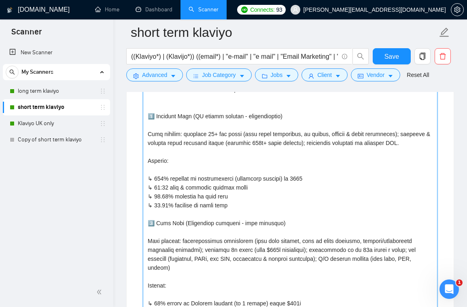
type projects "↳ 112.7% increase in campaign click rate ↳ 71% increase in deliverability score…"
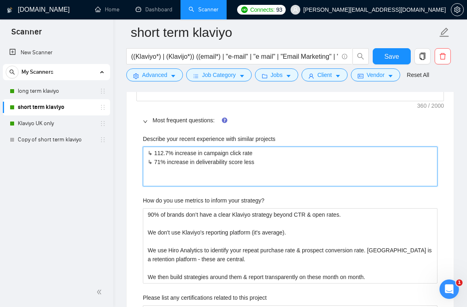
scroll to position [1303, 0]
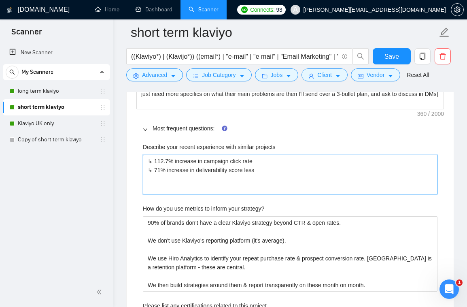
drag, startPoint x: 290, startPoint y: 195, endPoint x: 102, endPoint y: 151, distance: 193.1
click at [108, 156] on section "Scanner New Scanner My Scanners long term klaviyo short term klaviyo Klaviyo UK…" at bounding box center [233, 223] width 467 height 3052
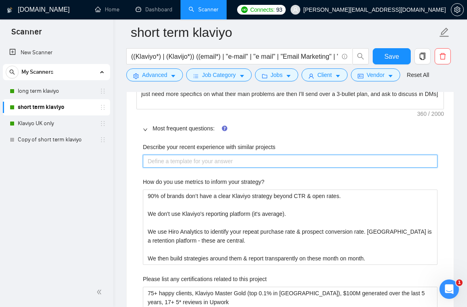
paste projects "75+ eCom brands scaled profitably [DATE]. I've been featured directly on [PERSO…"
type projects "75+ eCom brands scaled profitably [DATE]. I've been featured directly on [PERSO…"
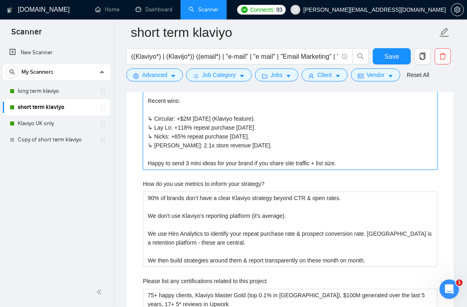
scroll to position [1400, 0]
type projects "75+ eCom brands scaled profitably [DATE]. I've been featured directly on [PERSO…"
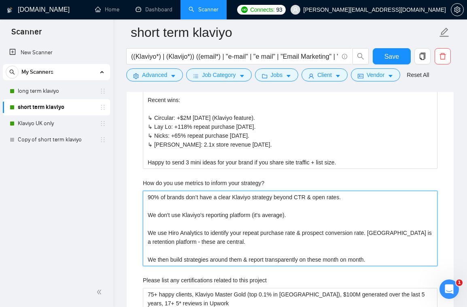
drag, startPoint x: 377, startPoint y: 270, endPoint x: 67, endPoint y: 193, distance: 318.8
click at [67, 193] on section "Scanner New Scanner My Scanners long term klaviyo short term klaviyo Klaviyo UK…" at bounding box center [233, 161] width 467 height 3123
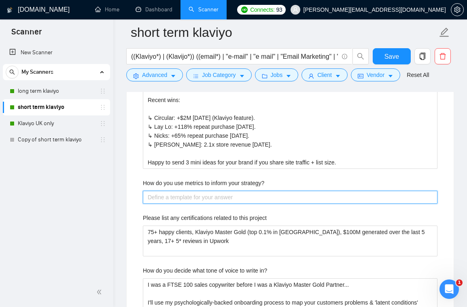
paste strategy\? "We don’t optimize to opens/CTR in isolation. We anchor to Repeat Purchase Rate …"
type strategy\? "We don’t optimize to opens/CTR in isolation. We anchor to Repeat Purchase Rate …"
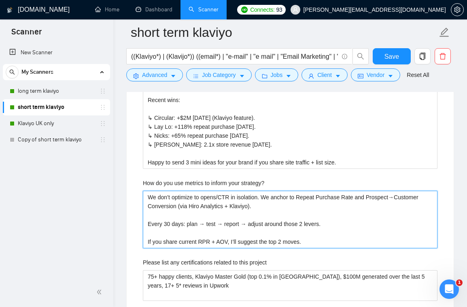
click at [193, 211] on strategy\? "We don’t optimize to opens/CTR in isolation. We anchor to Repeat Purchase Rate …" at bounding box center [290, 220] width 295 height 58
type strategy\? "We don’t optimie to opens/CTR in isolation. We anchor to Repeat Purchase Rate a…"
type strategy\? "We don’t optimise to opens/CTR in isolation. We anchor to Repeat Purchase Rate …"
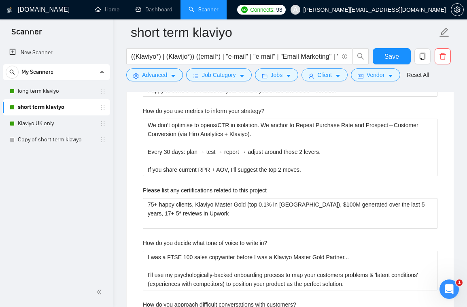
scroll to position [1475, 0]
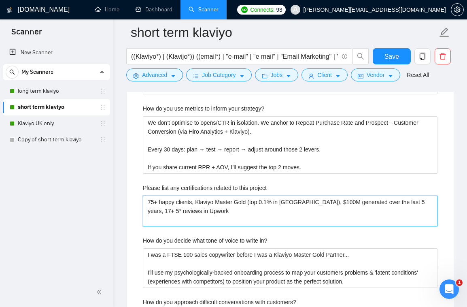
click at [216, 216] on project "75+ happy clients, Klaviyo Master Gold (top 0.1% in [GEOGRAPHIC_DATA]), $100M g…" at bounding box center [290, 211] width 295 height 31
paste project "Klaviyo Master Gold Partner (top 0.1% EU). Other relevant certs: ↳ 20+ case stu…"
type project "Klaviyo Master Gold Partner (top 0.1% EU). Other relevant certs: ↳ 20+ case stu…"
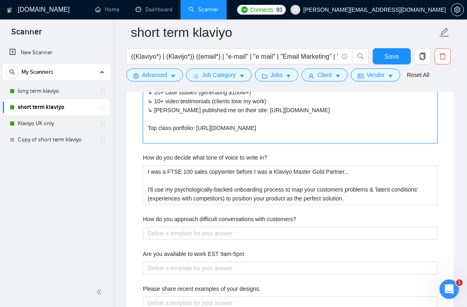
scroll to position [1646, 0]
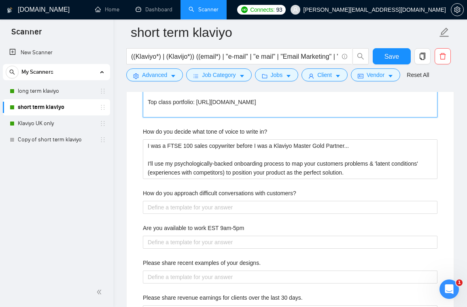
type project "Klaviyo Master Gold Partner (top 0.1% EU). Other relevant certs: ↳ 20+ case stu…"
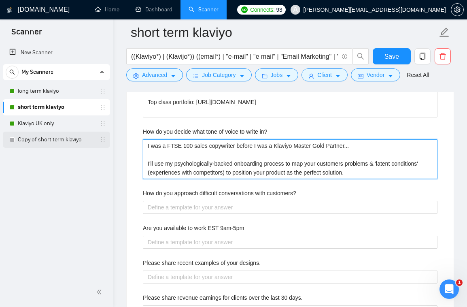
drag, startPoint x: 392, startPoint y: 187, endPoint x: 93, endPoint y: 143, distance: 301.6
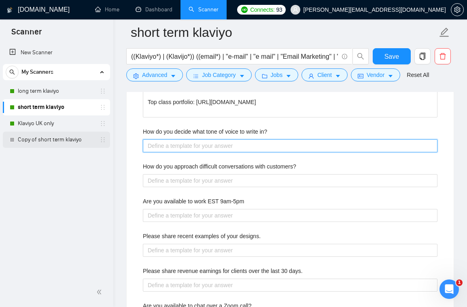
paste in\? "I analyse customers + buyers and reviews to map pains, desired outcomes, and “l…"
type in\? "I analyse customers + buyers and reviews to map pains, desired outcomes, and “l…"
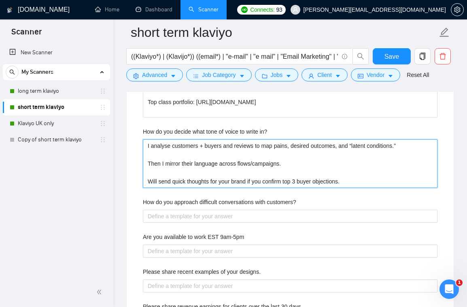
type in\? "I analyse customers + buyers and reviews to map pains, desired outcomes, and “l…"
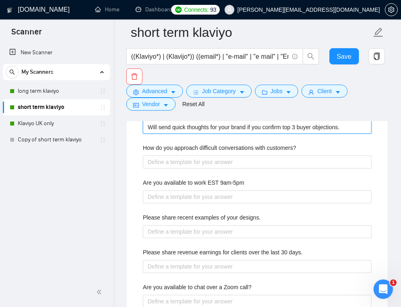
scroll to position [1926, 0]
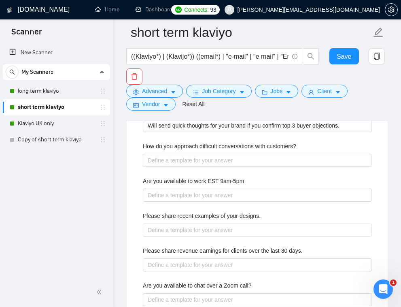
paste website "Portfolio: [URL][DOMAIN_NAME] Klaviyo published me on their site: [URL][DOMAIN_…"
type website "Portfolio: [URL][DOMAIN_NAME] Klaviyo published me on their site: [URL][DOMAIN_…"
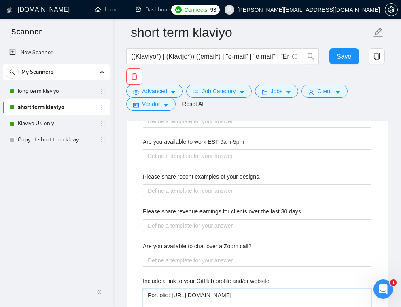
scroll to position [1969, 0]
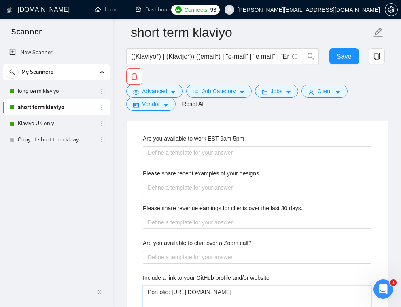
type website "Portfolio: [URL][DOMAIN_NAME] Klaviyo published me on their site: [URL][DOMAIN_…"
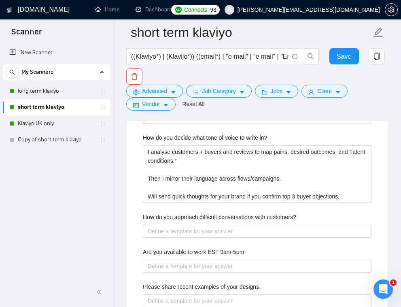
scroll to position [1816, 0]
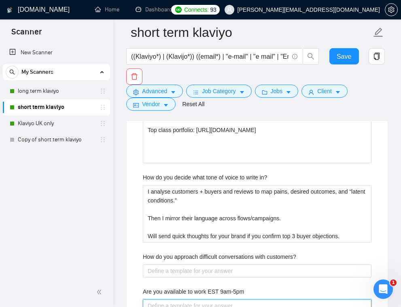
click at [208, 299] on 9am-5pm "Are you available to work EST 9am-5pm" at bounding box center [257, 305] width 229 height 13
type 9am-5pm "1"
type 9am-5pm "10"
type 9am-5pm "10+"
type 9am-5pm "10"
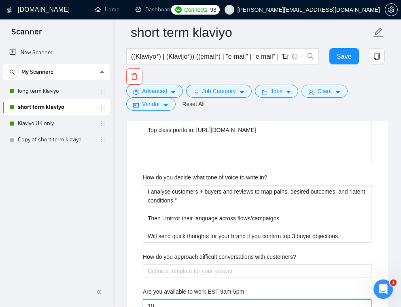
type 9am-5pm "1"
type 9am-5pm "US"
type 9am-5pm "[GEOGRAPHIC_DATA]"
type 9am-5pm "US"
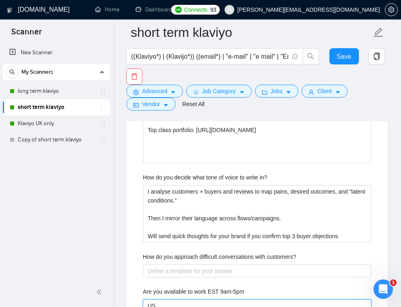
type 9am-5pm "U"
type 9am-5pm "E"
type 9am-5pm "ES"
type 9am-5pm "EST"
type 9am-5pm "ES"
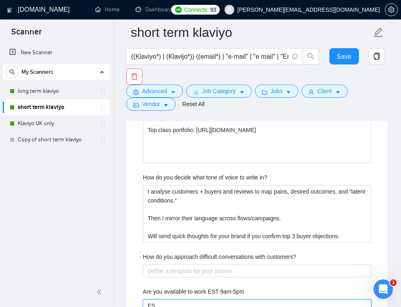
type 9am-5pm "E"
type 9am-5pm "US"
type 9am-5pm "USa"
type 9am-5pm "USa t"
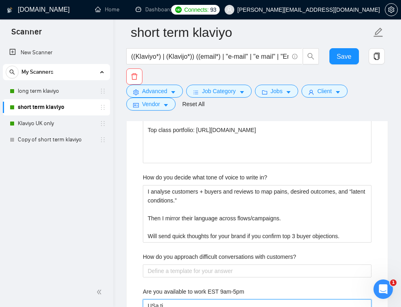
type 9am-5pm "USa tim"
type 9am-5pm "USa time"
type 9am-5pm "USa timez"
type 9am-5pm "USa timezon"
type 9am-5pm "USa timezones"
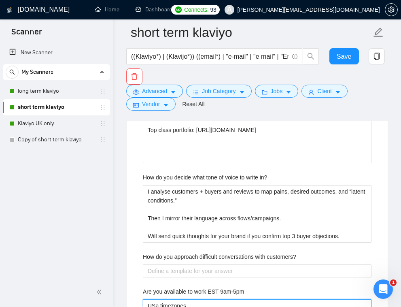
type 9am-5pm "USa timezone"
type 9am-5pm "USa timezon"
type 9am-5pm "USa timezo"
type 9am-5pm "USa timez"
type 9am-5pm "USa time"
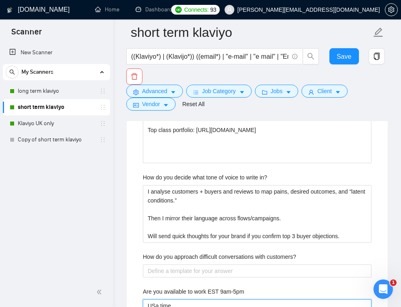
type 9am-5pm "USa tim"
type 9am-5pm "USa ti"
type 9am-5pm "USa t"
type 9am-5pm "USa"
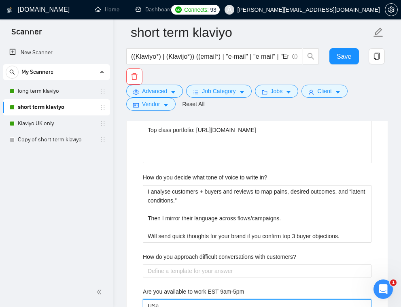
type 9am-5pm "US"
type 9am-5pm "U"
type 9am-5pm "I"
type 9am-5pm "I'"
type 9am-5pm "I'm"
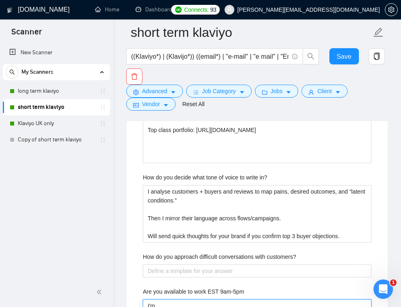
type 9am-5pm "I'm"
type 9am-5pm "I'm in"
type 9am-5pm "I'm in t"
type 9am-5pm "I'm in th"
type 9am-5pm "I'm in the"
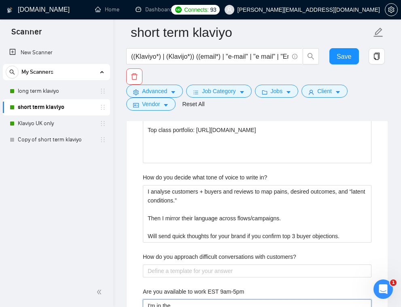
type 9am-5pm "I'm in the"
type 9am-5pm "I'm in the U"
type 9am-5pm "I'm in the UK"
type 9am-5pm "I'm in the UK -"
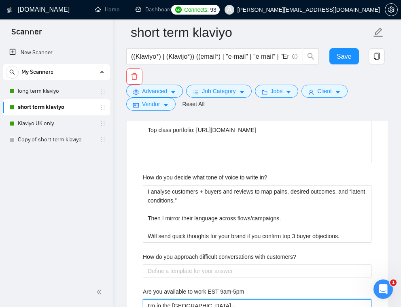
type 9am-5pm "I'm in the UK - U"
type 9am-5pm "I'm in the UK - US"
type 9am-5pm "I'm in the UK - USA"
type 9am-5pm "I'm in the UK - USA ti"
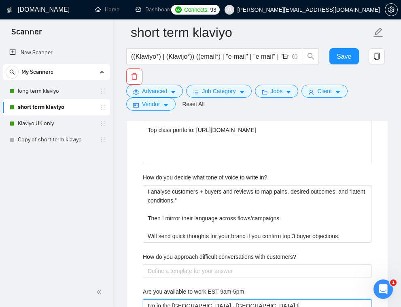
type 9am-5pm "I'm in the UK - USA tim"
type 9am-5pm "I'm in the UK - USA time"
type 9am-5pm "I'm in the UK - USA timez"
type 9am-5pm "I'm in the UK - USA timezon"
drag, startPoint x: 187, startPoint y: 214, endPoint x: 141, endPoint y: 217, distance: 46.2
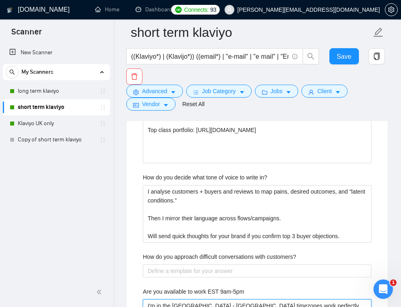
click at [141, 217] on div "Describe your recent experience with similar projects 75+ eCom brands scaled pr…" at bounding box center [257, 175] width 242 height 723
click at [273, 299] on 9am-5pm "USA timezones work perfectly." at bounding box center [257, 305] width 229 height 13
paste 9am-5pm "I'm in the UK -"
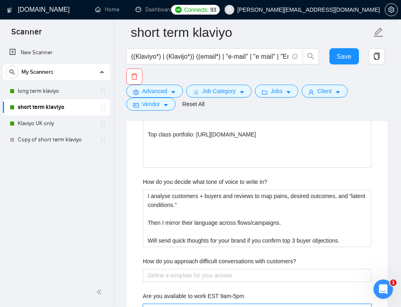
scroll to position [1808, 0]
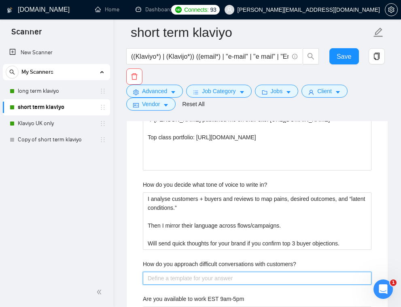
click at [187, 272] on customers\? "How do you approach difficult conversations with customers?" at bounding box center [257, 278] width 229 height 13
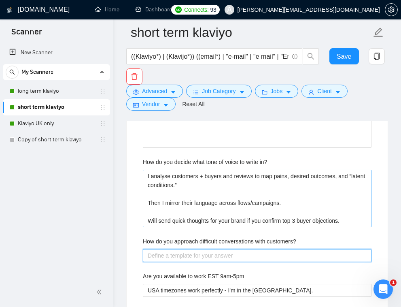
scroll to position [1831, 0]
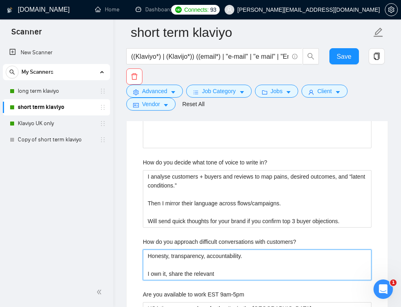
drag, startPoint x: 225, startPoint y: 183, endPoint x: 170, endPoint y: 178, distance: 54.9
click at [170, 249] on customers\? "Honesty, transparency, accountability. I own it, share the relevant" at bounding box center [257, 264] width 229 height 31
drag, startPoint x: 257, startPoint y: 182, endPoint x: 146, endPoint y: 184, distance: 111.0
click at [146, 249] on customers\? "Honesty, transparency, accountability. I own it, 5-point plan where we went" at bounding box center [257, 264] width 229 height 31
drag, startPoint x: 174, startPoint y: 181, endPoint x: 134, endPoint y: 155, distance: 47.9
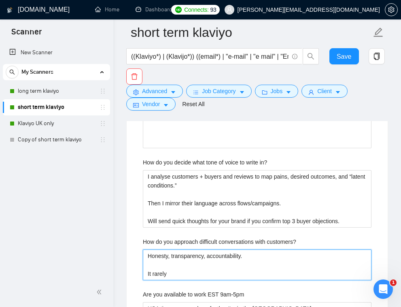
click at [134, 155] on div "Default answer template: [answer the question in a direct way, providing proof …" at bounding box center [257, 125] width 261 height 850
drag, startPoint x: 347, startPoint y: 163, endPoint x: 208, endPoint y: 165, distance: 138.9
click at [208, 249] on customers\? "Spent 5 years building processes so things rarely go 'wrong' in delivery." at bounding box center [257, 264] width 229 height 31
click at [176, 249] on customers\? "Spent 5 years building" at bounding box center [257, 264] width 229 height 31
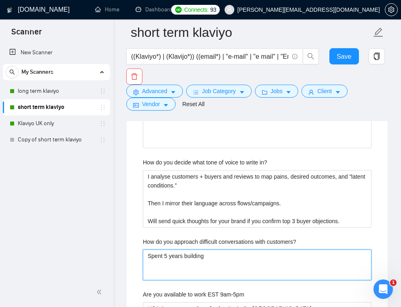
click at [176, 249] on customers\? "Spent 5 years building" at bounding box center [257, 264] width 229 height 31
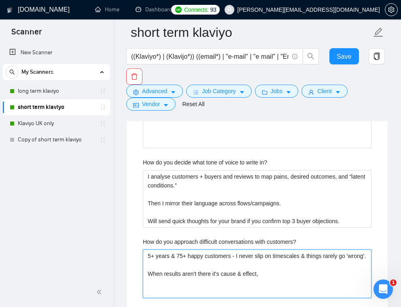
drag, startPoint x: 279, startPoint y: 191, endPoint x: 145, endPoint y: 190, distance: 133.2
click at [145, 249] on customers\? "5+ years & 75+ happy customers - I never slip on timescales & things rarely go …" at bounding box center [257, 273] width 229 height 49
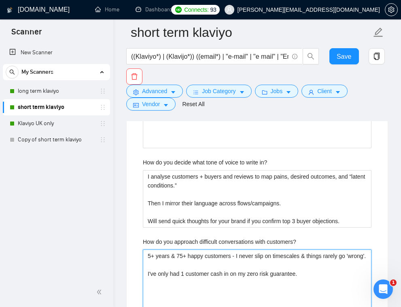
click at [239, 249] on customers\? "5+ years & 75+ happy customers - I never slip on timescales & things rarely go …" at bounding box center [257, 282] width 229 height 66
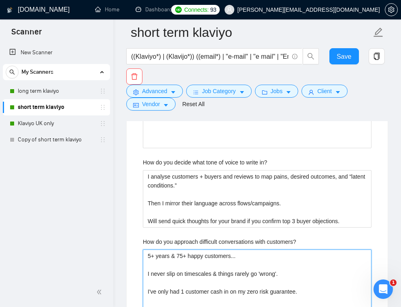
click at [318, 249] on customers\? "5+ years & 75+ happy customers... I never slip on timescales & things rarely go…" at bounding box center [257, 286] width 229 height 75
click at [351, 249] on customers\? "5+ years & 75+ happy customers... I never slip on timescales & things rarely go…" at bounding box center [257, 286] width 229 height 75
click at [367, 249] on customers\? "5+ years & 75+ happy customers... I never slip on timescales & things rarely go…" at bounding box center [257, 286] width 229 height 75
drag, startPoint x: 368, startPoint y: 219, endPoint x: 239, endPoint y: 216, distance: 128.8
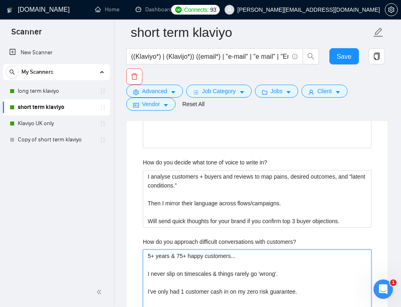
click at [239, 249] on customers\? "5+ years & 75+ happy customers... I never slip on timescales & things rarely go…" at bounding box center [257, 286] width 229 height 75
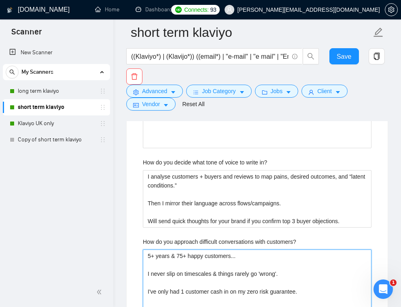
drag, startPoint x: 369, startPoint y: 218, endPoint x: 238, endPoint y: 219, distance: 130.8
click at [238, 249] on customers\? "5+ years & 75+ happy customers... I never slip on timescales & things rarely go…" at bounding box center [257, 286] width 229 height 75
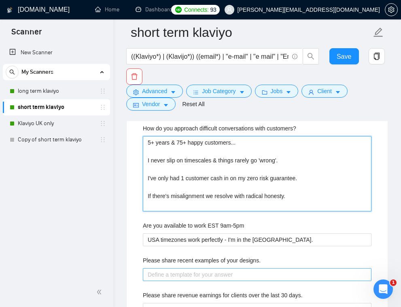
scroll to position [1950, 0]
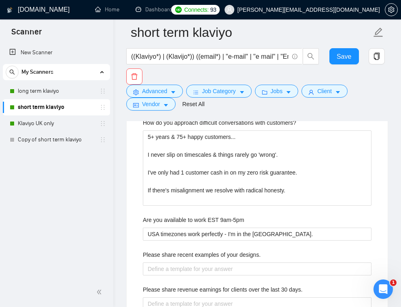
drag, startPoint x: 294, startPoint y: 291, endPoint x: 136, endPoint y: 276, distance: 157.9
click at [138, 277] on div "Describe your recent experience with similar projects 75+ eCom brands scaled pr…" at bounding box center [257, 73] width 242 height 786
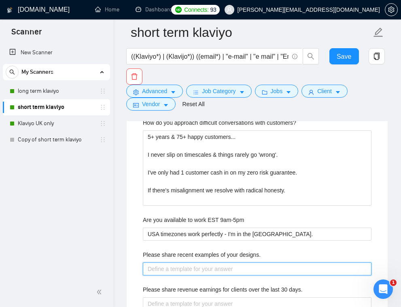
click at [191, 262] on designs\ "Please share recent examples of your designs." at bounding box center [257, 268] width 229 height 13
paste designs\ "Portfolio: https://www.figma.com/design/rXadoLKuXOQYZQj28cbGk8/Titan-Portfolio-…"
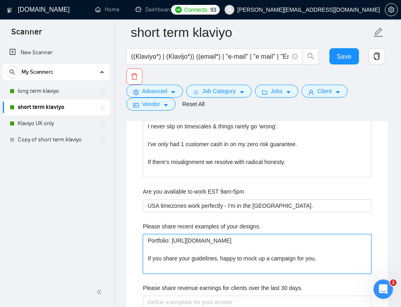
scroll to position [1982, 0]
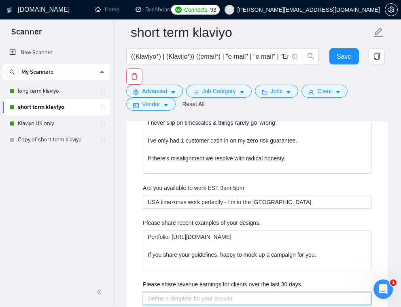
click at [193, 292] on days\ "Please share revenue earnings for clients over the last 30 days." at bounding box center [257, 298] width 229 height 13
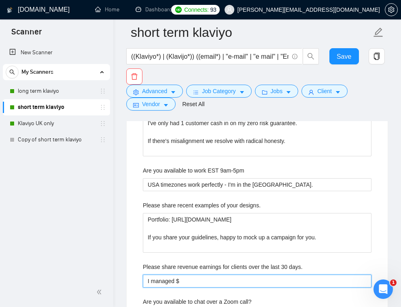
scroll to position [2002, 0]
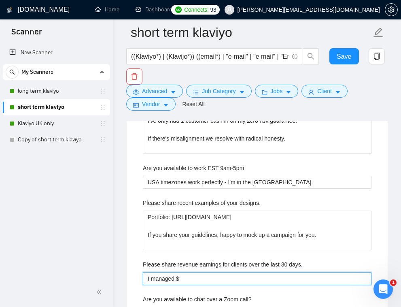
click at [202, 272] on days\ "I managed $" at bounding box center [257, 278] width 229 height 13
click at [158, 272] on days\ "Typically a 40%+ boost to retention (LTV) revenue in 90 days." at bounding box center [257, 278] width 229 height 13
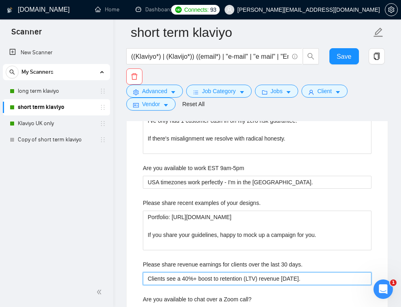
drag, startPoint x: 183, startPoint y: 189, endPoint x: 127, endPoint y: 185, distance: 55.6
click at [368, 272] on days\ "On average clients see a 40%+ boost to retention (LTV) revenue in 90 days." at bounding box center [257, 278] width 229 height 13
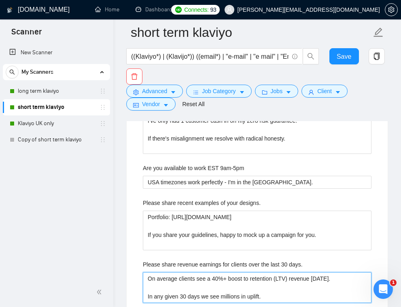
click at [297, 272] on days\ "On average clients see a 40%+ boost to retention (LTV) revenue in 90 days. In a…" at bounding box center [257, 287] width 229 height 31
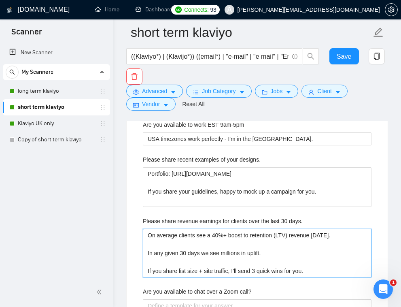
scroll to position [2045, 0]
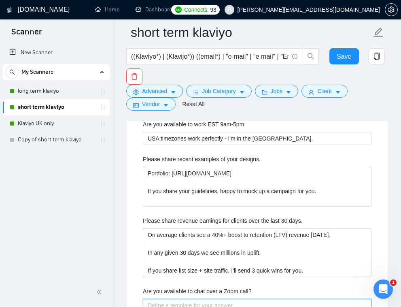
click at [196, 299] on call\? "Are you available to chat over a Zoom call?" at bounding box center [257, 305] width 229 height 13
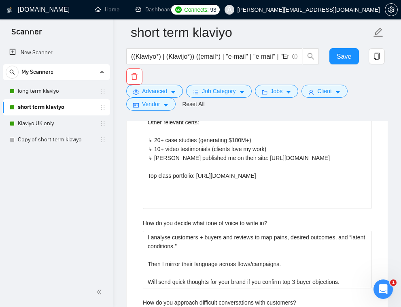
scroll to position [1772, 0]
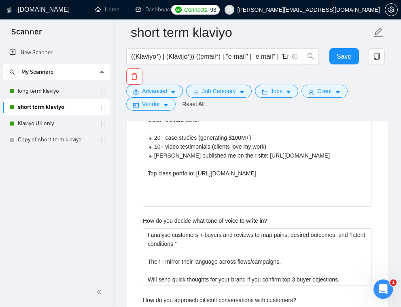
drag, startPoint x: 302, startPoint y: 279, endPoint x: 66, endPoint y: 206, distance: 247.8
click at [68, 205] on section "Scanner New Scanner My Scanners long term klaviyo short term klaviyo Klaviyo UK…" at bounding box center [200, 85] width 401 height 3714
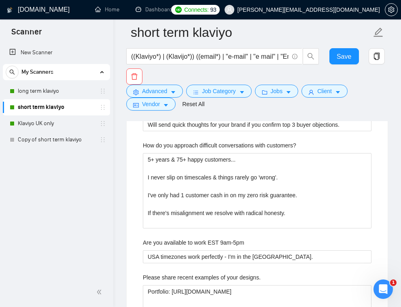
scroll to position [1928, 0]
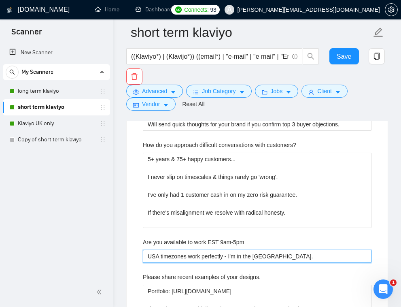
click at [219, 250] on 9am-5pm "USA timezones work perfectly - I'm in the UK." at bounding box center [257, 256] width 229 height 13
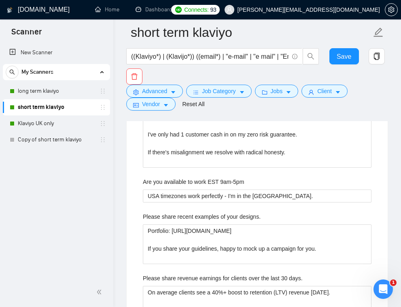
scroll to position [1992, 0]
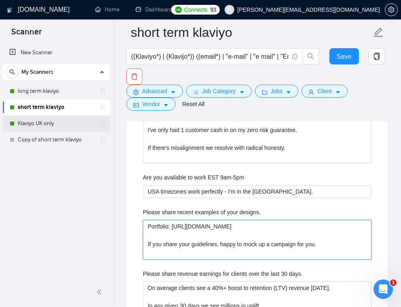
drag, startPoint x: 338, startPoint y: 160, endPoint x: 85, endPoint y: 128, distance: 254.7
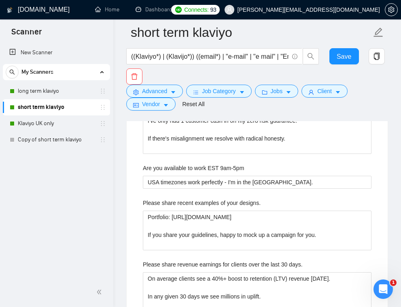
scroll to position [2004, 0]
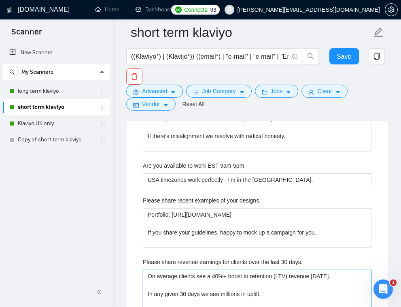
drag, startPoint x: 326, startPoint y: 221, endPoint x: 86, endPoint y: 167, distance: 245.7
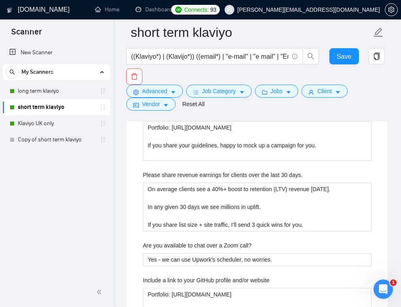
scroll to position [2094, 0]
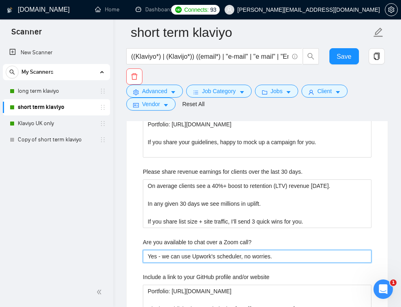
click at [206, 250] on call\? "Yes - we can use Upwork's scheduler, no worries." at bounding box center [257, 256] width 229 height 13
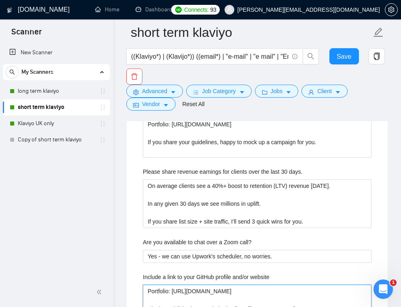
drag, startPoint x: 323, startPoint y: 273, endPoint x: 26, endPoint y: 173, distance: 313.2
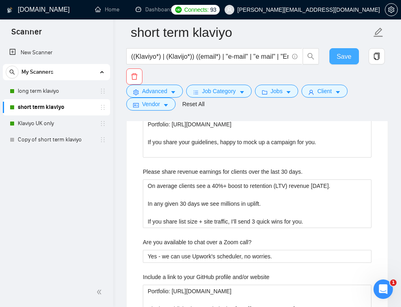
click at [341, 58] on span "Save" at bounding box center [344, 56] width 15 height 10
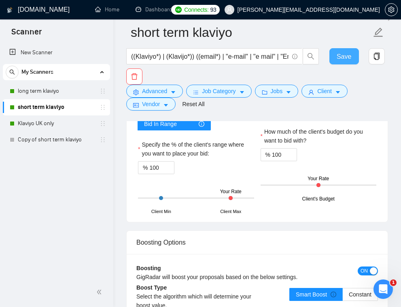
scroll to position [1764, 0]
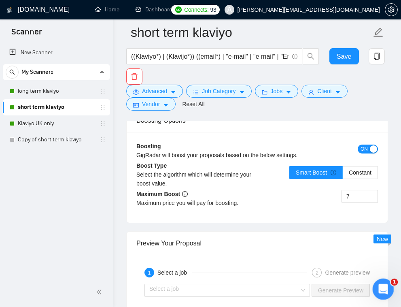
click at [383, 285] on icon "Open Intercom Messenger" at bounding box center [382, 287] width 13 height 13
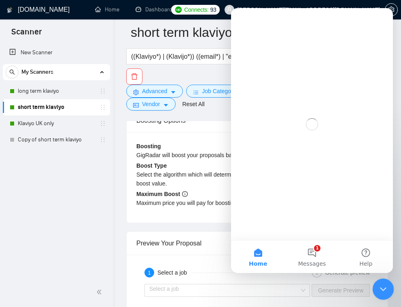
scroll to position [0, 0]
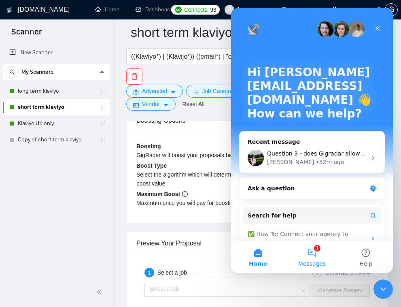
click at [310, 254] on button "1 Messages" at bounding box center [312, 257] width 54 height 32
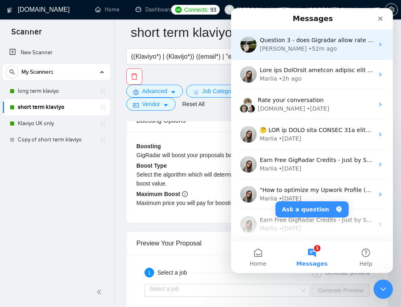
click at [324, 50] on div "Viktor • 52m ago" at bounding box center [317, 49] width 114 height 9
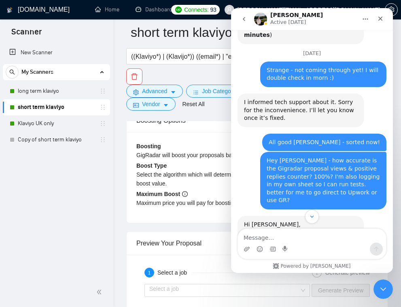
scroll to position [2356, 0]
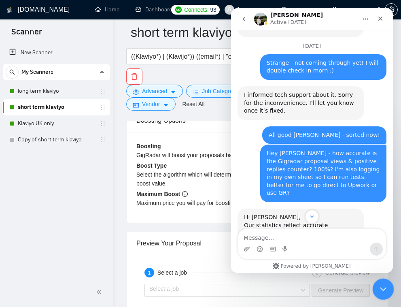
click at [379, 289] on icon "Close Intercom Messenger" at bounding box center [382, 288] width 10 height 10
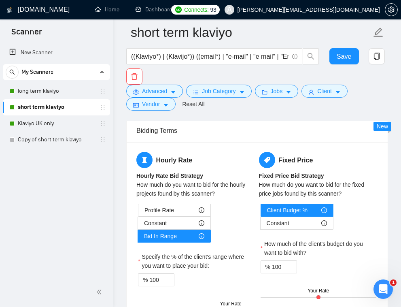
scroll to position [3042, 0]
click at [348, 59] on span "Save" at bounding box center [344, 56] width 15 height 10
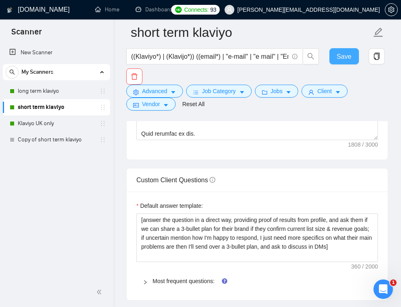
scroll to position [1340, 0]
click at [179, 276] on span "Most frequent questions:" at bounding box center [262, 280] width 219 height 9
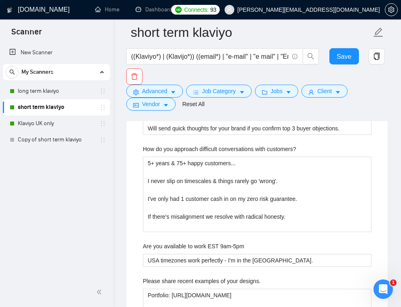
scroll to position [1951, 0]
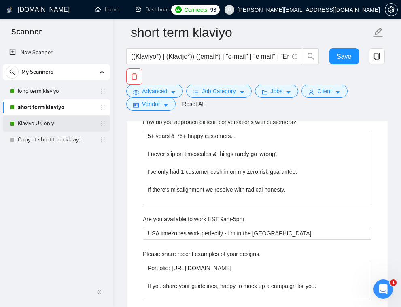
click at [53, 127] on link "Klaviyo UK only" at bounding box center [56, 123] width 77 height 16
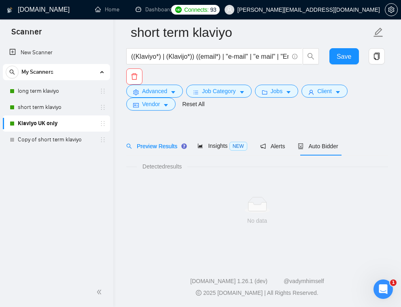
scroll to position [18, 0]
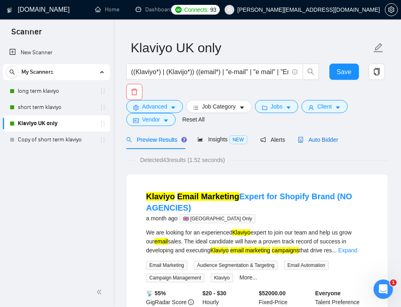
click at [324, 141] on span "Auto Bidder" at bounding box center [318, 139] width 40 height 6
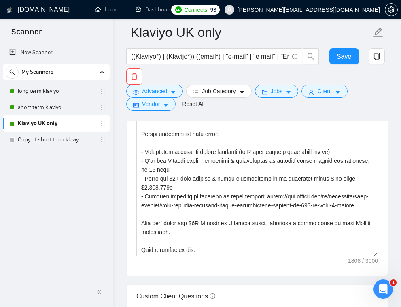
scroll to position [1250, 0]
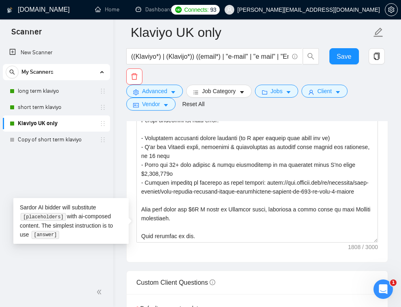
paste textarea "n a direct way, providing proof of results from profile, and ask them if we can…"
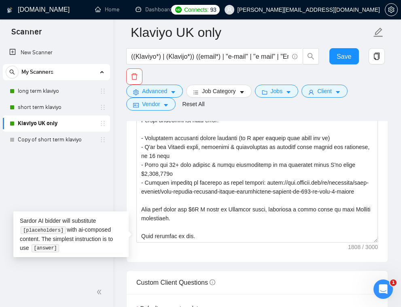
click at [81, 187] on div "New Scanner My Scanners long term klaviyo short term klaviyo Klaviyo UK only Co…" at bounding box center [56, 160] width 113 height 234
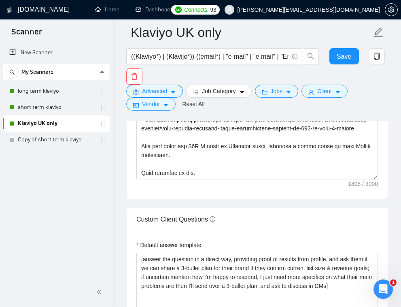
scroll to position [1327, 0]
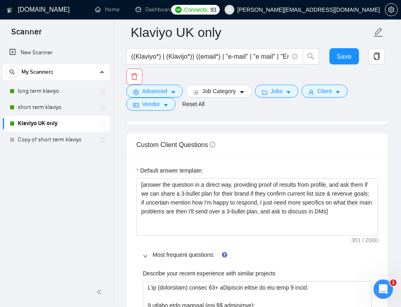
scroll to position [1398, 0]
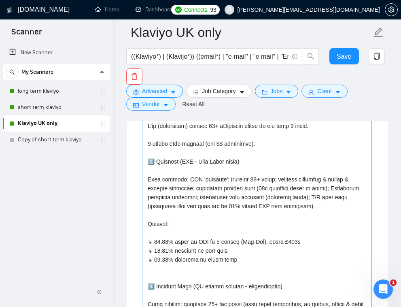
drag, startPoint x: 147, startPoint y: 170, endPoint x: 341, endPoint y: 333, distance: 252.7
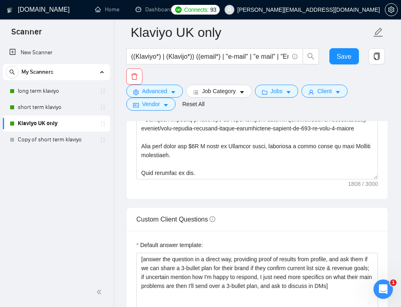
scroll to position [1326, 0]
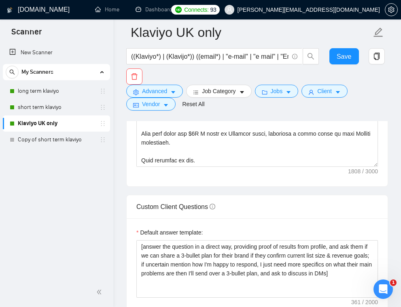
drag, startPoint x: 273, startPoint y: 264, endPoint x: 84, endPoint y: 229, distance: 192.0
paste projects "75+ eCom brands scaled profitably [DATE]. I've been featured directly on [PERSO…"
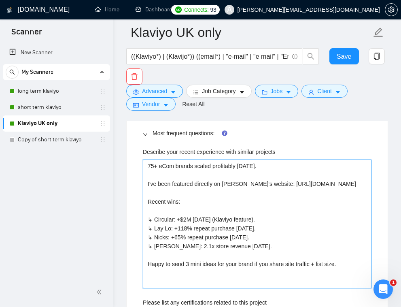
scroll to position [1514, 0]
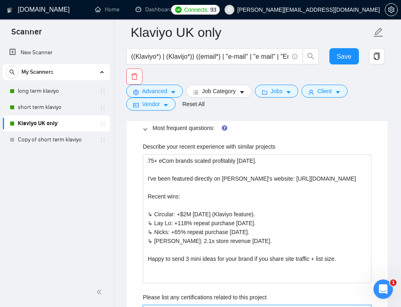
paste project "Klaviyo Master Gold Partner (top 0.1% EU). Other relevant certs: ↳ 20+ case stu…"
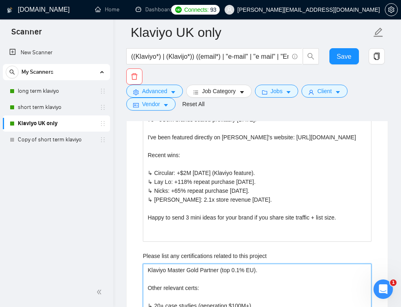
scroll to position [1588, 0]
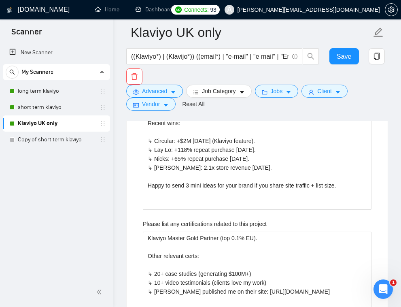
paste website "Portfolio: [URL][DOMAIN_NAME] Klaviyo published me on their site: [URL][DOMAIN_…"
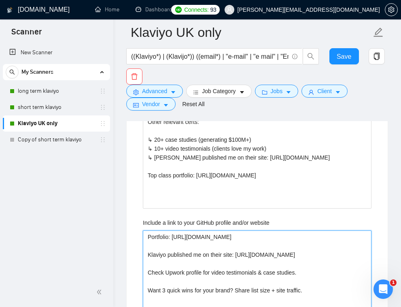
scroll to position [1720, 0]
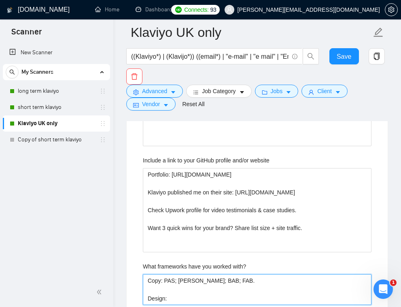
scroll to position [1794, 0]
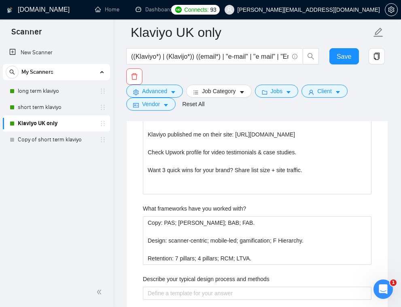
click at [209, 275] on label "Describe your typical design process and methods" at bounding box center [206, 279] width 127 height 9
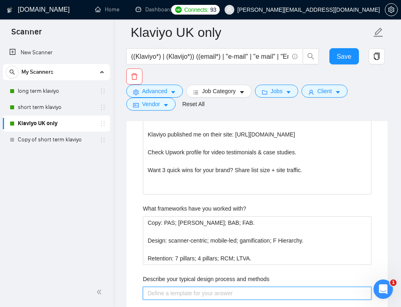
click at [209, 287] on methods "Describe your typical design process and methods" at bounding box center [257, 293] width 229 height 13
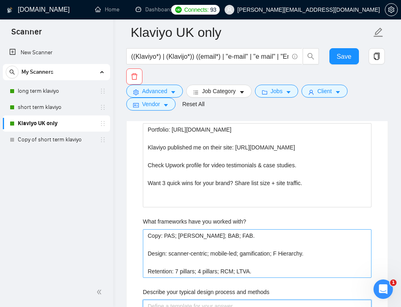
scroll to position [1829, 0]
click at [261, 230] on with\? "Copy: PAS; AIDA; BAB; FAB. Design: scanner-centric; mobile-led; gamification; F…" at bounding box center [257, 254] width 229 height 49
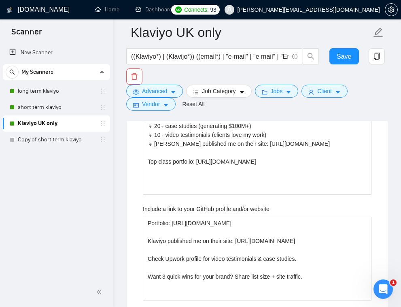
scroll to position [1756, 0]
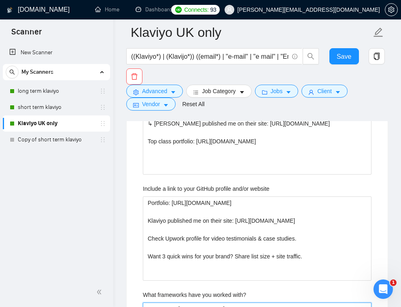
drag, startPoint x: 241, startPoint y: 258, endPoint x: 141, endPoint y: 260, distance: 100.0
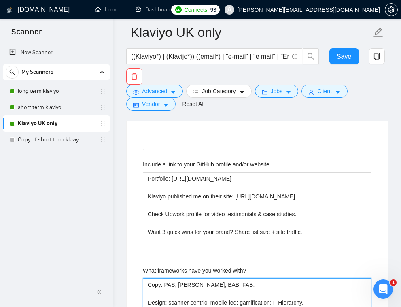
scroll to position [1813, 0]
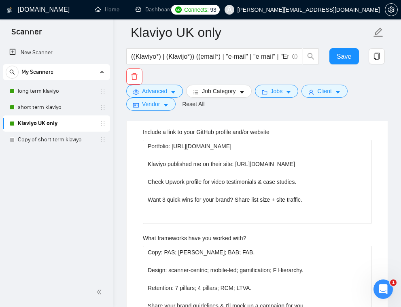
paste methods "I analyse customers + buyers and reviews to map pains, desired outcomes, and “l…"
drag, startPoint x: 233, startPoint y: 235, endPoint x: 174, endPoint y: 237, distance: 59.2
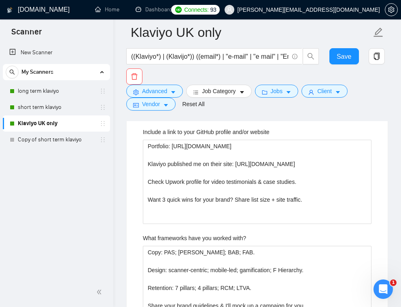
drag, startPoint x: 358, startPoint y: 282, endPoint x: 102, endPoint y: 232, distance: 259.9
click at [102, 232] on section "Scanner New Scanner My Scanners long term klaviyo short term klaviyo Klaviyo UK…" at bounding box center [200, 10] width 401 height 3647
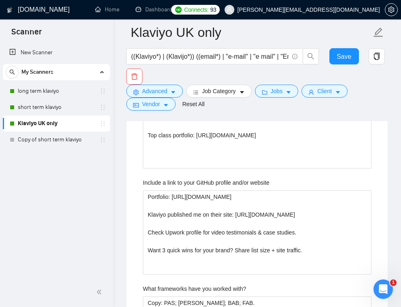
scroll to position [1774, 0]
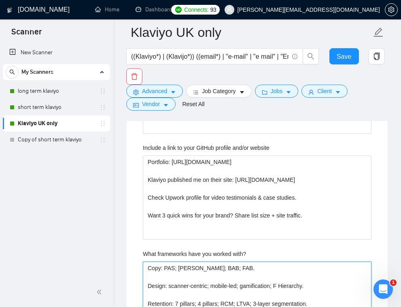
scroll to position [1822, 0]
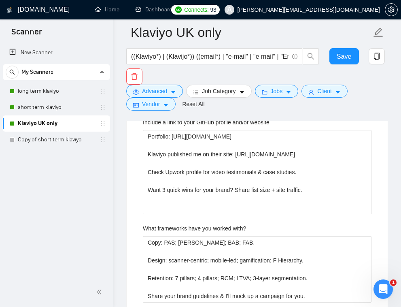
drag, startPoint x: 257, startPoint y: 226, endPoint x: 290, endPoint y: 254, distance: 43.1
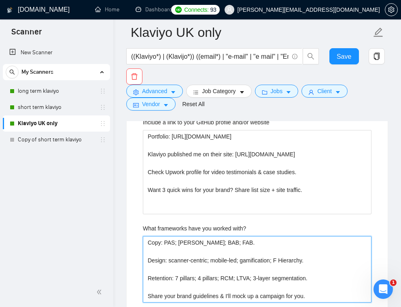
click at [208, 236] on with\? "Copy: PAS; AIDA; BAB; FAB. Design: scanner-centric; mobile-led; gamification; F…" at bounding box center [257, 269] width 229 height 66
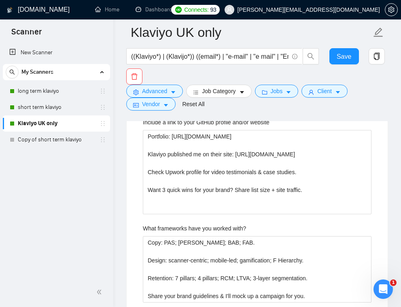
paste methods "Share your brand guidelines & I'll mock up a campaign for you."
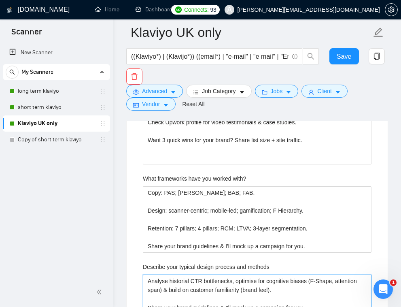
scroll to position [1885, 0]
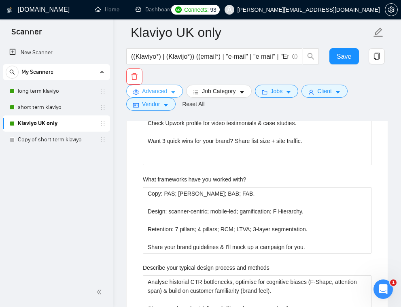
scroll to position [1873, 0]
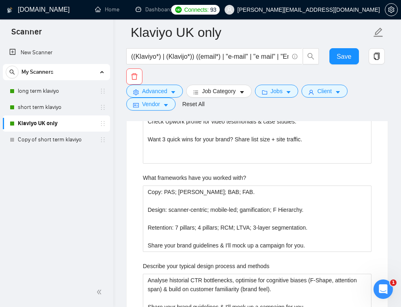
click at [89, 211] on div "New Scanner My Scanners long term klaviyo short term klaviyo Klaviyo UK only Co…" at bounding box center [56, 160] width 113 height 234
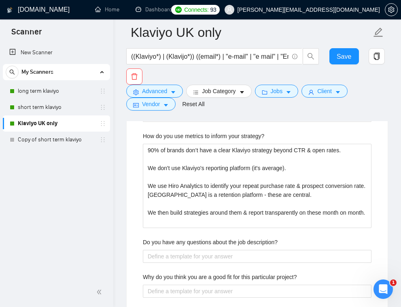
scroll to position [2140, 0]
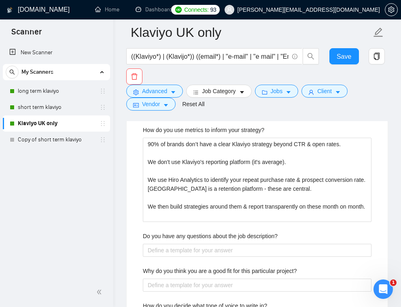
drag, startPoint x: 248, startPoint y: 253, endPoint x: 85, endPoint y: 190, distance: 175.0
paste in\? "analyse customers + buyers and reviews to map pains, desired outcomes, and “lat…"
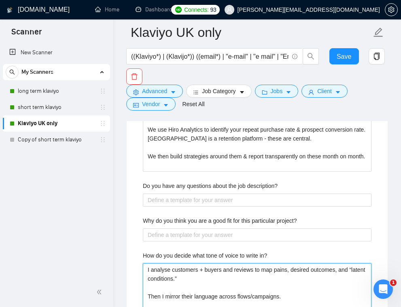
scroll to position [2119, 0]
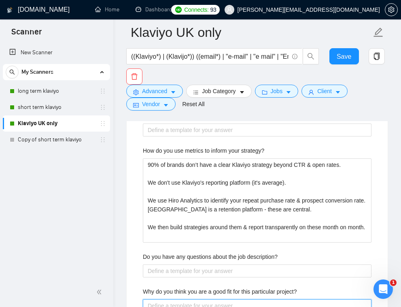
click at [238, 299] on project\? "Why do you think you are a good fit for this particular project?" at bounding box center [257, 305] width 229 height 13
paste project\? "On average clients see a 40%+ boost to retention (LTV) revenue in 90 days. In a…"
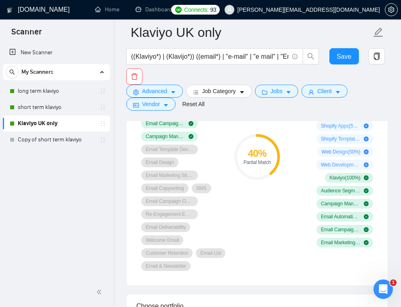
scroll to position [2167, 0]
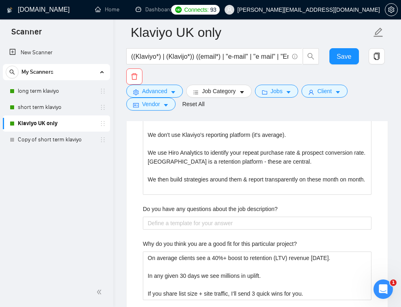
click at [102, 198] on div "New Scanner My Scanners long term klaviyo short term klaviyo Klaviyo UK only Co…" at bounding box center [56, 160] width 113 height 234
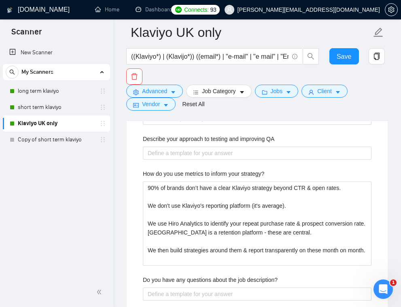
scroll to position [2105, 0]
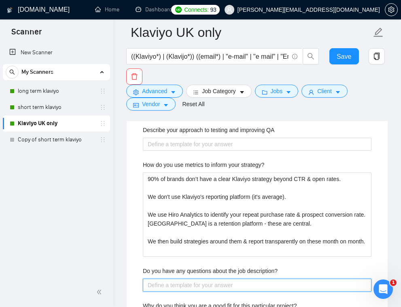
click at [199, 279] on description\? "Do you have any questions about the job description?" at bounding box center [257, 285] width 229 height 13
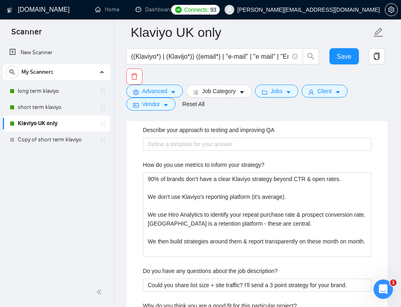
drag, startPoint x: 106, startPoint y: 230, endPoint x: 108, endPoint y: 248, distance: 18.3
click at [106, 239] on div "New Scanner My Scanners long term klaviyo short term klaviyo Klaviyo UK only Co…" at bounding box center [56, 160] width 113 height 234
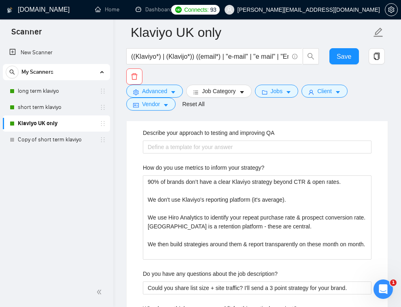
scroll to position [2103, 0]
drag, startPoint x: 324, startPoint y: 255, endPoint x: 96, endPoint y: 209, distance: 233.0
paste project\? "I specialise in Klaviyo Email & SMS for eCommerce — helping brands turn retenti…"
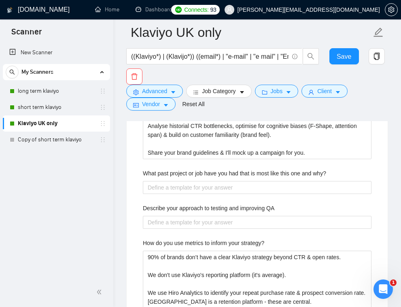
scroll to position [2026, 0]
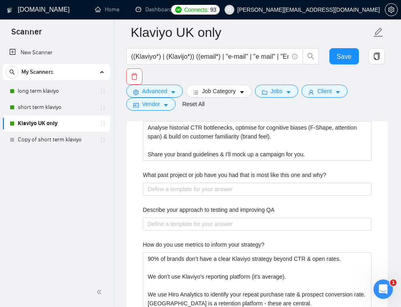
paste description\? "Looks like a strong brief. Before I share ideas — could you confirm: 1️⃣ The si…"
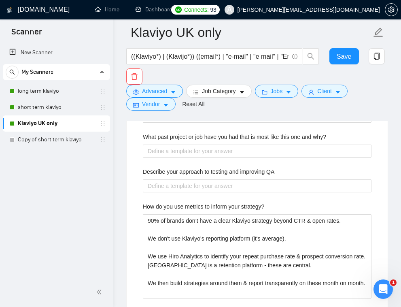
scroll to position [2086, 0]
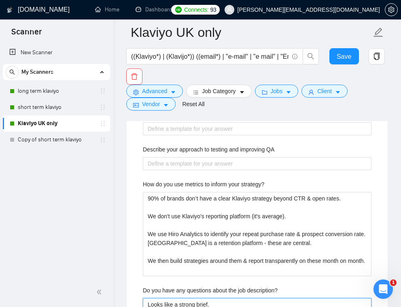
drag, startPoint x: 352, startPoint y: 244, endPoint x: 259, endPoint y: 247, distance: 93.2
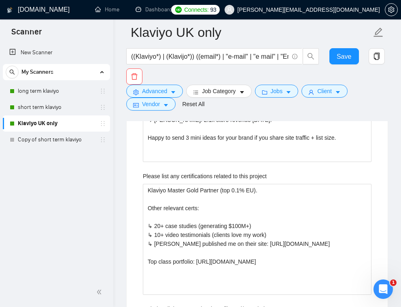
scroll to position [1629, 0]
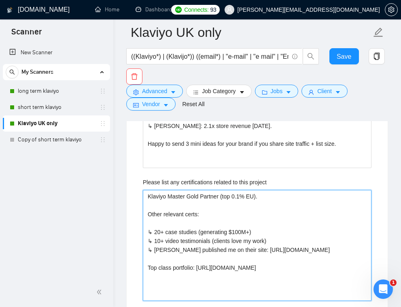
drag, startPoint x: 152, startPoint y: 146, endPoint x: 138, endPoint y: 146, distance: 14.2
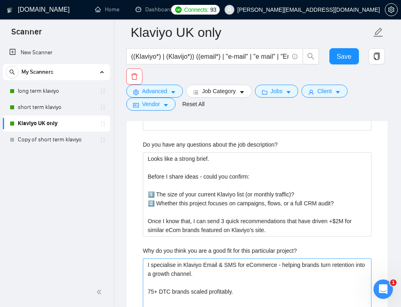
scroll to position [2219, 0]
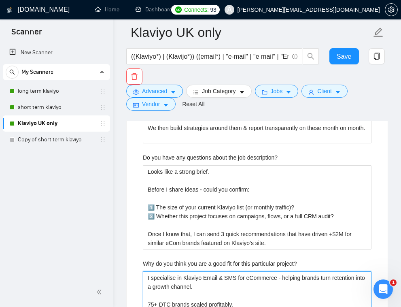
paste project\? "↳"
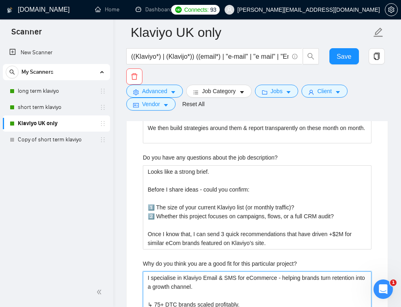
paste project\? "↳"
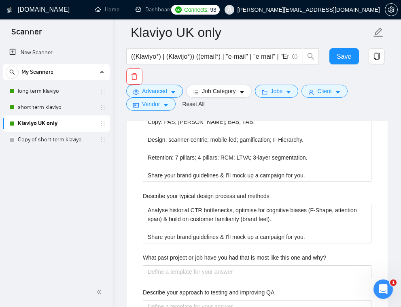
scroll to position [1942, 0]
click at [225, 300] on QA "Describe your approach to testing and improving QA" at bounding box center [257, 306] width 229 height 13
paste QA "QA starts in Figma with pre-set spacing, typography, and responsive blocks — no…"
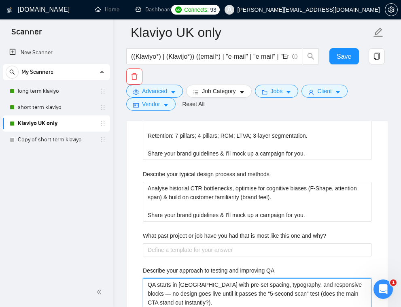
scroll to position [1968, 0]
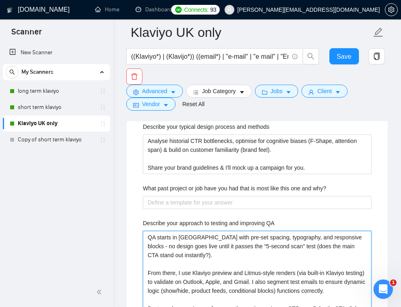
scroll to position [2015, 0]
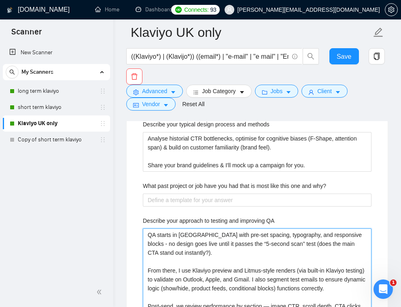
drag, startPoint x: 367, startPoint y: 221, endPoint x: 130, endPoint y: 213, distance: 237.8
click at [130, 213] on div "Default answer template: [answer the question in a direct way, providing proof …" at bounding box center [257, 158] width 261 height 1259
drag, startPoint x: 365, startPoint y: 211, endPoint x: 191, endPoint y: 214, distance: 173.7
click at [191, 228] on QA "QA starts in Figma with pre-set spacing, typography, and responsive blocks - no…" at bounding box center [257, 274] width 229 height 93
click at [221, 228] on QA "QA starts in Figma with pre-set spacing, typography, and responsive blocks - no…" at bounding box center [257, 274] width 229 height 93
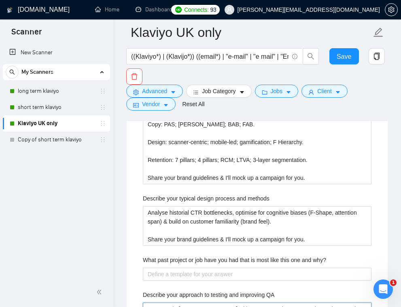
scroll to position [1864, 0]
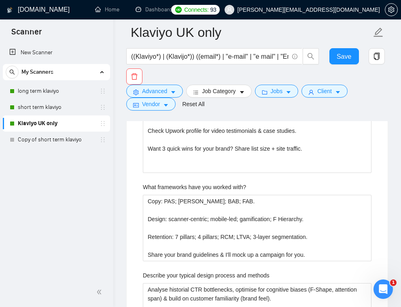
paste why\? "Closest would be Circular — a subscription eCommerce brand featured on Klaviyo’…"
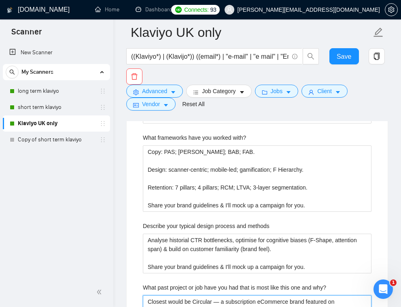
scroll to position [1916, 0]
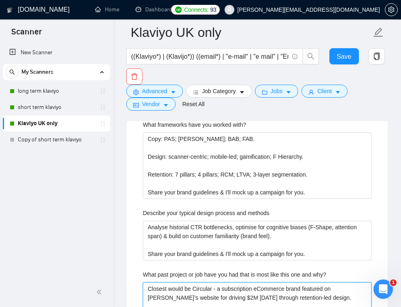
scroll to position [1963, 0]
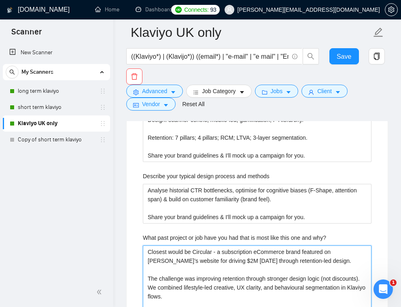
drag, startPoint x: 336, startPoint y: 158, endPoint x: 305, endPoint y: 158, distance: 31.2
click at [305, 245] on why\? "Closest would be Circular - a subscription eCommerce brand featured on Klaviyo’…" at bounding box center [257, 300] width 229 height 111
click at [316, 245] on why\? "Closest would be Circular - a subscription eCommerce brand featured on Klaviyo’…" at bounding box center [257, 300] width 229 height 111
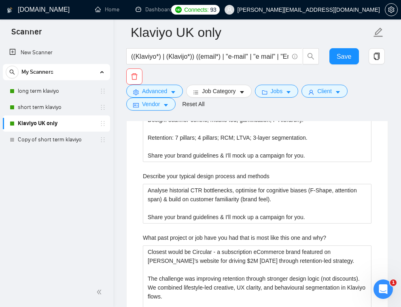
click at [113, 203] on div "New Scanner My Scanners long term klaviyo short term klaviyo Klaviyo UK only Co…" at bounding box center [56, 160] width 113 height 234
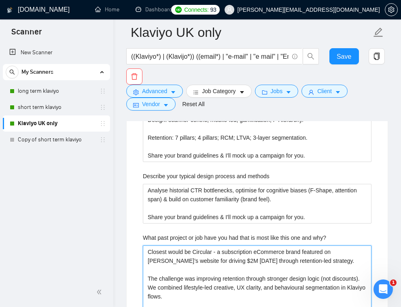
click at [313, 245] on why\? "Closest would be Circular - a subscription eCommerce brand featured on Klaviyo’…" at bounding box center [257, 300] width 229 height 111
click at [317, 245] on why\? "Closest would be Circular - a subscription eCommerce brand featured on Klaviyo’…" at bounding box center [257, 300] width 229 height 111
drag, startPoint x: 234, startPoint y: 243, endPoint x: 196, endPoint y: 247, distance: 37.9
click at [196, 247] on why\? "Closest would be Circular - a subscription eCommerce brand featured on Klaviyo’…" at bounding box center [257, 300] width 229 height 111
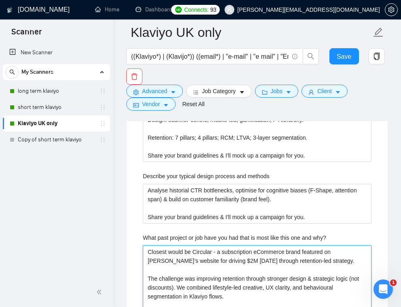
click at [203, 245] on why\? "Closest would be Circular - a subscription eCommerce brand featured on Klaviyo’…" at bounding box center [257, 300] width 229 height 111
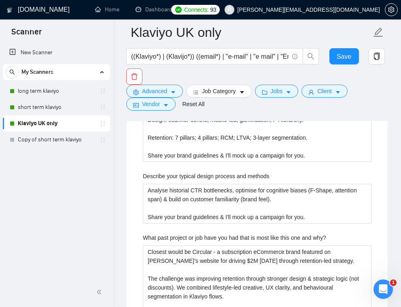
click at [97, 250] on div "New Scanner My Scanners long term klaviyo short term klaviyo Klaviyo UK only Co…" at bounding box center [56, 160] width 113 height 234
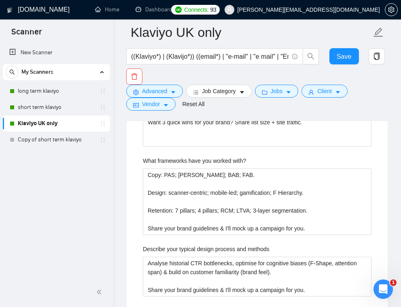
scroll to position [1888, 0]
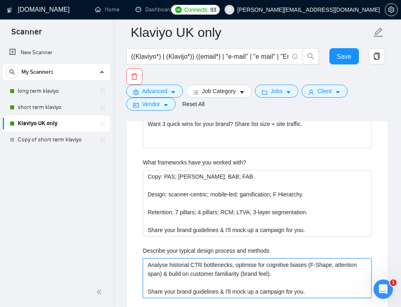
drag, startPoint x: 328, startPoint y: 187, endPoint x: 130, endPoint y: 154, distance: 200.7
paste methods "Every design starts with psychology, not pixels. I first review customer data (…"
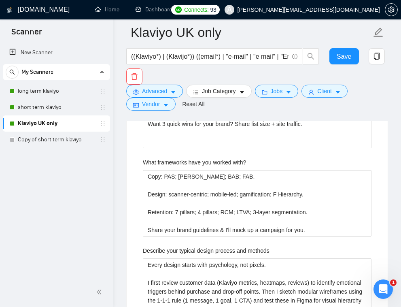
click at [122, 245] on div "GigRadar.io Home Dashboard Scanner Connects: 93 billy@titanmarketingagency.com …" at bounding box center [257, 140] width 288 height 4057
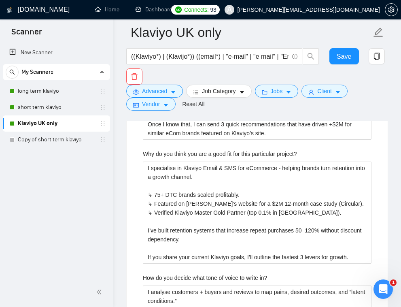
scroll to position [2592, 0]
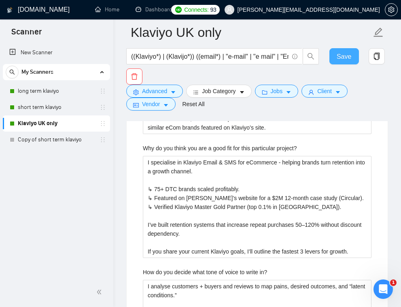
click at [349, 64] on button "Save" at bounding box center [345, 56] width 30 height 16
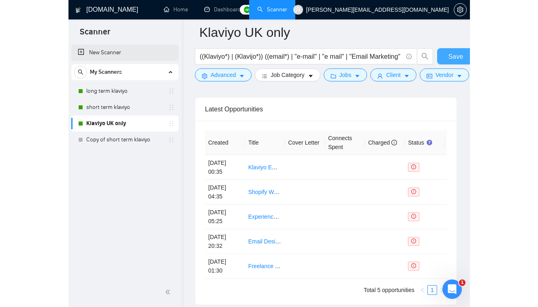
scroll to position [2154, 0]
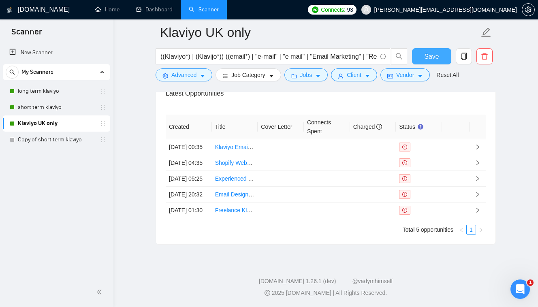
click at [422, 53] on button "Save" at bounding box center [431, 56] width 39 height 16
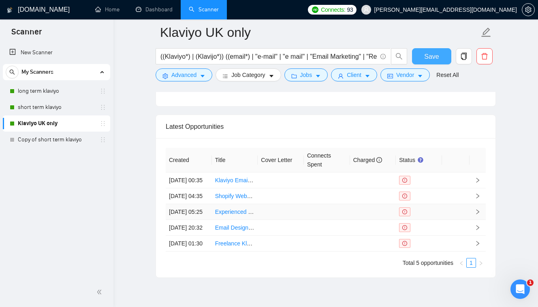
scroll to position [2068, 0]
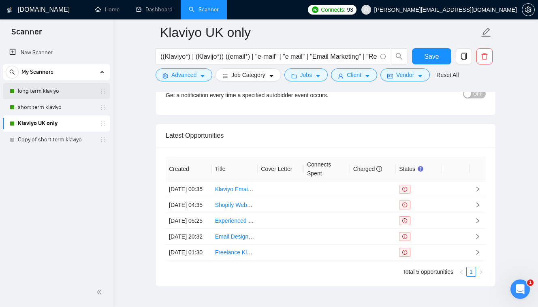
click at [39, 92] on link "long term klaviyo" at bounding box center [56, 91] width 77 height 16
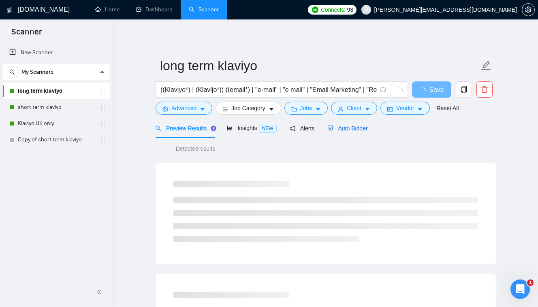
click at [356, 129] on span "Auto Bidder" at bounding box center [347, 128] width 40 height 6
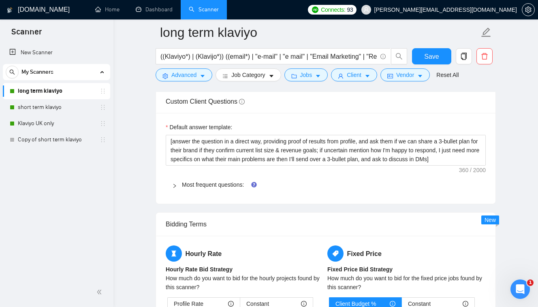
click at [174, 185] on icon "right" at bounding box center [174, 185] width 5 height 5
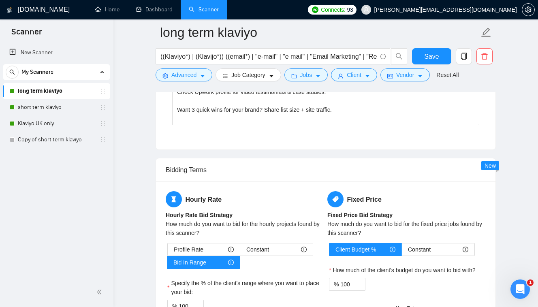
scroll to position [2347, 0]
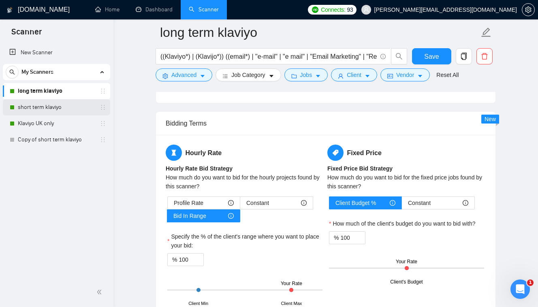
click at [68, 115] on link "short term klaviyo" at bounding box center [56, 107] width 77 height 16
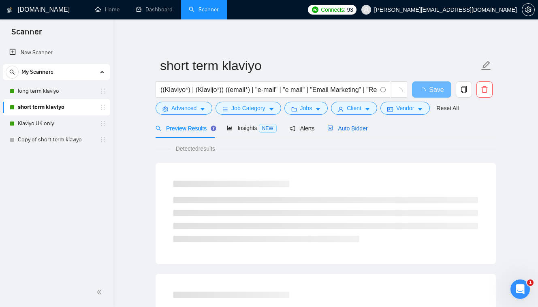
click at [362, 126] on span "Auto Bidder" at bounding box center [347, 128] width 40 height 6
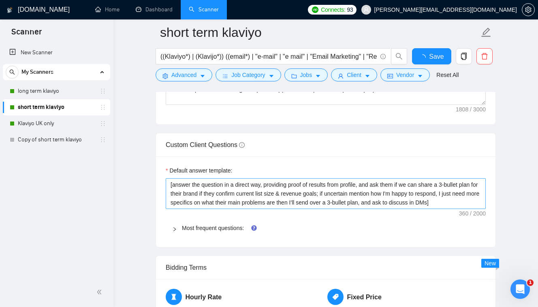
scroll to position [1146, 0]
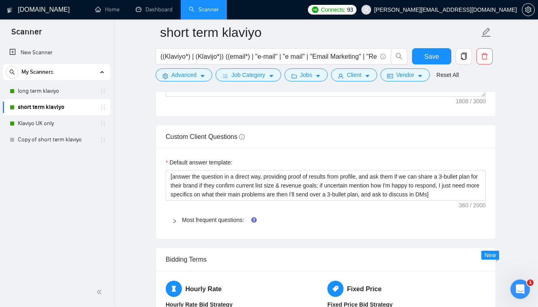
click at [178, 217] on div at bounding box center [177, 219] width 10 height 9
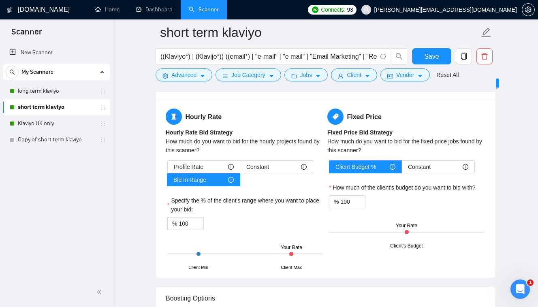
scroll to position [2128, 0]
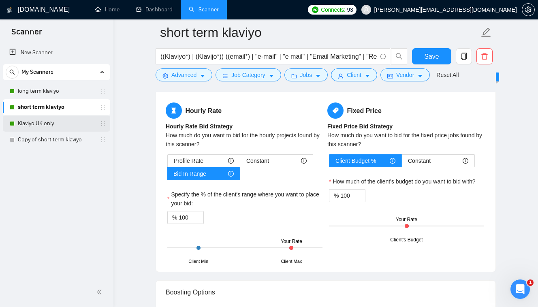
click at [64, 128] on link "Klaviyo UK only" at bounding box center [56, 123] width 77 height 16
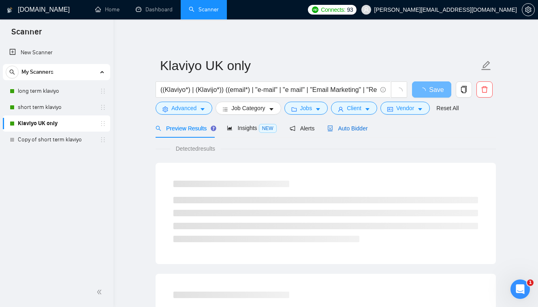
click at [354, 129] on span "Auto Bidder" at bounding box center [347, 128] width 40 height 6
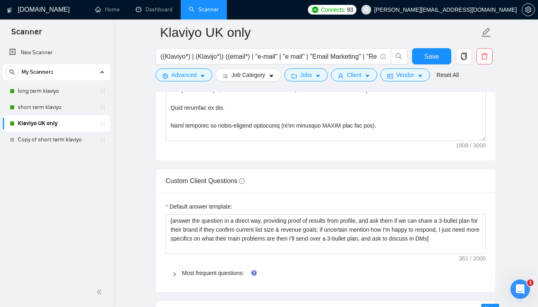
scroll to position [1111, 0]
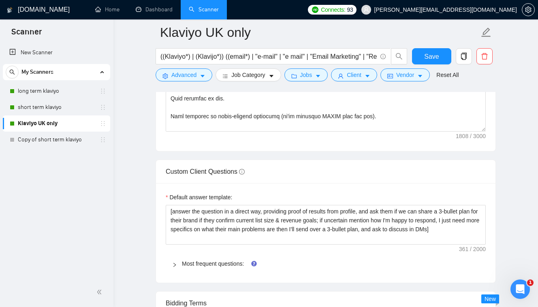
click at [177, 267] on div at bounding box center [177, 263] width 10 height 9
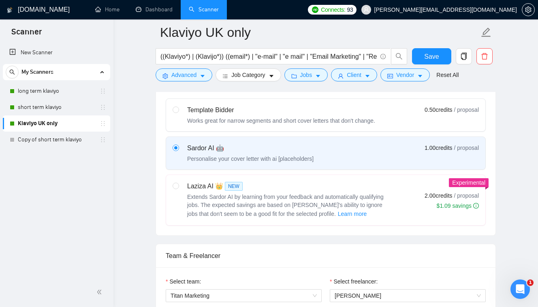
scroll to position [198, 0]
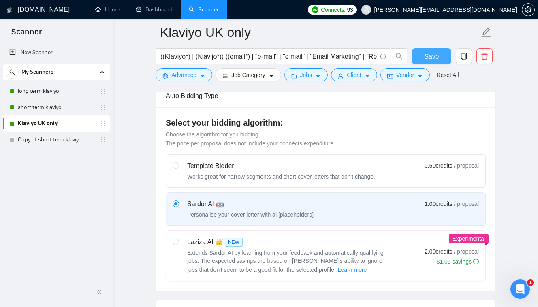
click at [432, 55] on span "Save" at bounding box center [431, 56] width 15 height 10
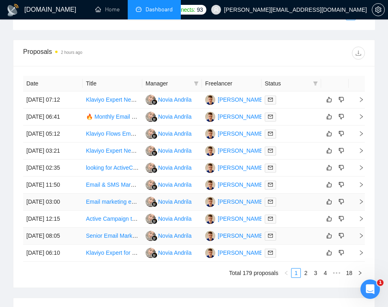
scroll to position [471, 0]
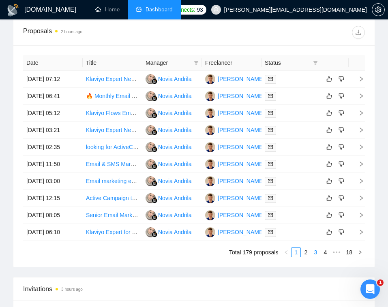
click at [313, 252] on link "3" at bounding box center [315, 252] width 9 height 9
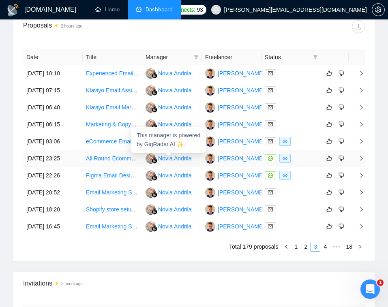
scroll to position [481, 0]
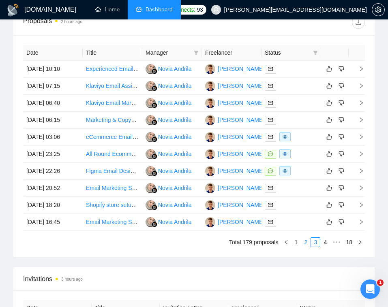
click at [303, 241] on link "2" at bounding box center [305, 242] width 9 height 9
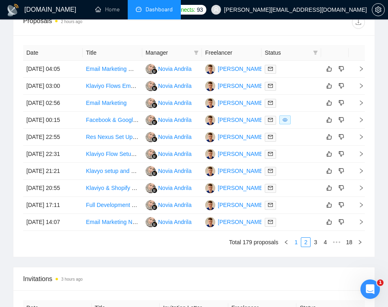
click at [295, 242] on link "1" at bounding box center [295, 242] width 9 height 9
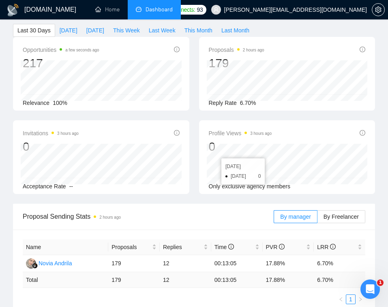
scroll to position [0, 0]
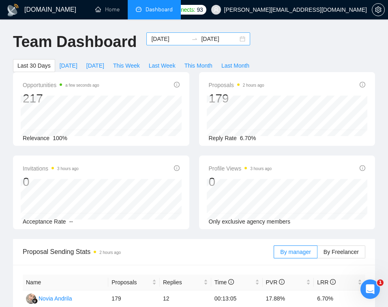
click at [162, 40] on input "2025-09-13" at bounding box center [169, 38] width 37 height 9
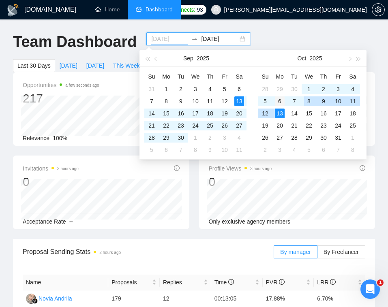
type input "2025-10-06"
click at [278, 103] on div "6" at bounding box center [280, 101] width 10 height 10
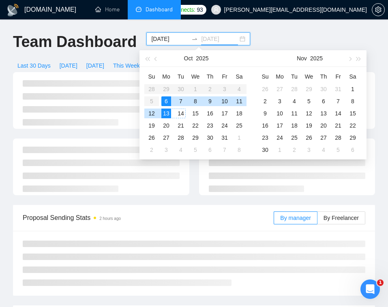
type input "2025-10-13"
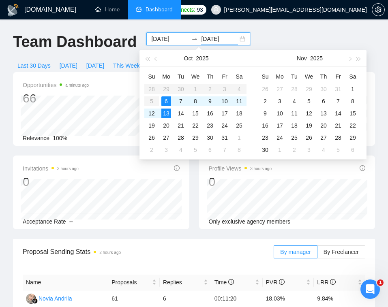
click at [80, 147] on div "Opportunities a minute ago 66 Relevance 100% Proposals 2 hours ago 61 Reply Rat…" at bounding box center [193, 155] width 371 height 167
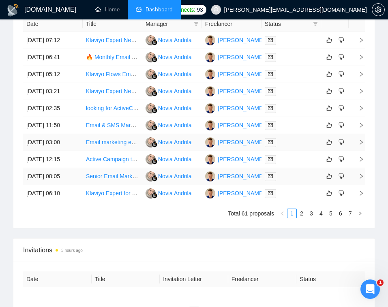
scroll to position [524, 0]
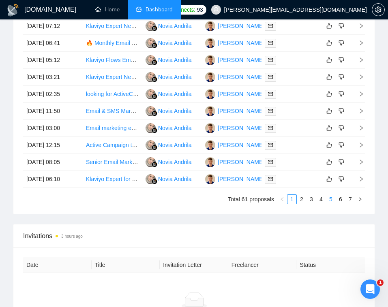
click at [328, 198] on link "5" at bounding box center [330, 199] width 9 height 9
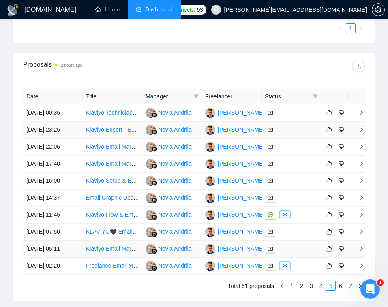
scroll to position [438, 0]
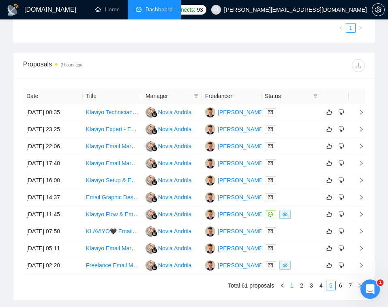
click at [290, 284] on link "1" at bounding box center [291, 285] width 9 height 9
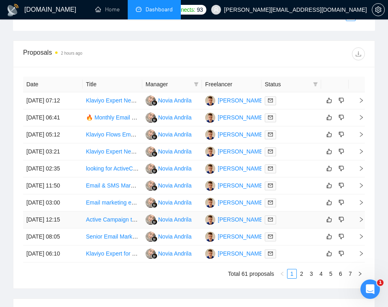
scroll to position [453, 0]
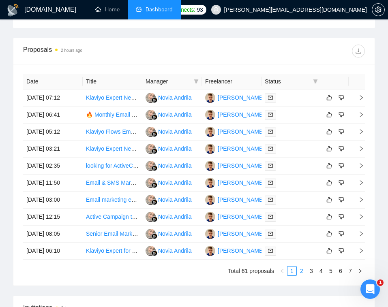
click at [298, 269] on link "2" at bounding box center [301, 270] width 9 height 9
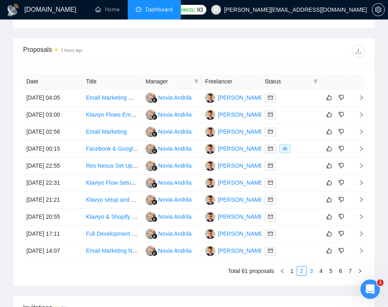
click at [312, 272] on link "3" at bounding box center [311, 270] width 9 height 9
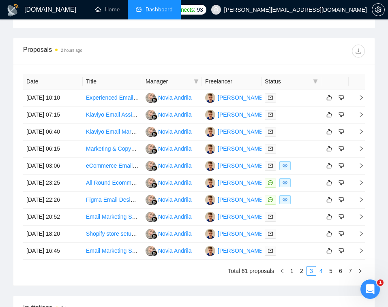
click at [319, 269] on link "4" at bounding box center [320, 270] width 9 height 9
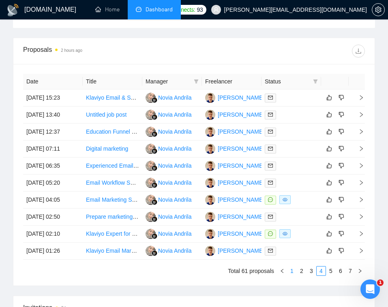
click at [294, 271] on link "1" at bounding box center [291, 270] width 9 height 9
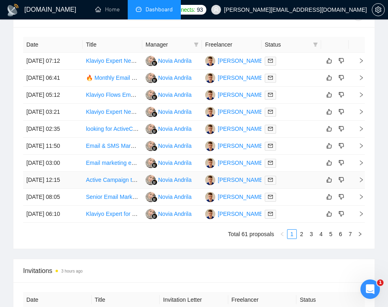
scroll to position [561, 0]
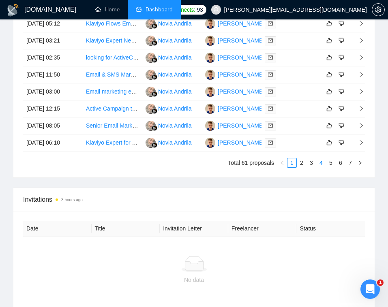
click at [323, 164] on link "4" at bounding box center [320, 162] width 9 height 9
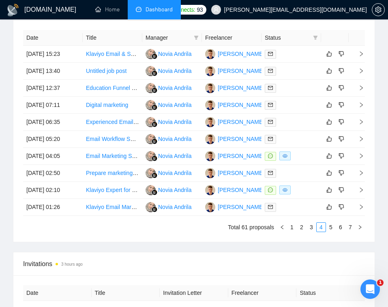
scroll to position [491, 0]
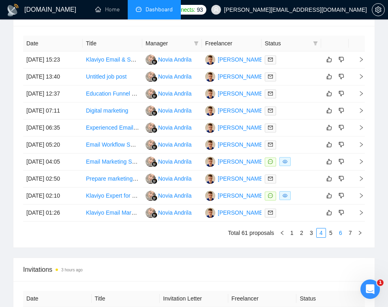
click at [339, 230] on link "6" at bounding box center [340, 232] width 9 height 9
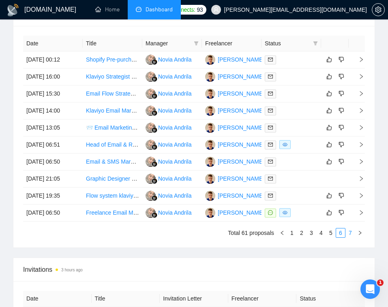
click at [347, 234] on link "7" at bounding box center [349, 232] width 9 height 9
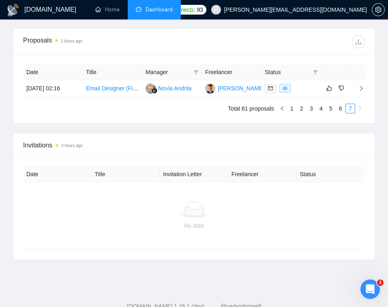
scroll to position [425, 0]
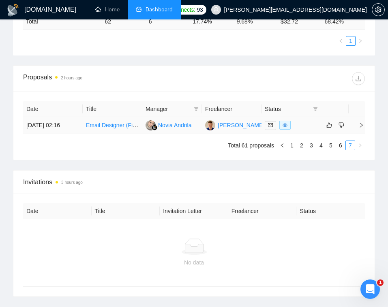
click at [110, 125] on link "Email Designer (Figma) for Jewelry E-commerce Brand – Klaviyo" at bounding box center [168, 125] width 164 height 6
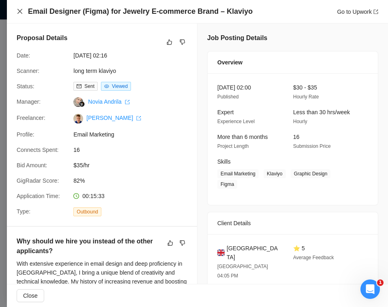
click at [21, 9] on icon "close" at bounding box center [20, 11] width 6 height 6
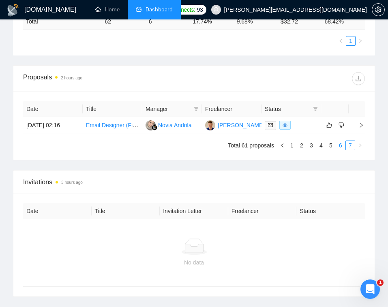
click at [341, 145] on link "6" at bounding box center [340, 145] width 9 height 9
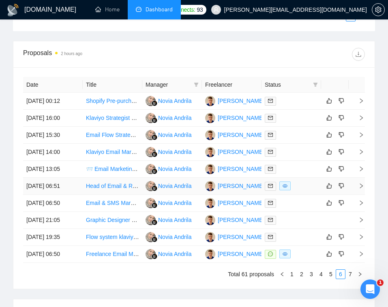
scroll to position [479, 0]
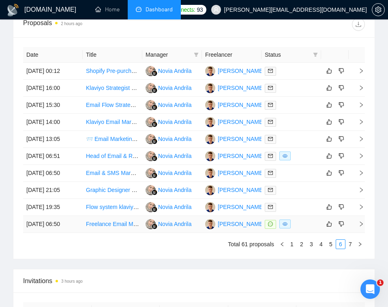
click at [116, 226] on link "Freelance Email Marketing Manager (Klaviyo Expert)" at bounding box center [152, 224] width 133 height 6
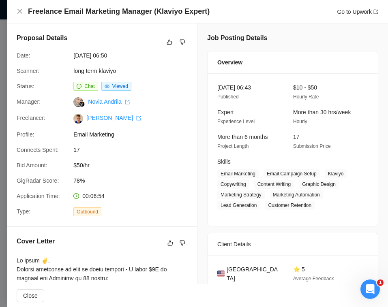
scroll to position [136, 0]
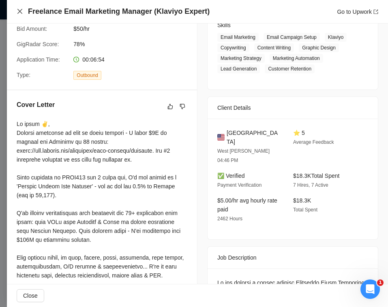
click at [21, 12] on icon "close" at bounding box center [20, 11] width 6 height 6
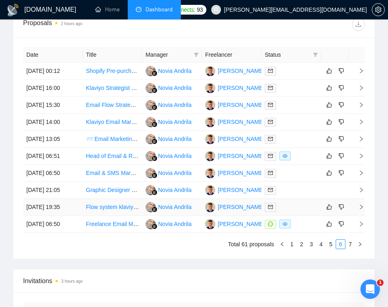
click at [112, 208] on link "Flow system klaviyo email marketing" at bounding box center [132, 207] width 92 height 6
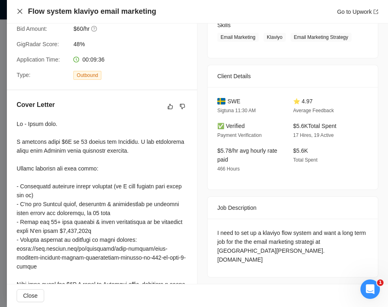
click at [19, 10] on icon "close" at bounding box center [20, 11] width 6 height 6
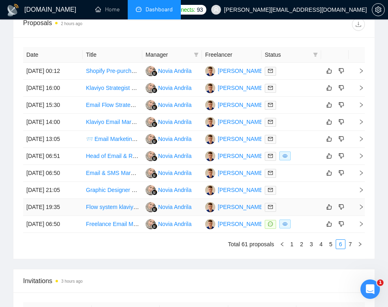
click at [114, 207] on link "Flow system klaviyo email marketing" at bounding box center [132, 207] width 92 height 6
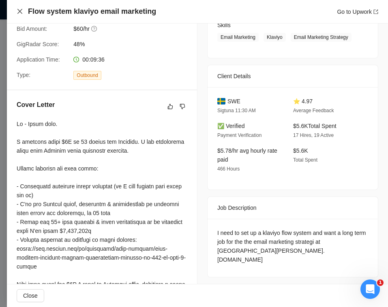
click at [21, 9] on icon "close" at bounding box center [20, 11] width 6 height 6
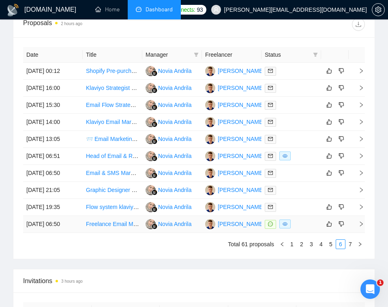
click at [114, 223] on link "Freelance Email Marketing Manager (Klaviyo Expert)" at bounding box center [152, 224] width 133 height 6
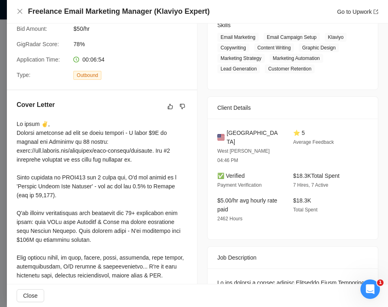
click at [20, 8] on div "Freelance Email Marketing Manager (Klaviyo Expert) Go to Upwork" at bounding box center [197, 11] width 361 height 10
click at [20, 11] on icon "close" at bounding box center [20, 11] width 6 height 6
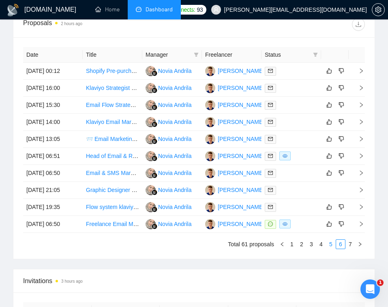
click at [332, 245] on link "5" at bounding box center [330, 244] width 9 height 9
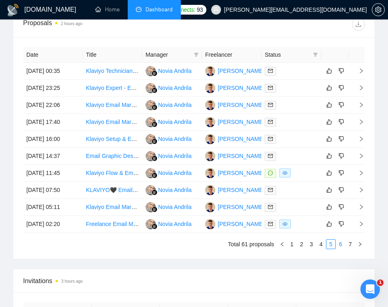
click at [340, 244] on link "6" at bounding box center [340, 244] width 9 height 9
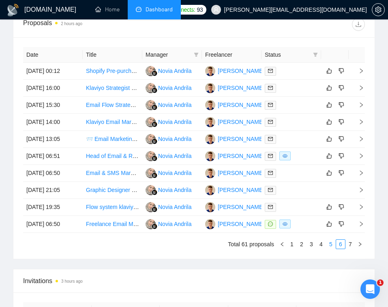
click at [329, 243] on link "5" at bounding box center [330, 244] width 9 height 9
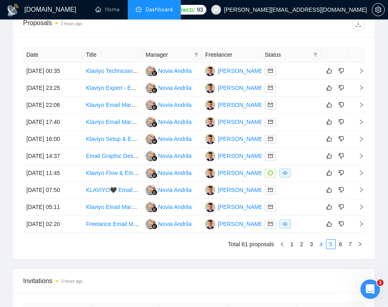
click at [319, 246] on link "4" at bounding box center [320, 244] width 9 height 9
click at [328, 244] on link "5" at bounding box center [330, 244] width 9 height 9
click at [321, 244] on link "4" at bounding box center [320, 244] width 9 height 9
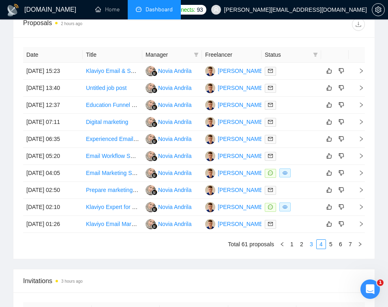
click at [313, 241] on link "3" at bounding box center [311, 244] width 9 height 9
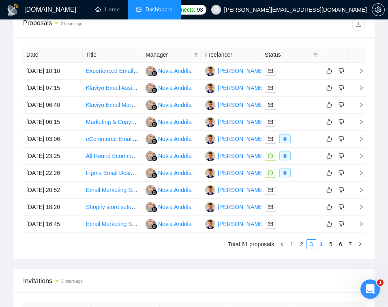
click at [323, 243] on link "4" at bounding box center [320, 244] width 9 height 9
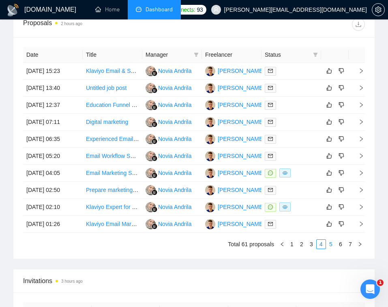
click at [331, 246] on link "5" at bounding box center [330, 244] width 9 height 9
click at [321, 245] on link "4" at bounding box center [320, 244] width 9 height 9
click at [307, 245] on link "3" at bounding box center [311, 244] width 9 height 9
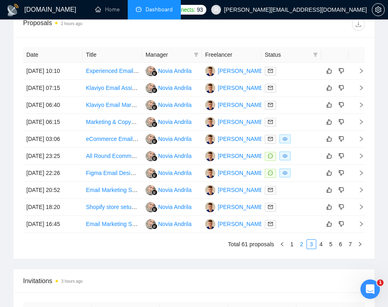
click at [302, 243] on link "2" at bounding box center [301, 244] width 9 height 9
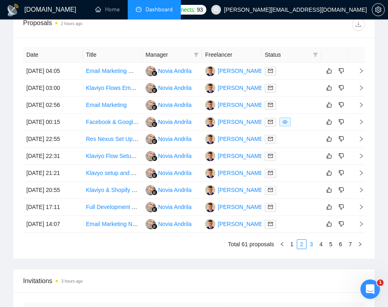
click at [311, 245] on link "3" at bounding box center [311, 244] width 9 height 9
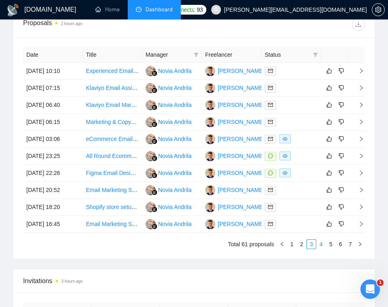
click at [323, 245] on link "4" at bounding box center [320, 244] width 9 height 9
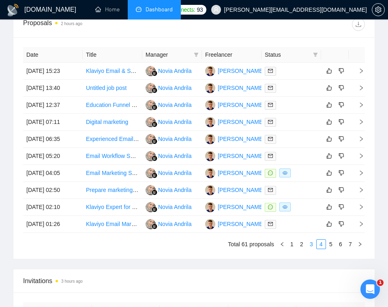
click at [314, 244] on link "3" at bounding box center [311, 244] width 9 height 9
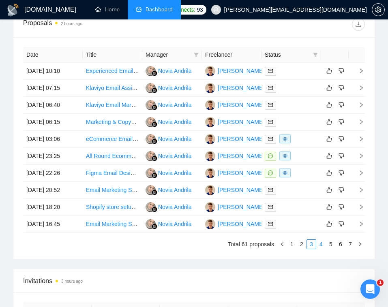
click at [323, 246] on link "4" at bounding box center [320, 244] width 9 height 9
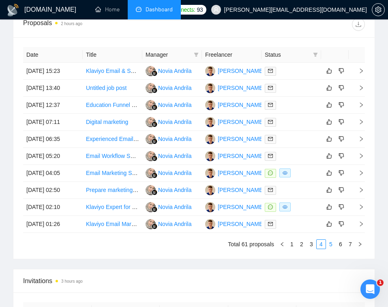
click at [332, 245] on link "5" at bounding box center [330, 244] width 9 height 9
click at [319, 244] on link "4" at bounding box center [320, 244] width 9 height 9
click at [311, 245] on link "3" at bounding box center [311, 244] width 9 height 9
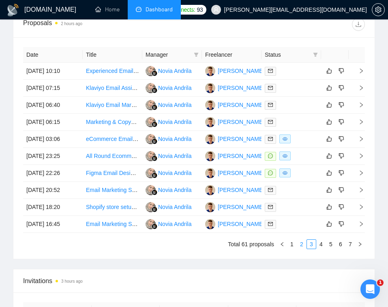
click at [299, 243] on link "2" at bounding box center [301, 244] width 9 height 9
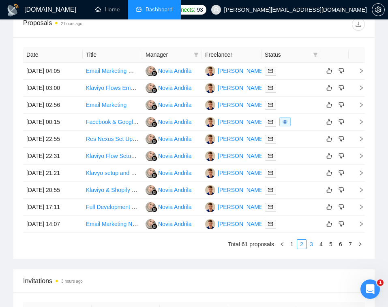
click at [314, 246] on link "3" at bounding box center [311, 244] width 9 height 9
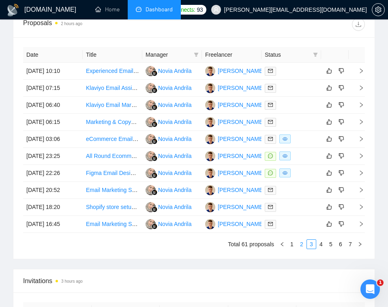
click at [302, 244] on link "2" at bounding box center [301, 244] width 9 height 9
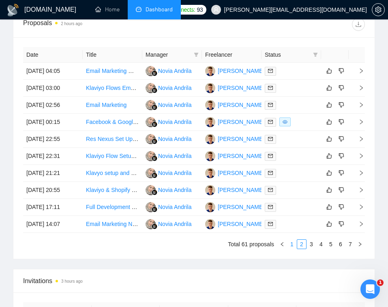
click at [291, 241] on link "1" at bounding box center [291, 244] width 9 height 9
click at [301, 245] on link "2" at bounding box center [301, 244] width 9 height 9
click at [292, 244] on link "1" at bounding box center [291, 244] width 9 height 9
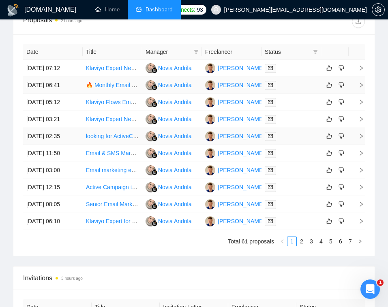
scroll to position [498, 0]
